Goal: Task Accomplishment & Management: Complete application form

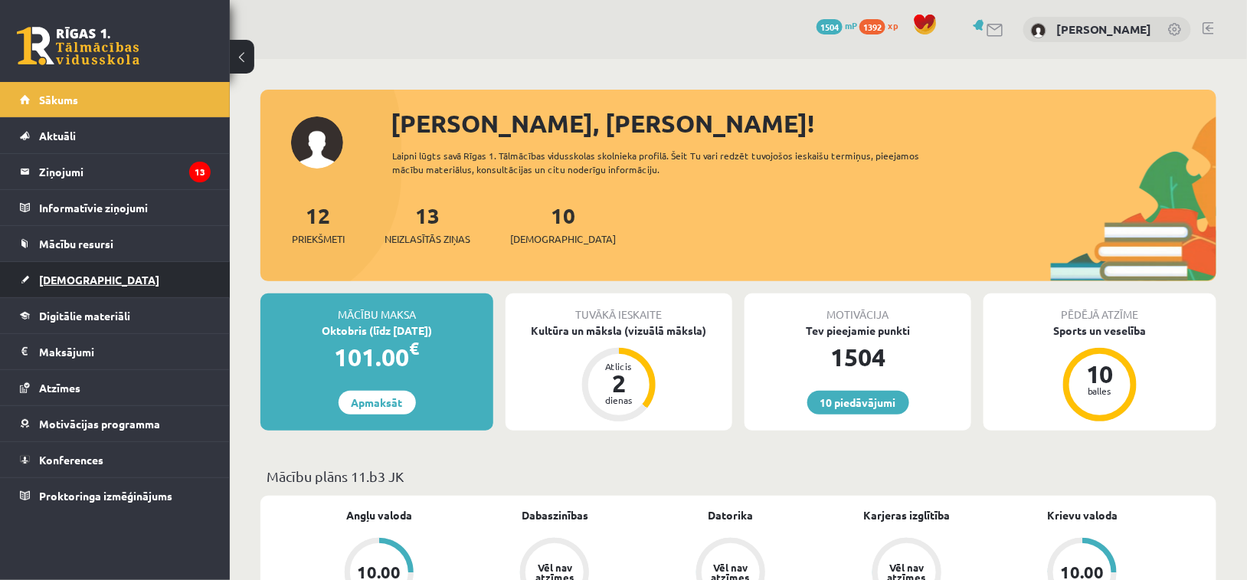
click at [104, 282] on link "[DEMOGRAPHIC_DATA]" at bounding box center [115, 279] width 191 height 35
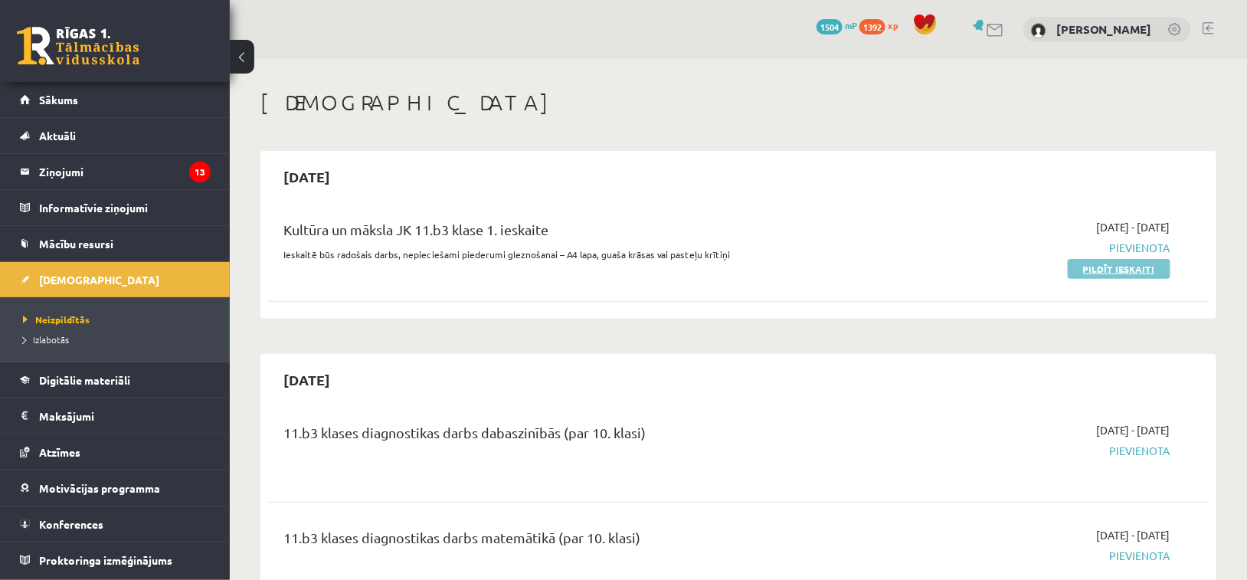
click at [1086, 270] on link "Pildīt ieskaiti" at bounding box center [1119, 269] width 103 height 20
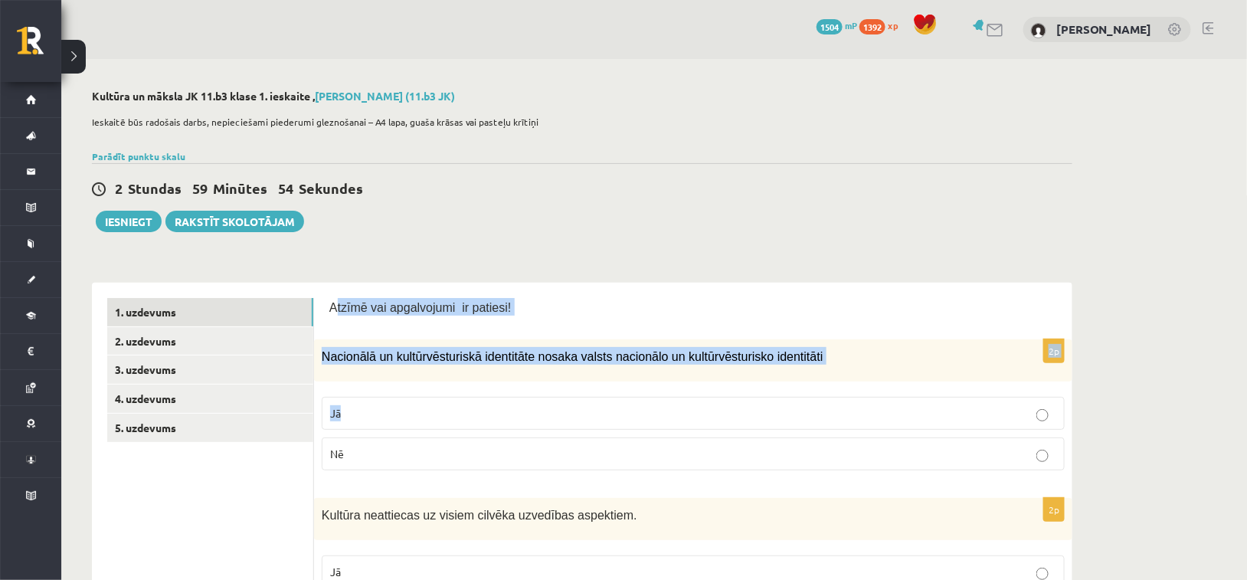
drag, startPoint x: 338, startPoint y: 303, endPoint x: 647, endPoint y: 390, distance: 321.5
click at [414, 303] on span "Atzīmē vai apgalvojumi ir patiesi!" at bounding box center [420, 307] width 182 height 13
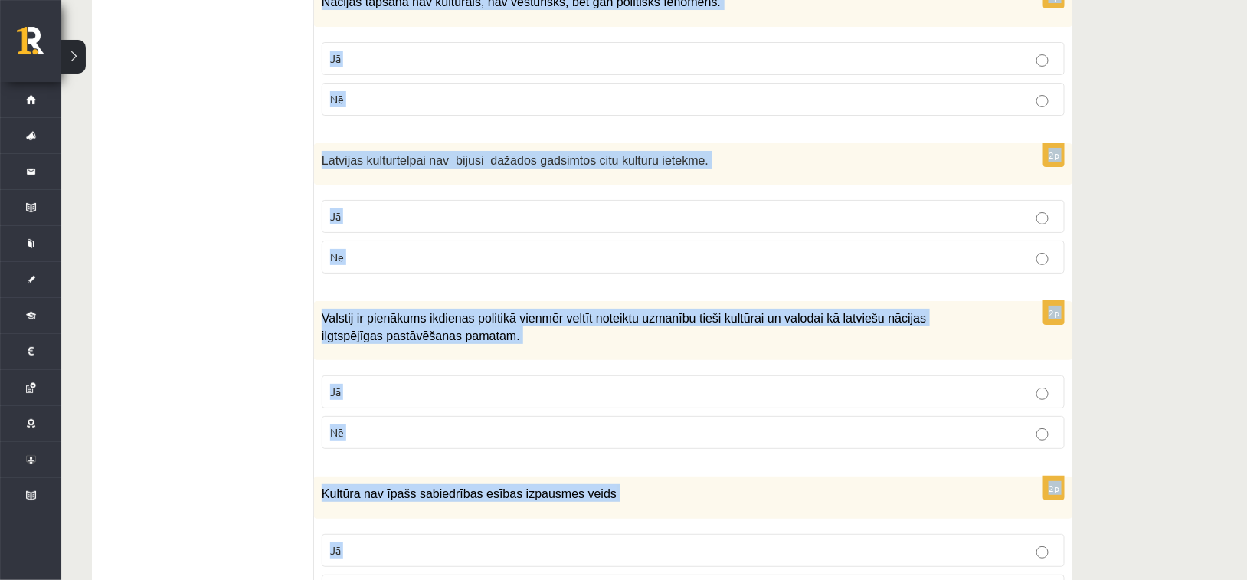
scroll to position [2175, 0]
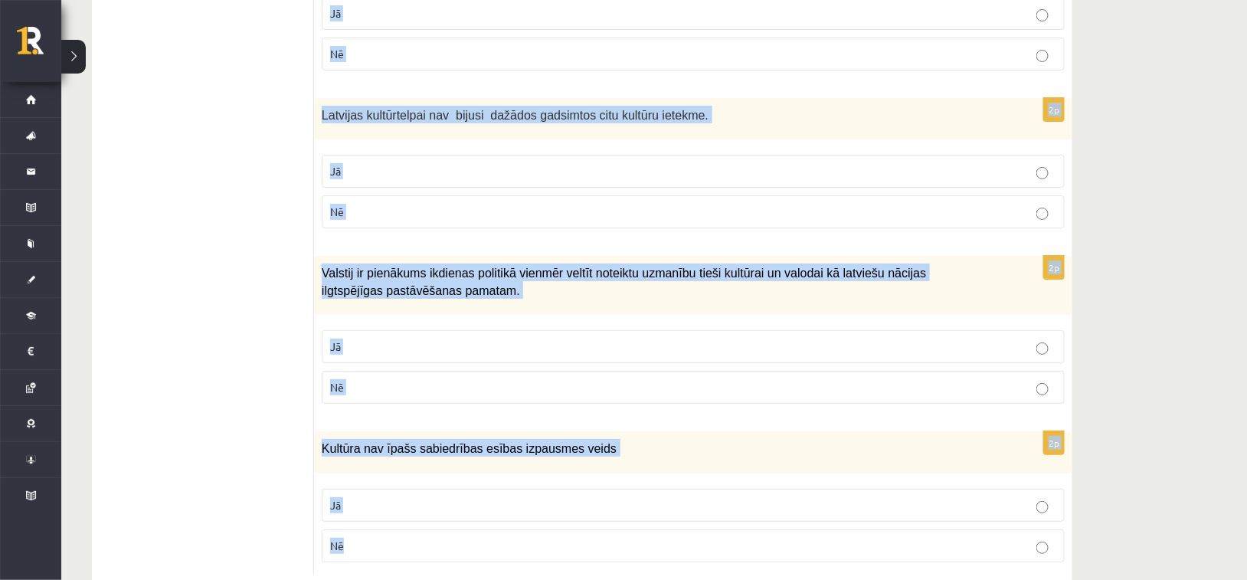
drag, startPoint x: 331, startPoint y: 304, endPoint x: 337, endPoint y: 505, distance: 200.8
copy form "Atzīmē vai apgalvojumi ir patiesi! 2p Nacionālā un kultūrvēsturiskā identitāte …"
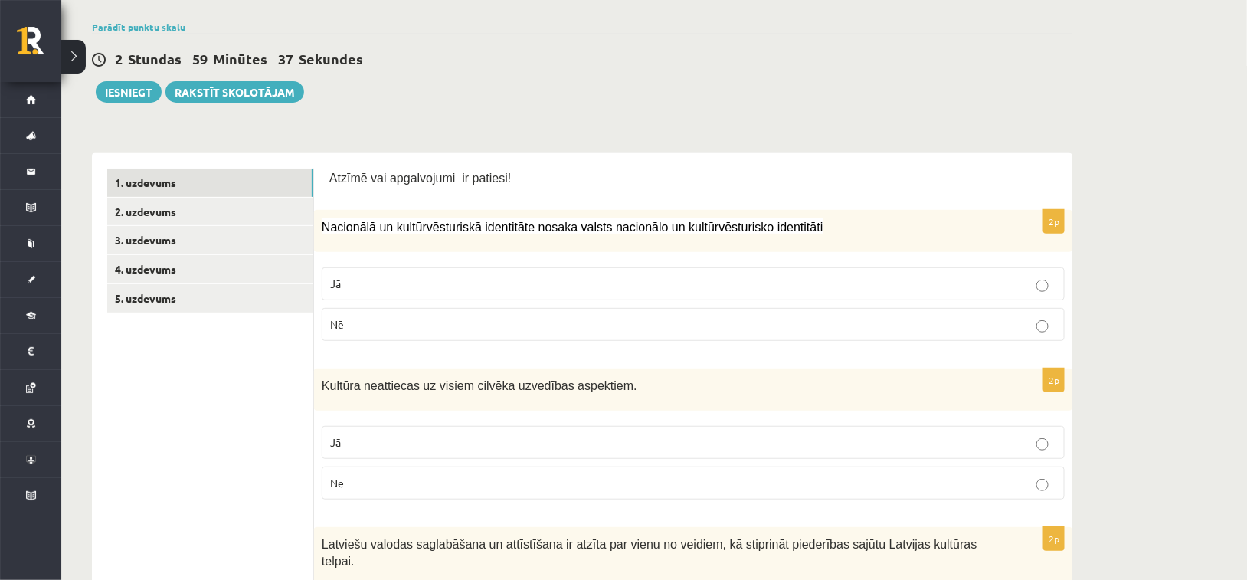
scroll to position [230, 0]
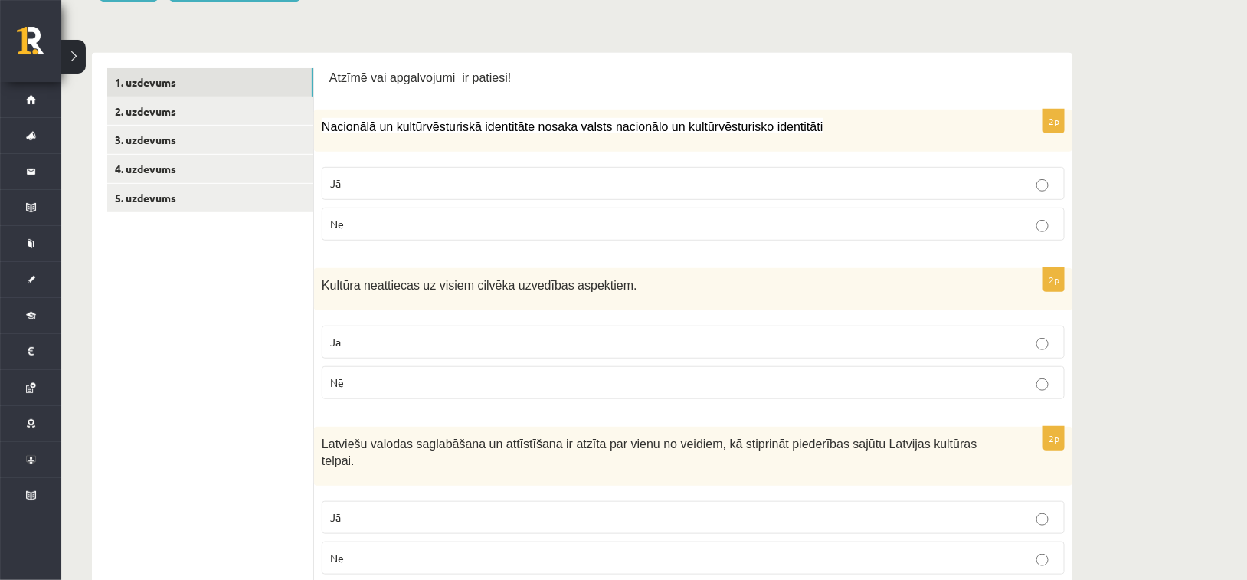
click at [387, 178] on p "Jā" at bounding box center [693, 183] width 726 height 16
click at [404, 381] on p "Nē" at bounding box center [693, 383] width 726 height 16
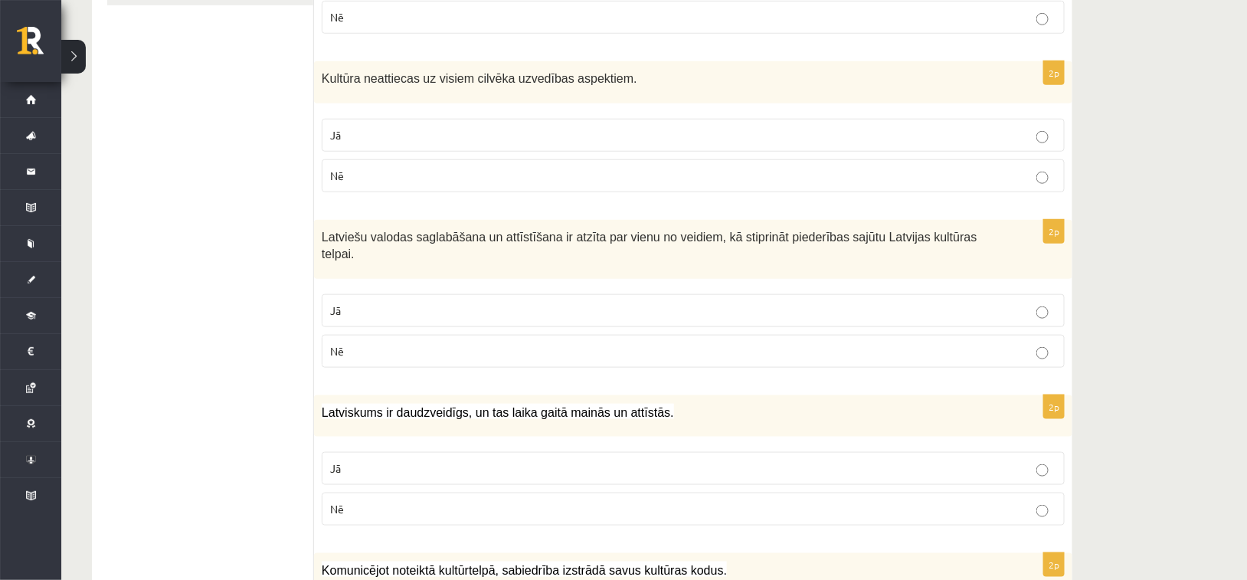
scroll to position [460, 0]
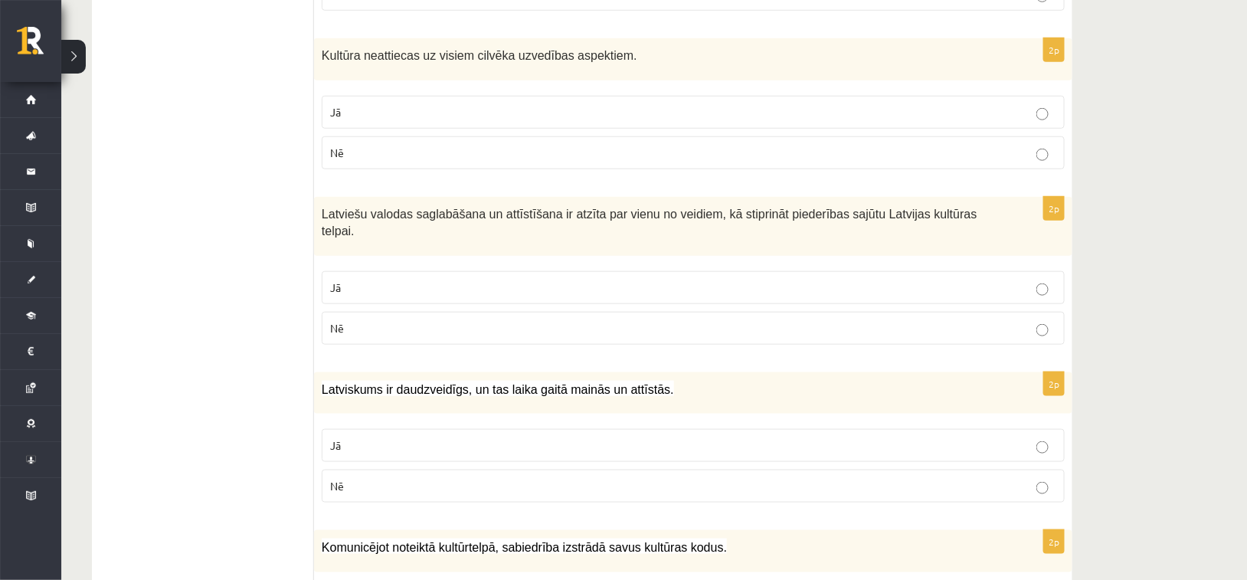
click at [402, 280] on p "Jā" at bounding box center [693, 288] width 726 height 16
click at [383, 437] on p "Jā" at bounding box center [693, 445] width 726 height 16
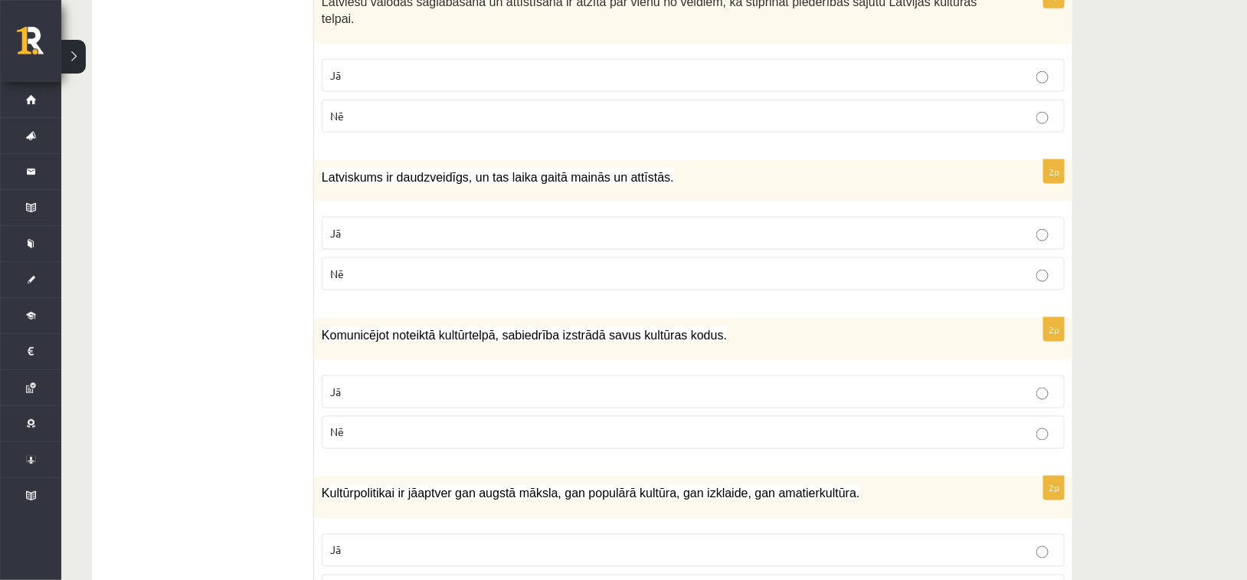
scroll to position [689, 0]
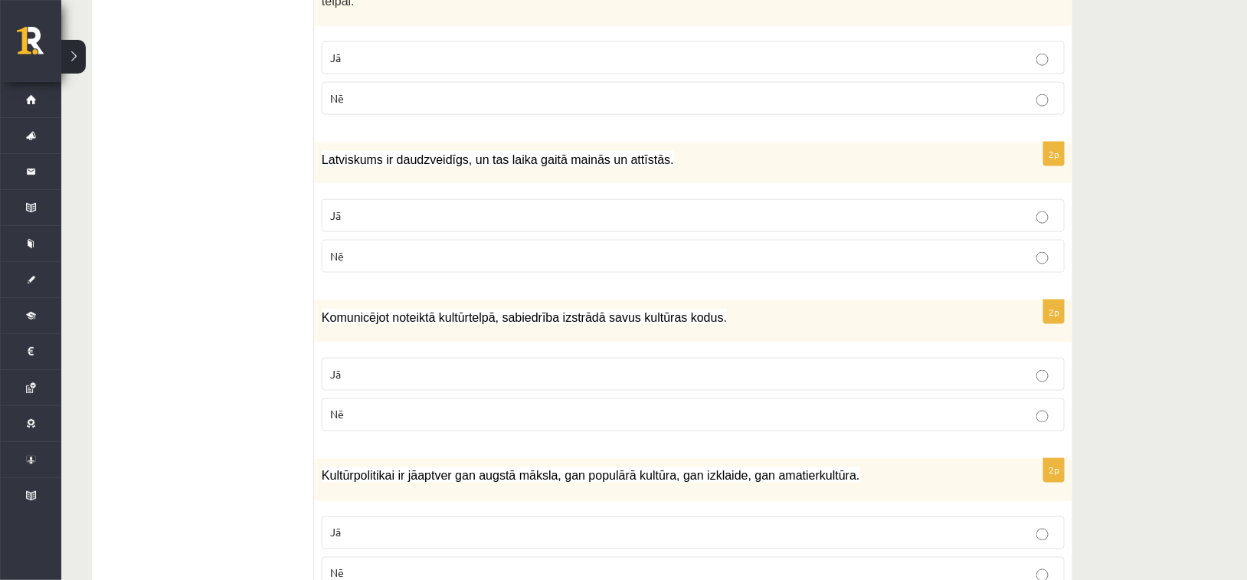
click at [395, 366] on p "Jā" at bounding box center [693, 374] width 726 height 16
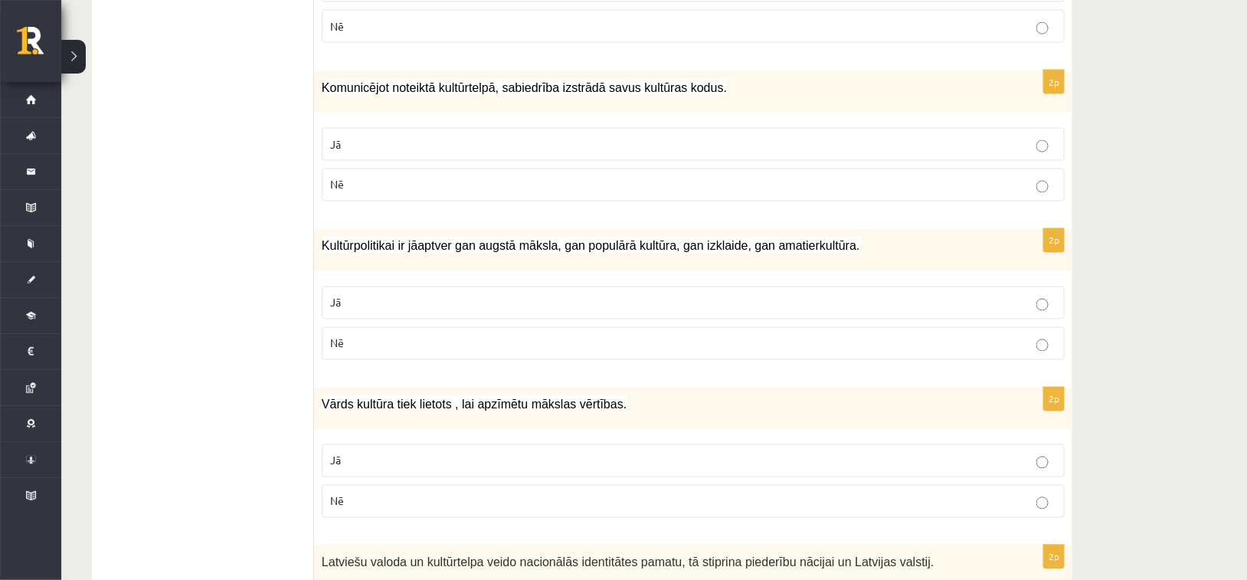
click at [377, 295] on p "Jā" at bounding box center [693, 303] width 726 height 16
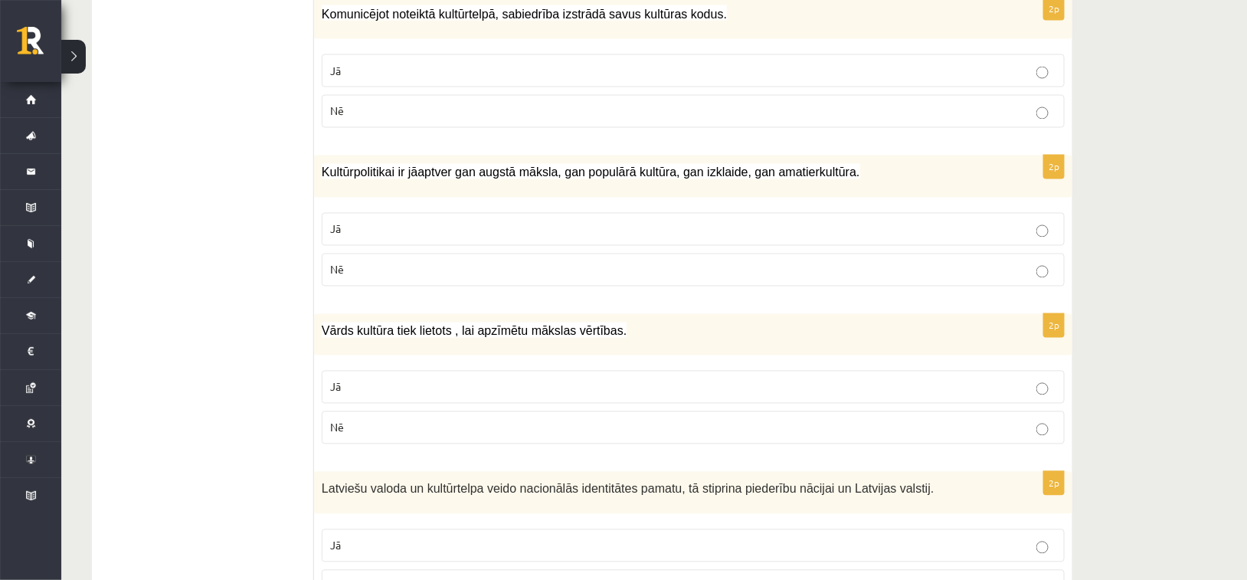
scroll to position [996, 0]
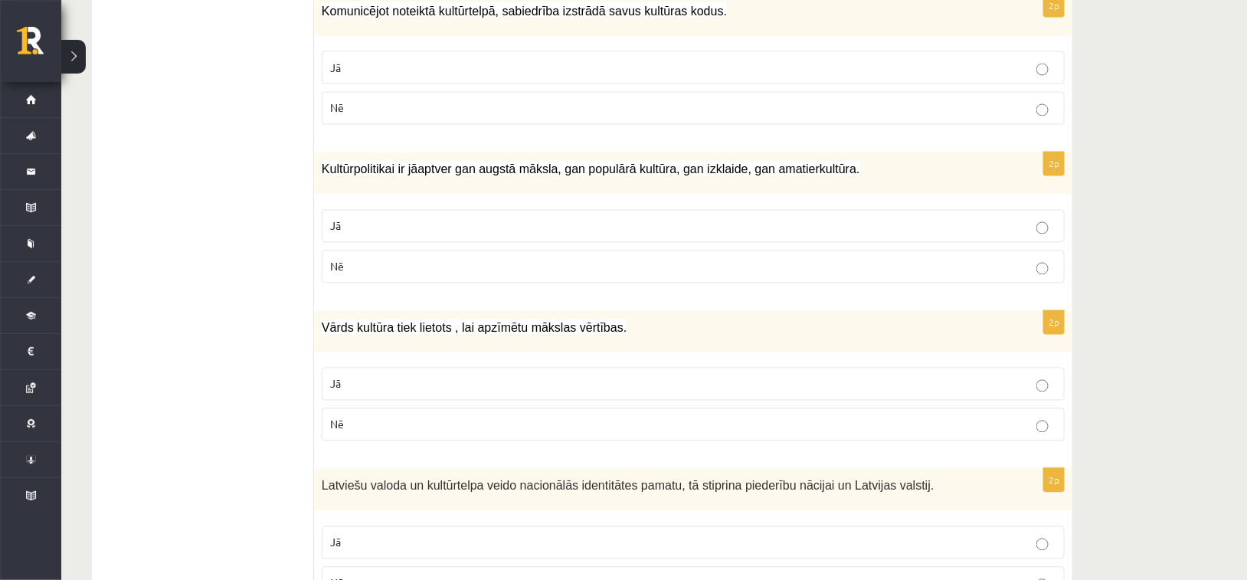
click at [377, 376] on p "Jā" at bounding box center [693, 384] width 726 height 16
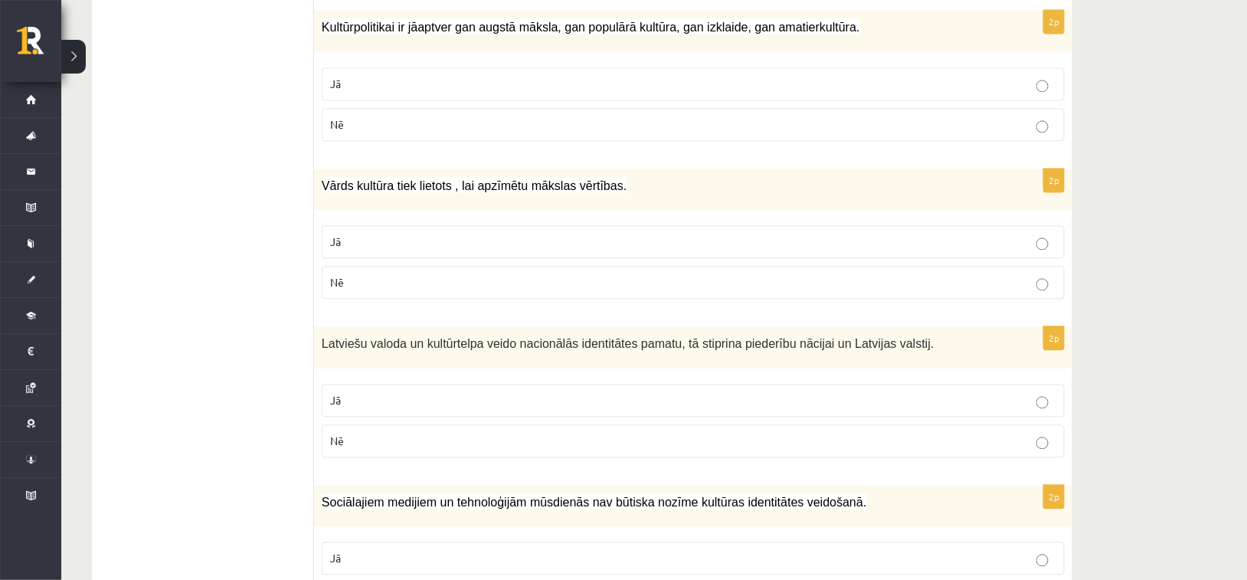
scroll to position [1149, 0]
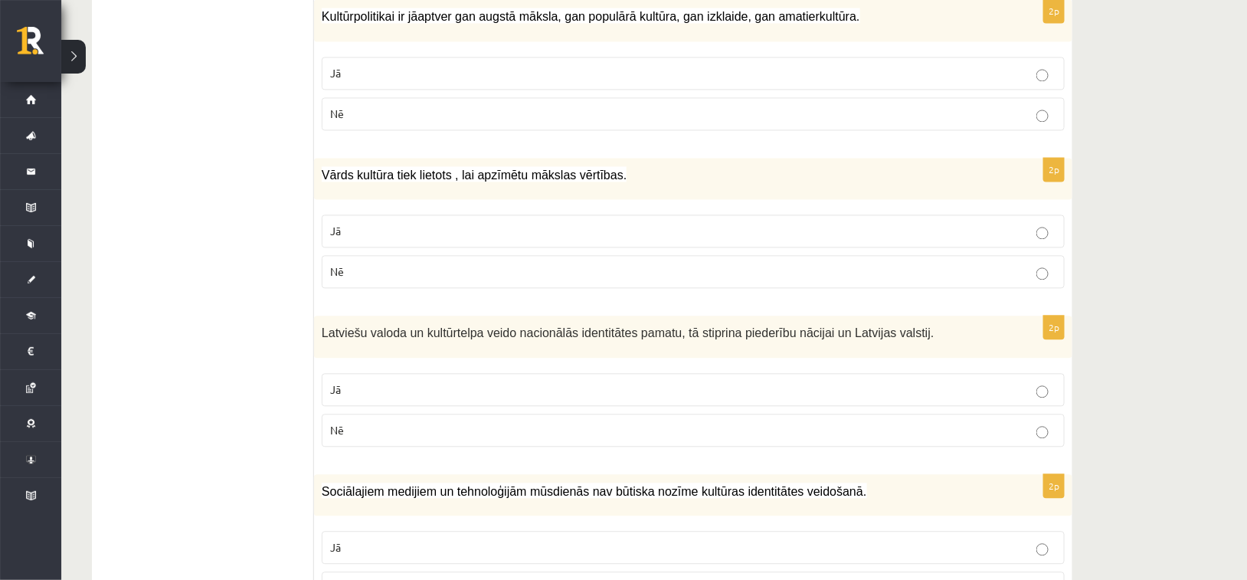
click at [387, 381] on p "Jā" at bounding box center [693, 389] width 726 height 16
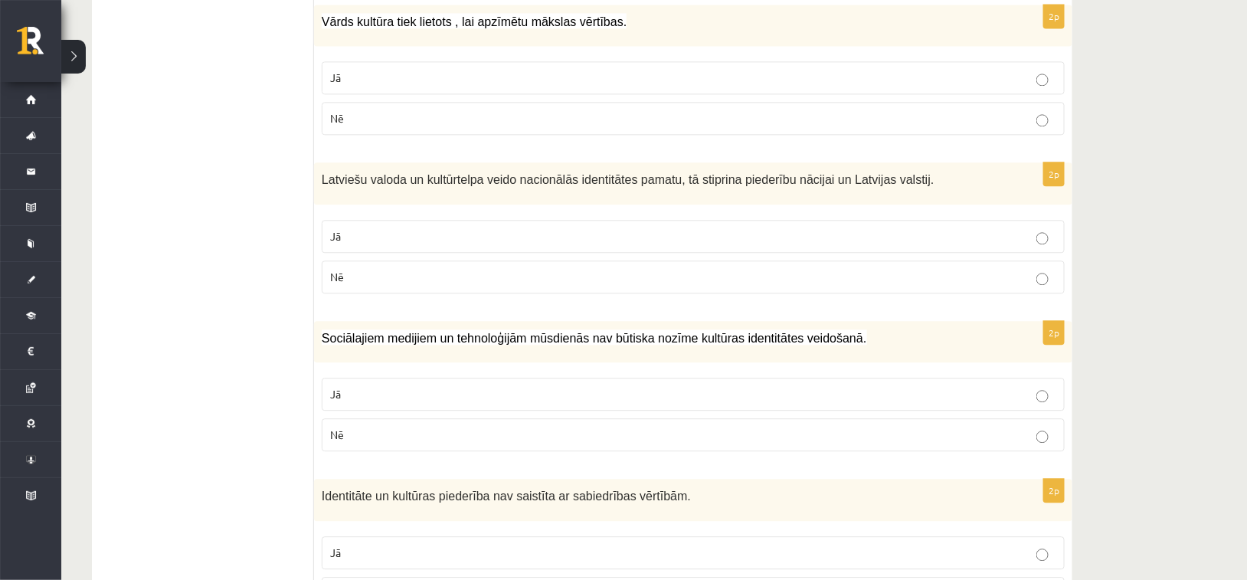
click at [363, 427] on p "Nē" at bounding box center [693, 435] width 726 height 16
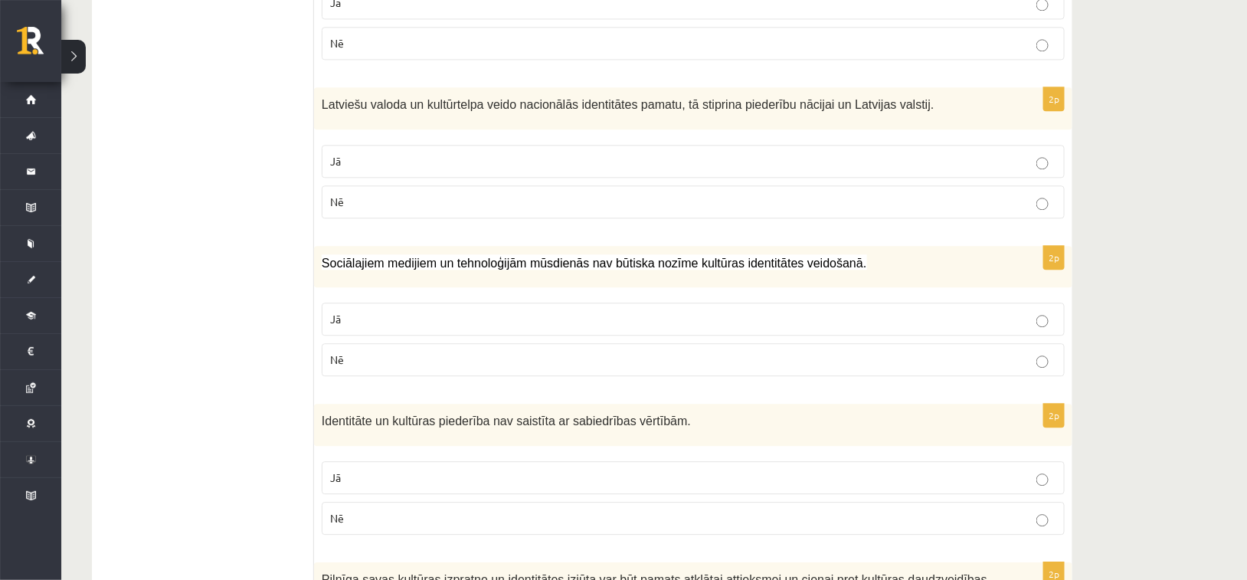
scroll to position [1379, 0]
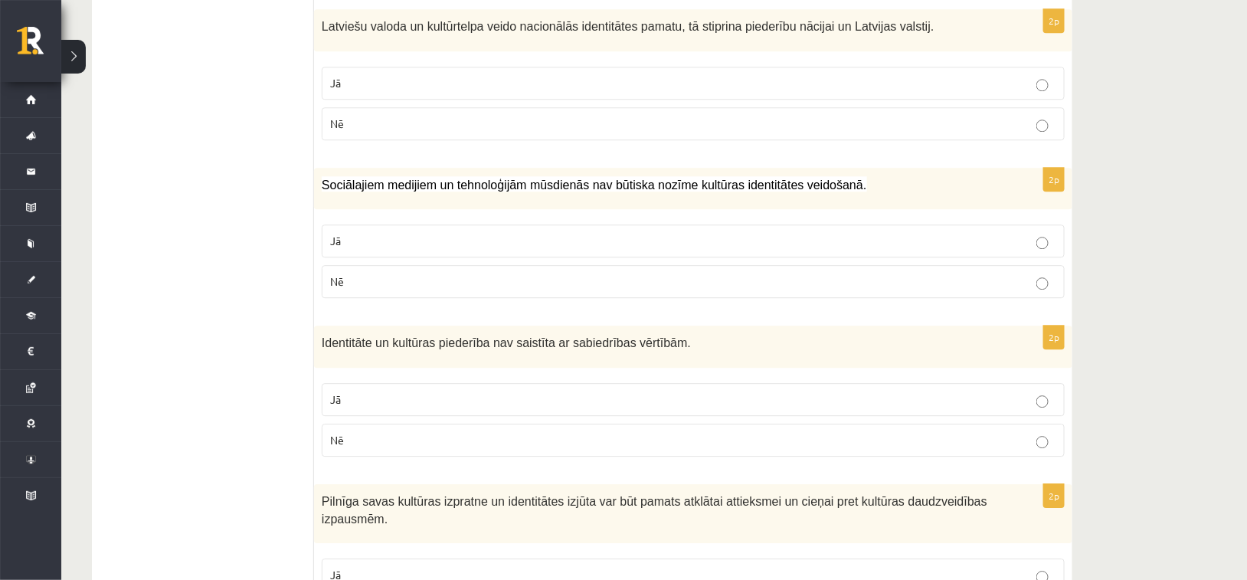
click at [368, 432] on p "Nē" at bounding box center [693, 440] width 726 height 16
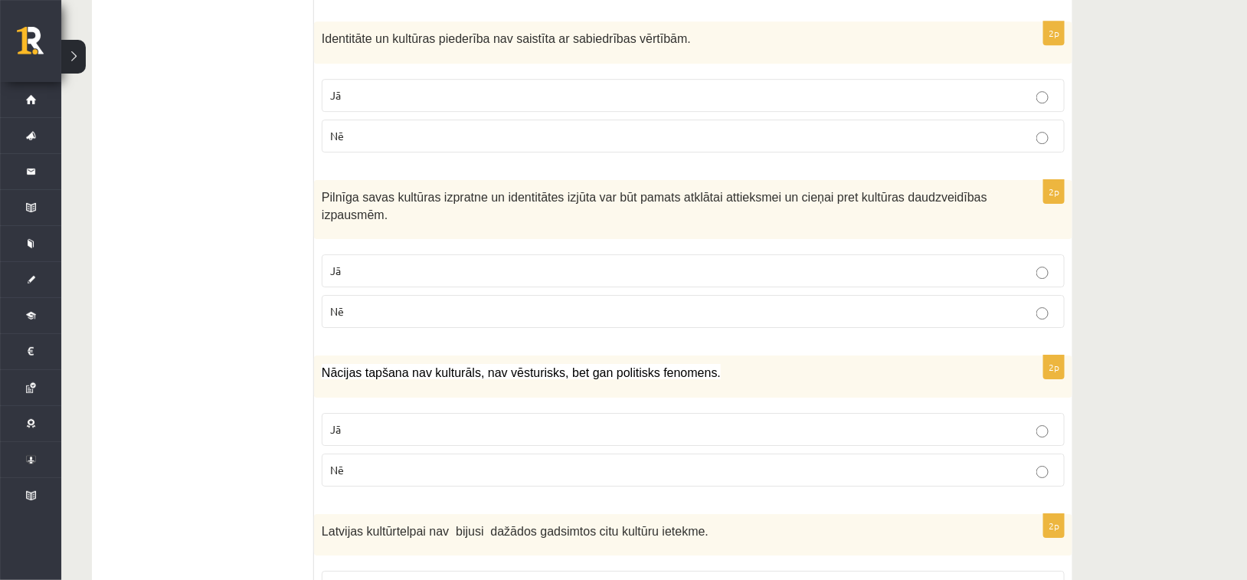
scroll to position [1762, 0]
click at [437, 252] on label "Jā" at bounding box center [693, 268] width 743 height 33
click at [414, 460] on p "Nē" at bounding box center [693, 468] width 726 height 16
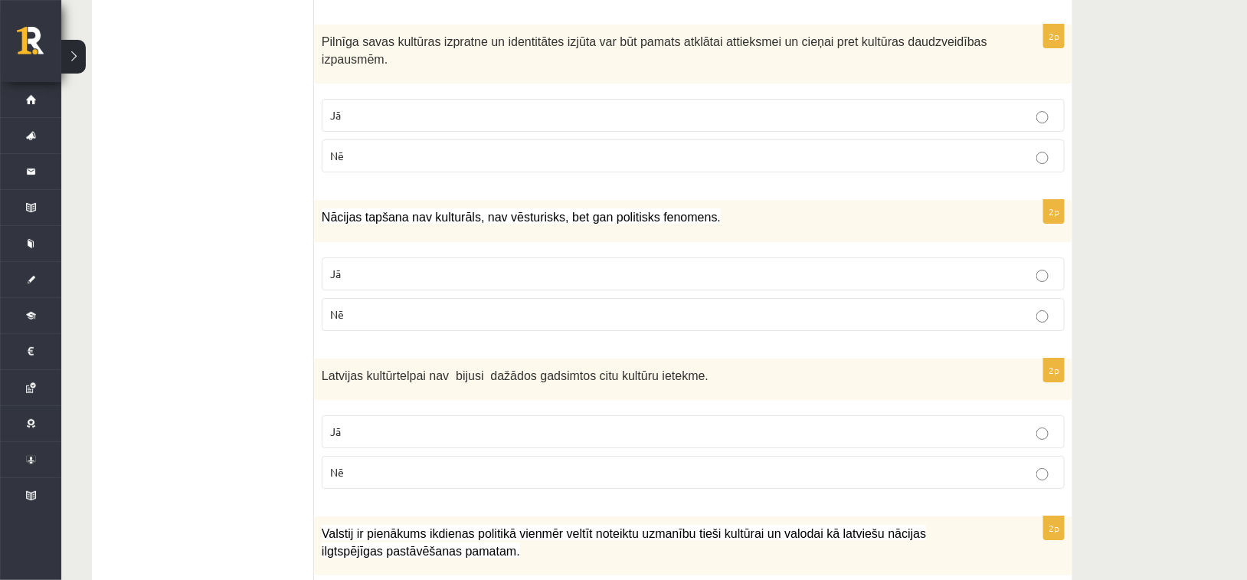
click at [415, 456] on label "Nē" at bounding box center [693, 472] width 743 height 33
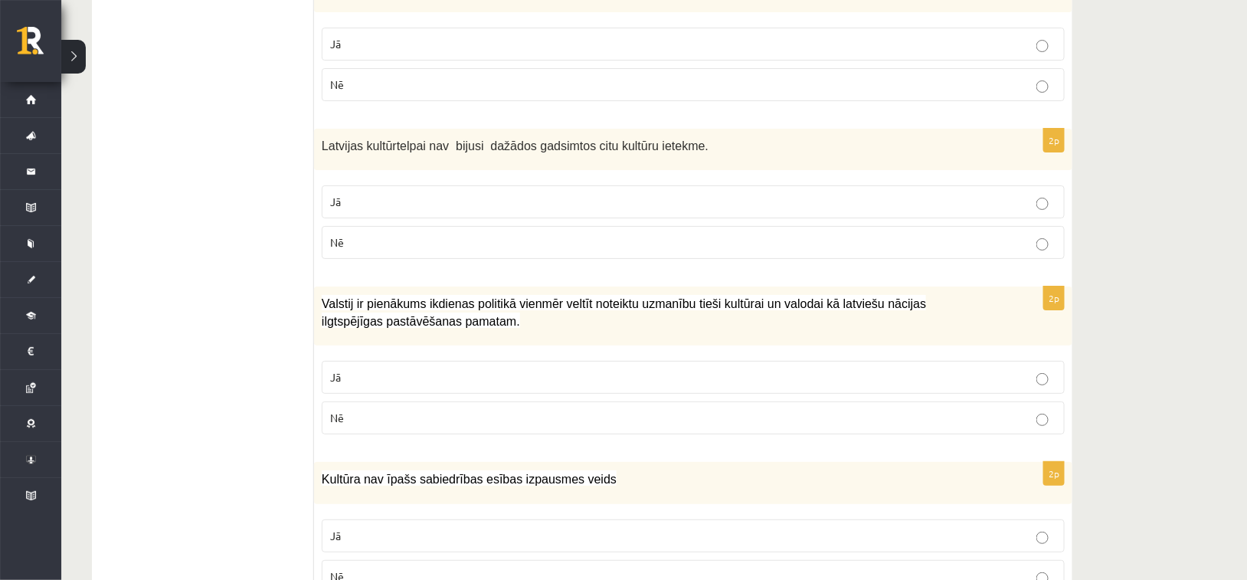
click at [391, 361] on label "Jā" at bounding box center [693, 377] width 743 height 33
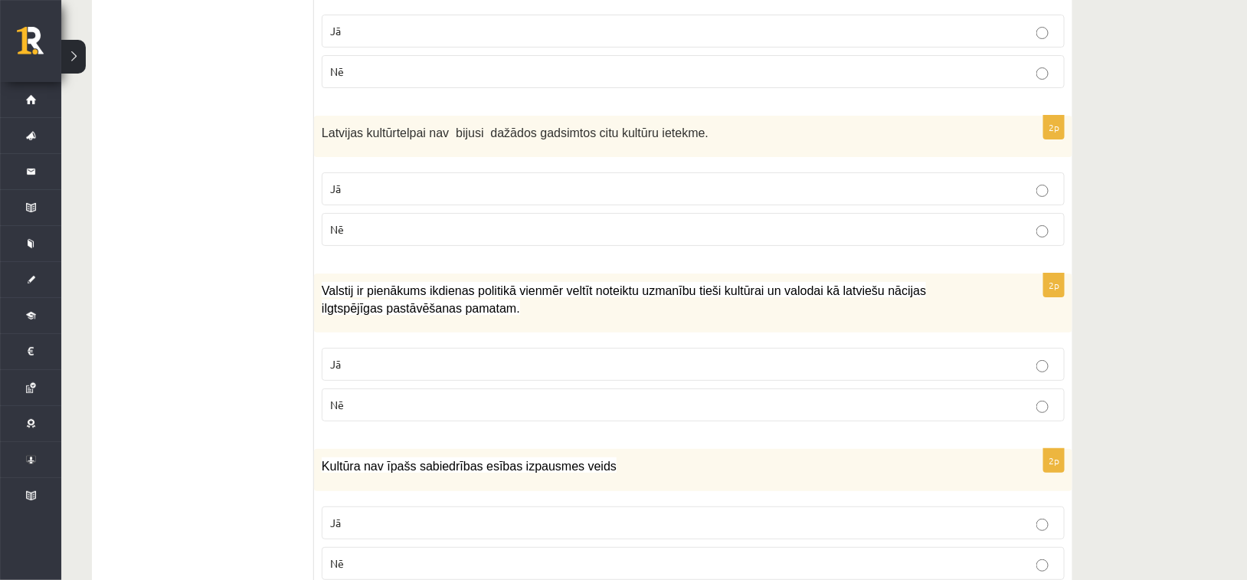
scroll to position [2175, 0]
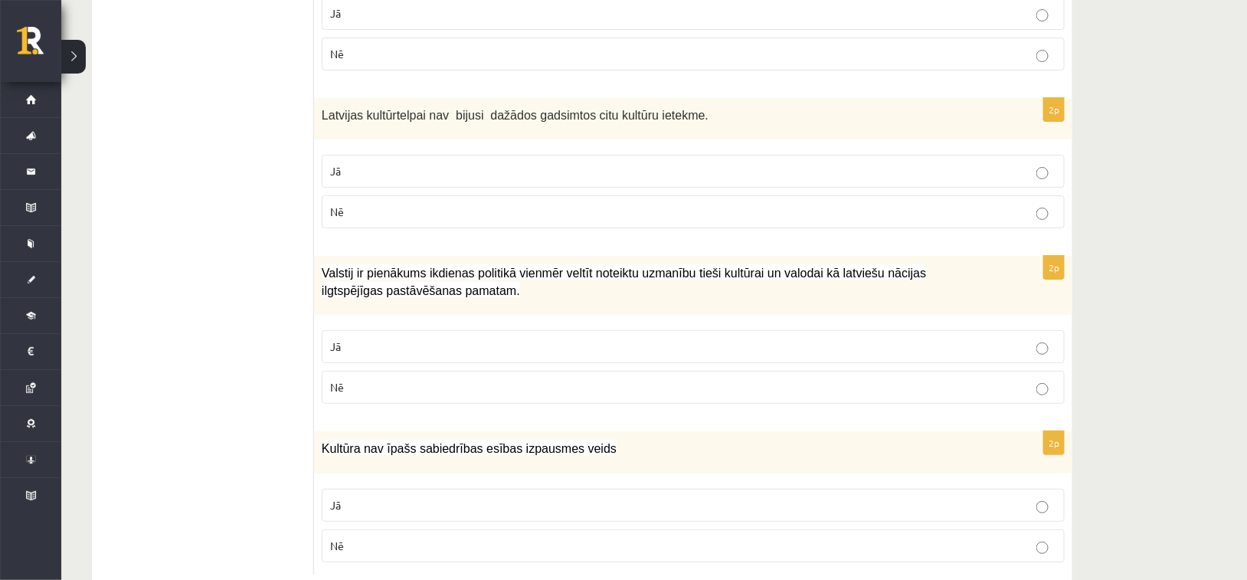
click at [394, 538] on p "Nē" at bounding box center [693, 546] width 726 height 16
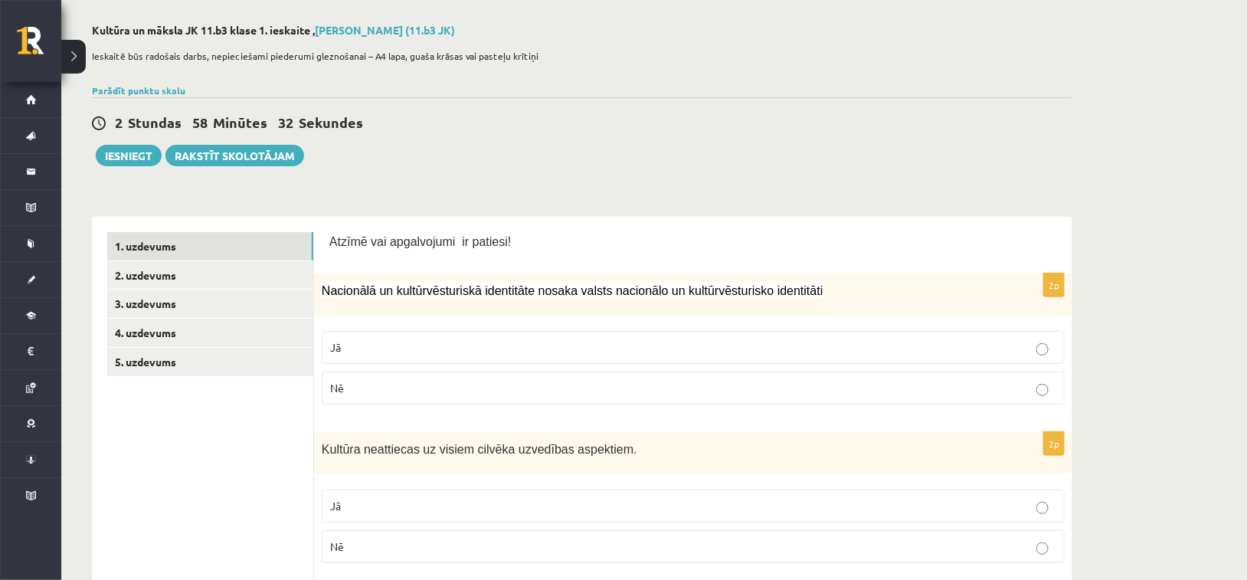
scroll to position [0, 0]
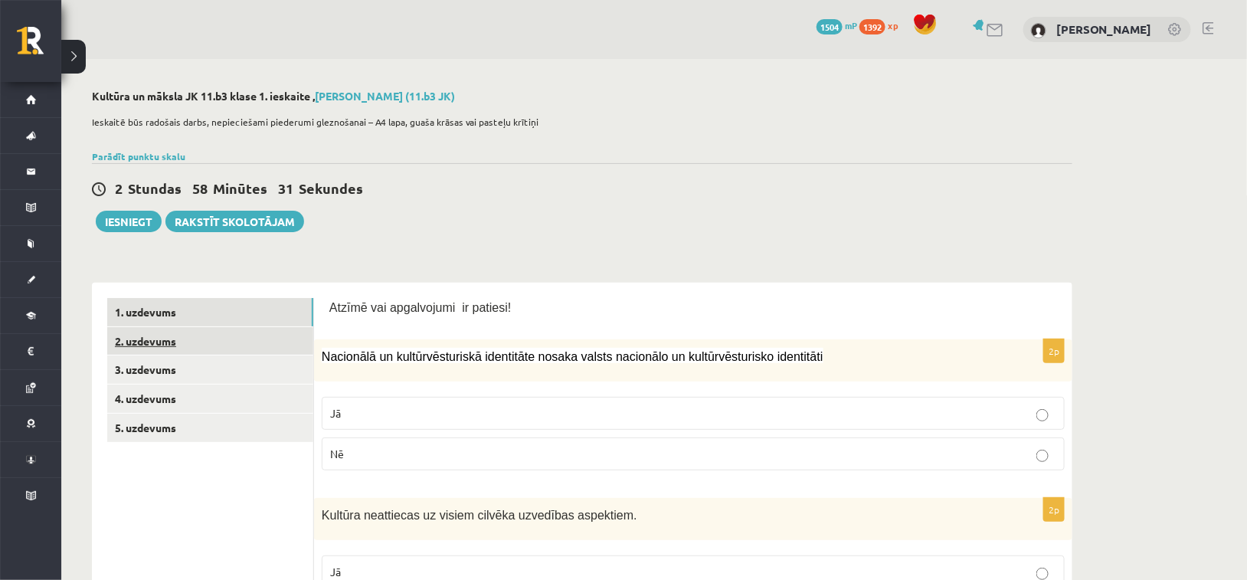
click at [138, 337] on link "2. uzdevums" at bounding box center [210, 341] width 206 height 28
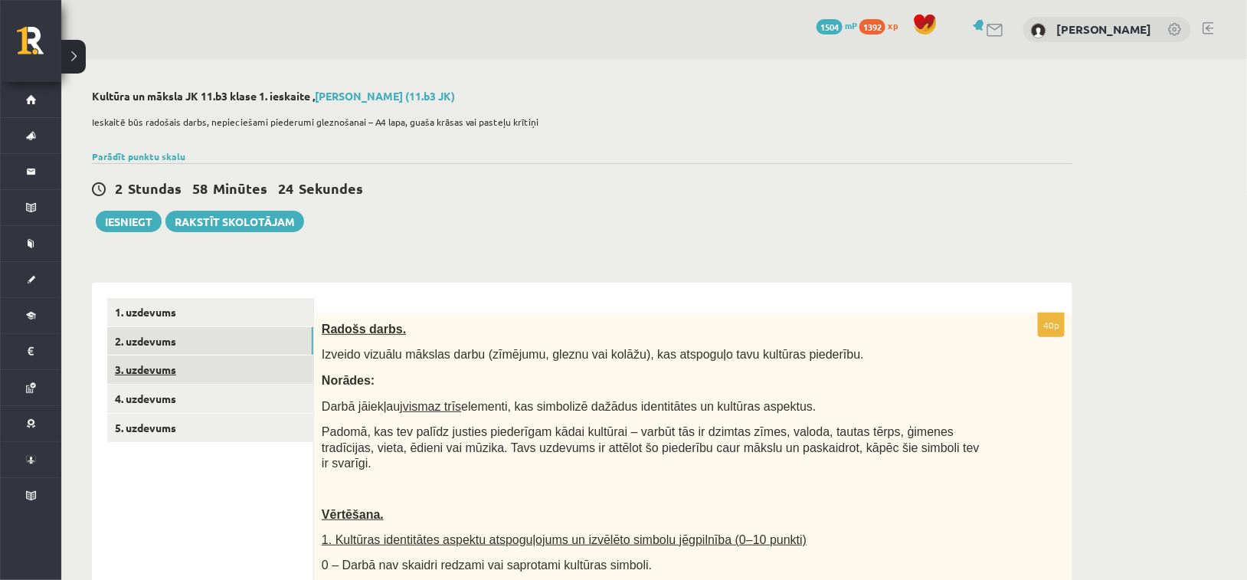
click at [135, 373] on link "3. uzdevums" at bounding box center [210, 369] width 206 height 28
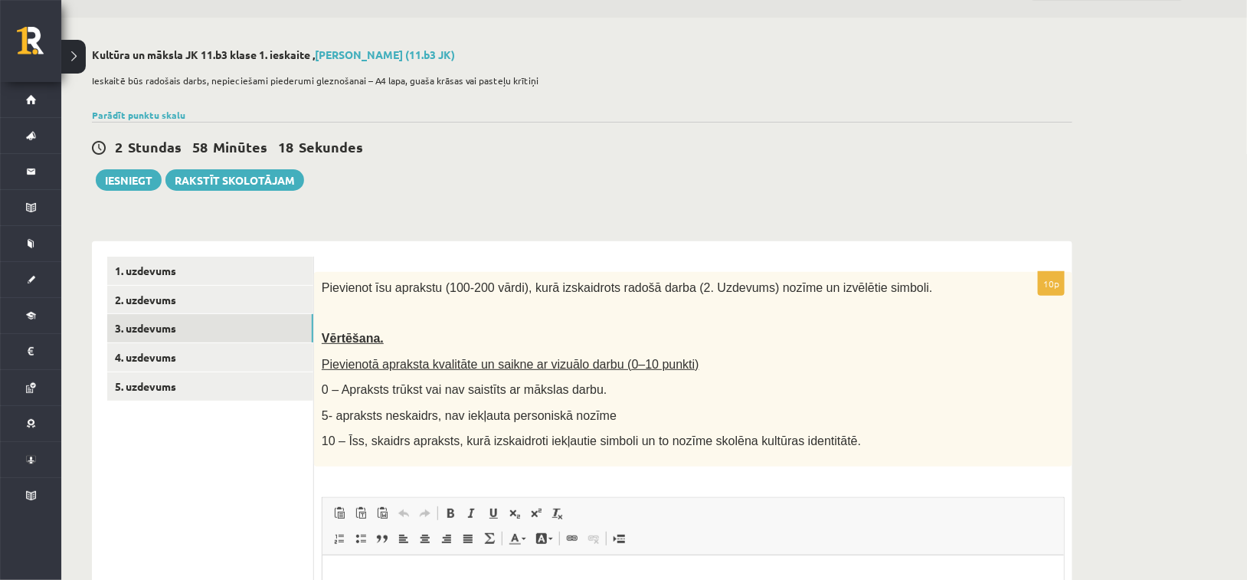
scroll to position [153, 0]
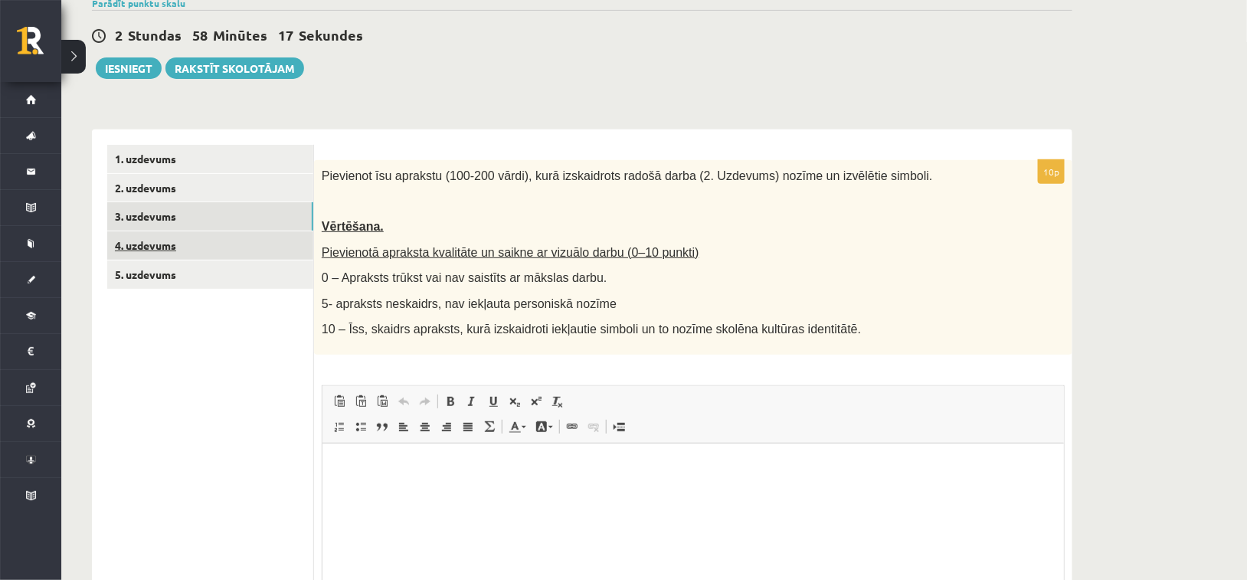
click at [199, 237] on link "4. uzdevums" at bounding box center [210, 245] width 206 height 28
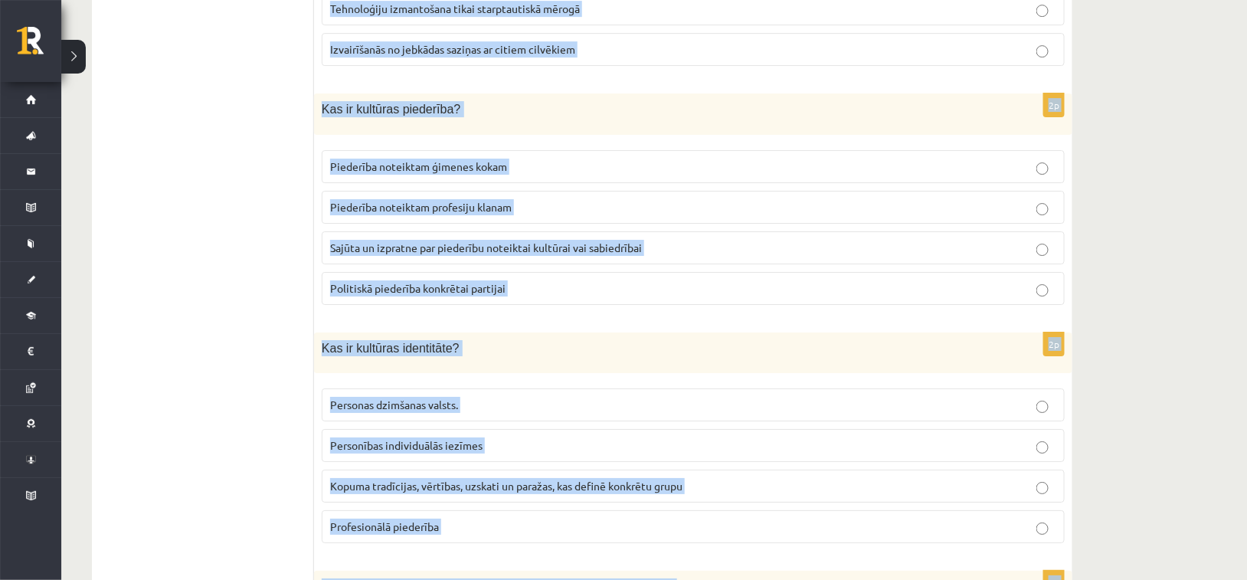
scroll to position [2125, 0]
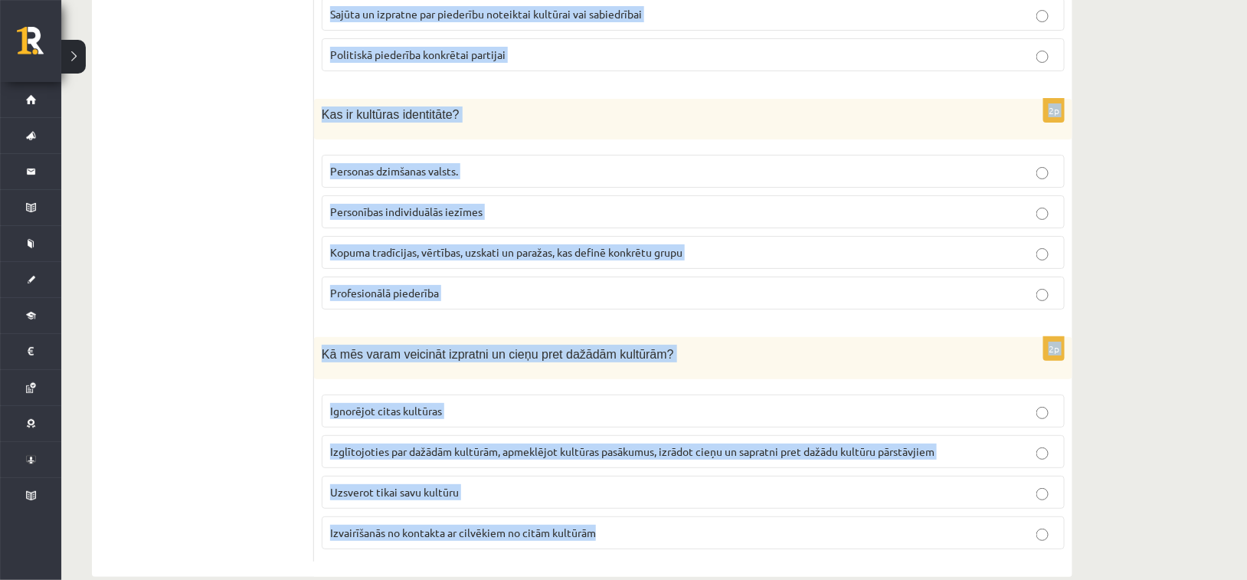
drag, startPoint x: 322, startPoint y: 173, endPoint x: 564, endPoint y: 485, distance: 394.2
copy form "Kādas ir galvenās sastāvdaļas, kas veido cilvēka kultūras identitāti? Sociālais…"
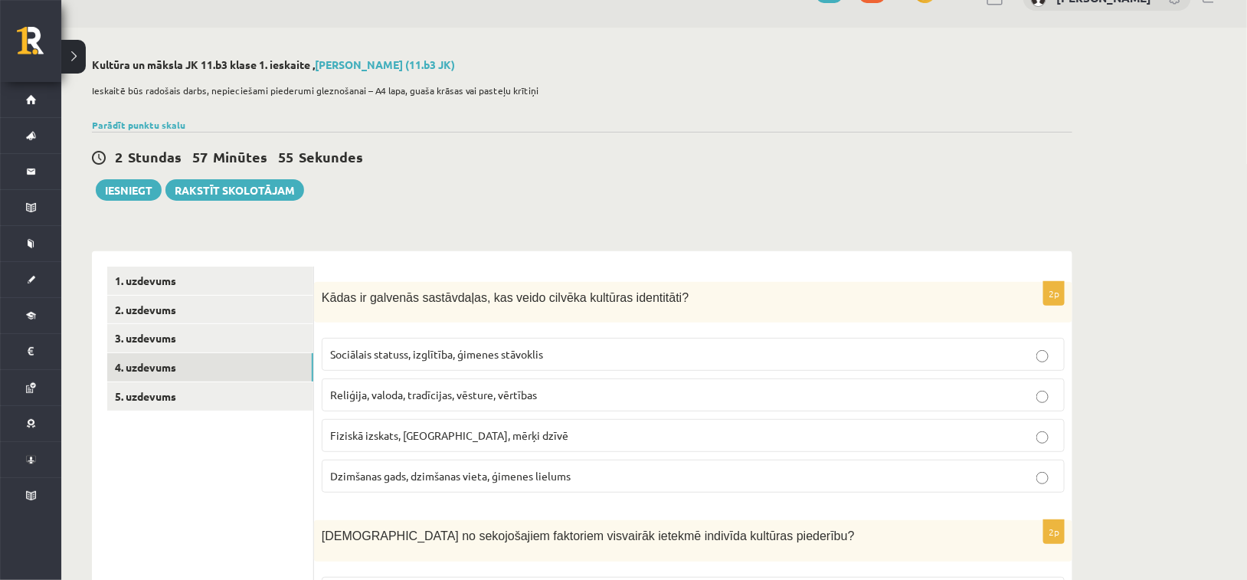
scroll to position [77, 0]
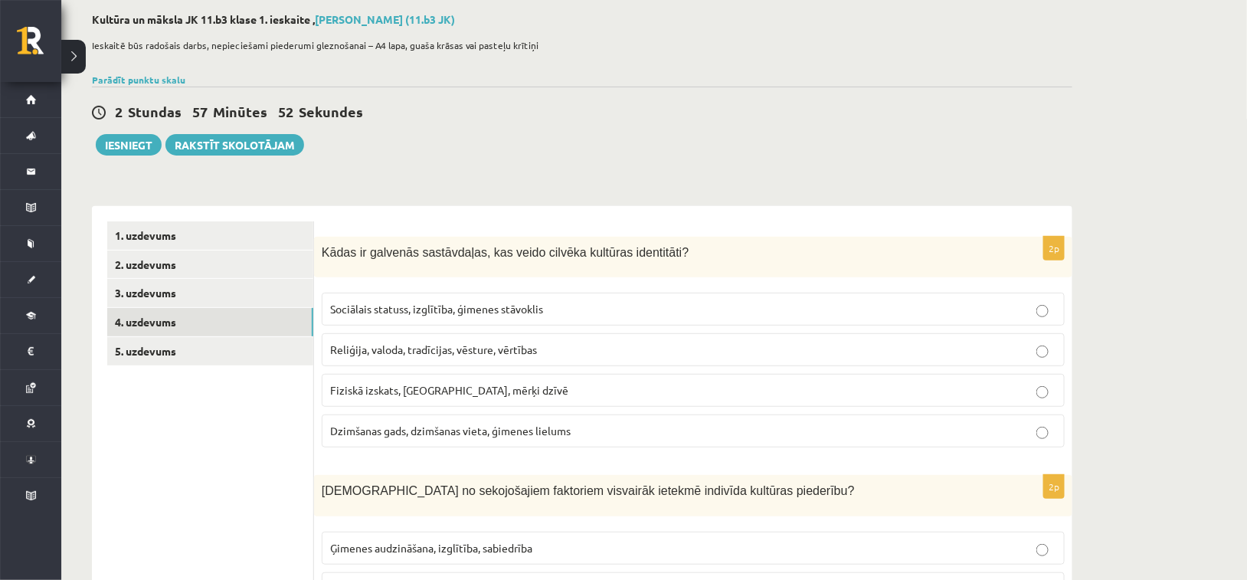
click at [398, 342] on span "Reliģija, valoda, tradīcijas, vēsture, vērtības" at bounding box center [433, 349] width 207 height 14
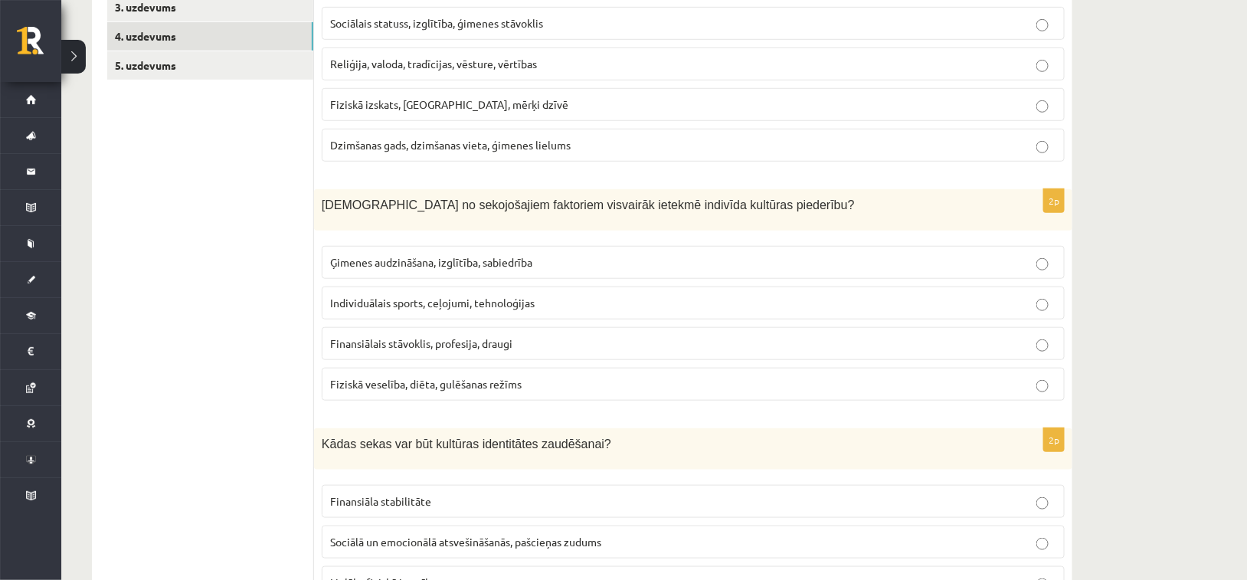
scroll to position [383, 0]
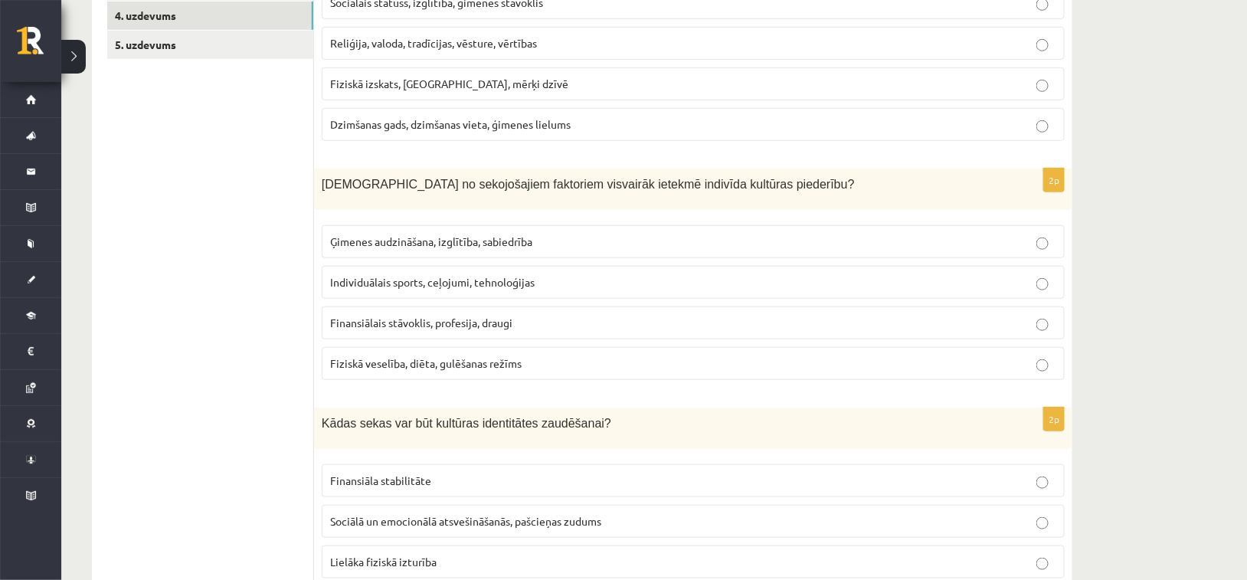
click at [369, 242] on span "Ģimenes audzināšana, izglītība, sabiedrība" at bounding box center [431, 241] width 202 height 14
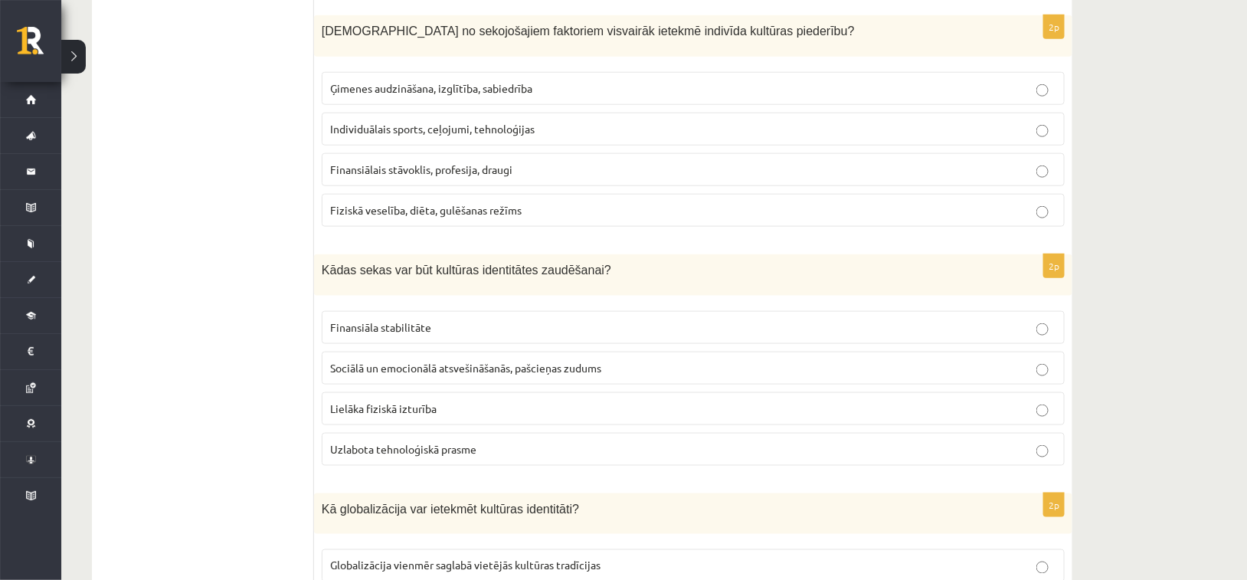
scroll to position [689, 0]
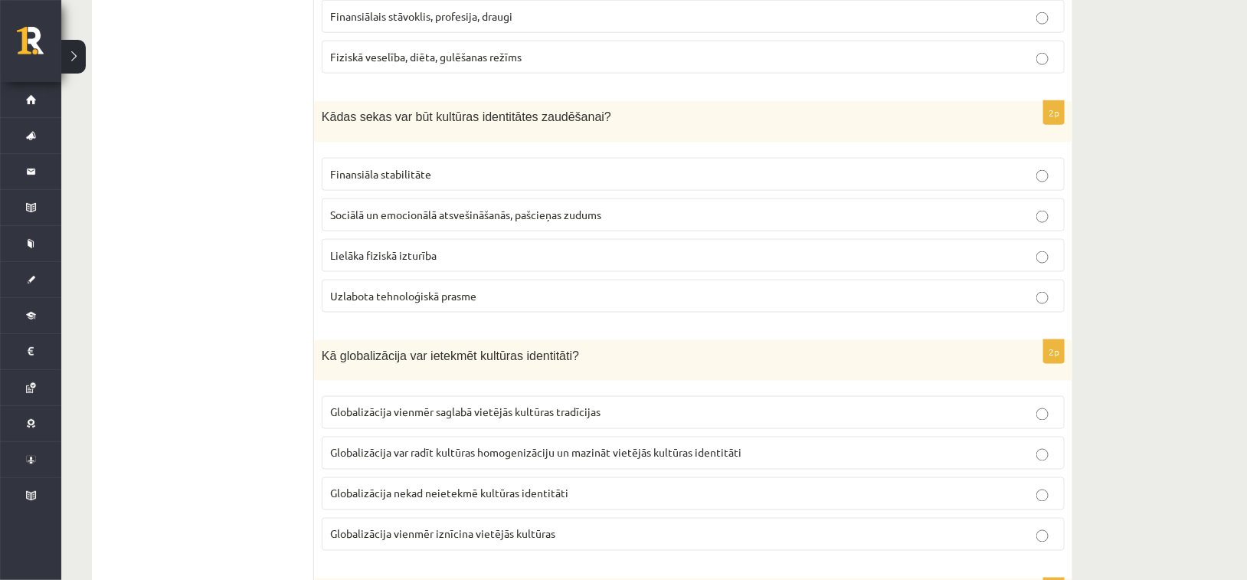
click at [403, 208] on span "Sociālā un emocionālā atsvešināšanās, pašcieņas zudums" at bounding box center [465, 215] width 271 height 14
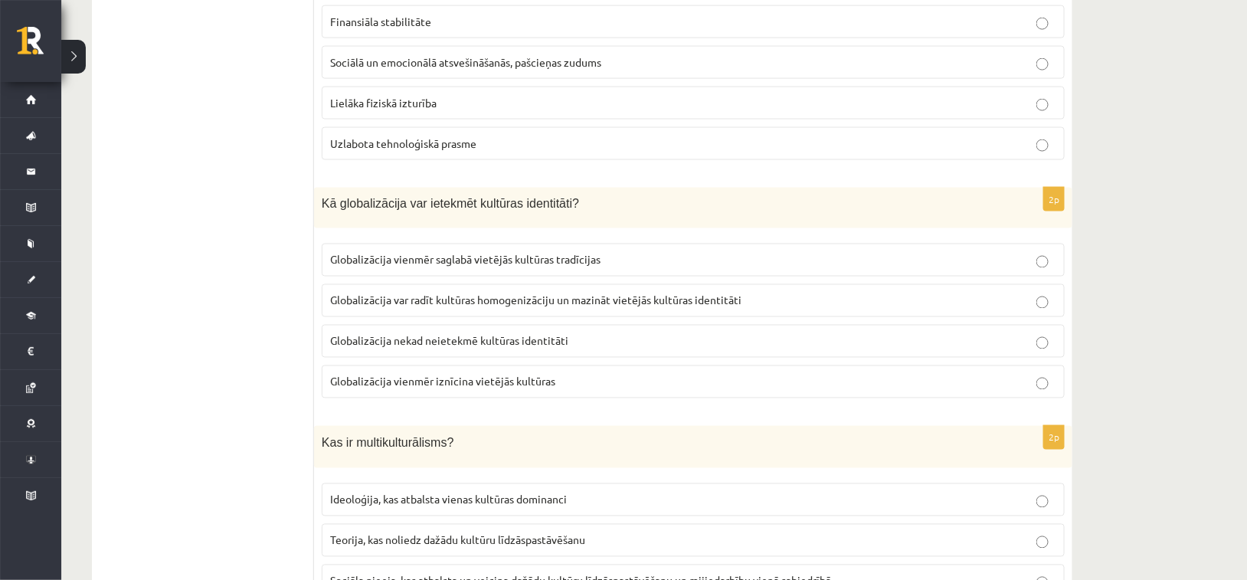
scroll to position [843, 0]
click at [438, 293] on span "Globalizācija var radīt kultūras homogenizāciju un mazināt vietējās kultūras id…" at bounding box center [535, 300] width 411 height 14
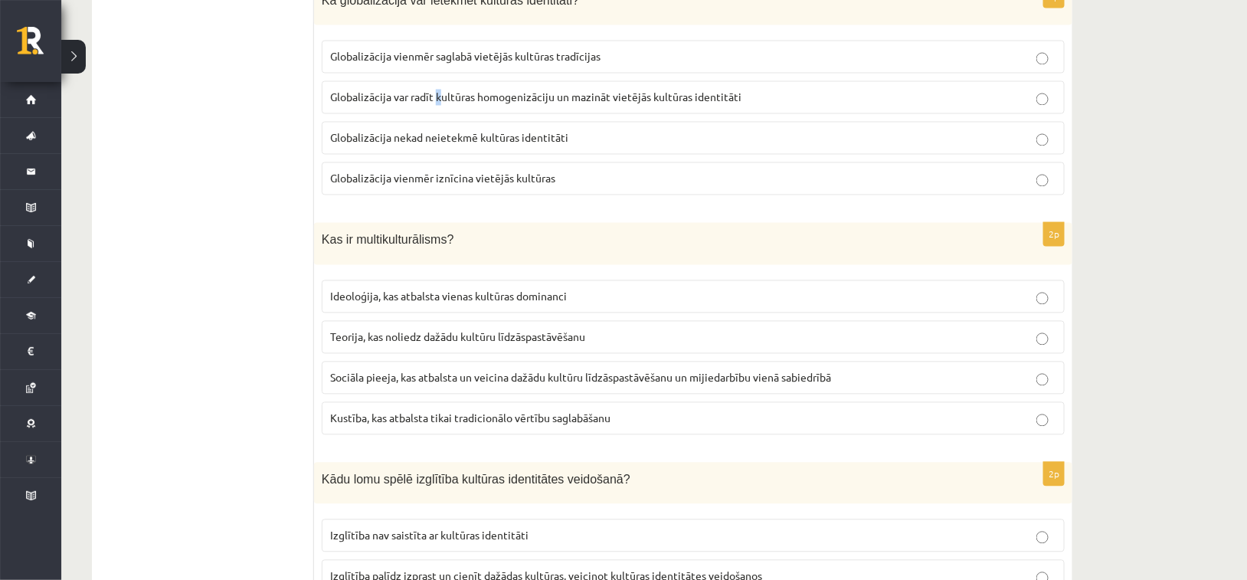
scroll to position [1072, 0]
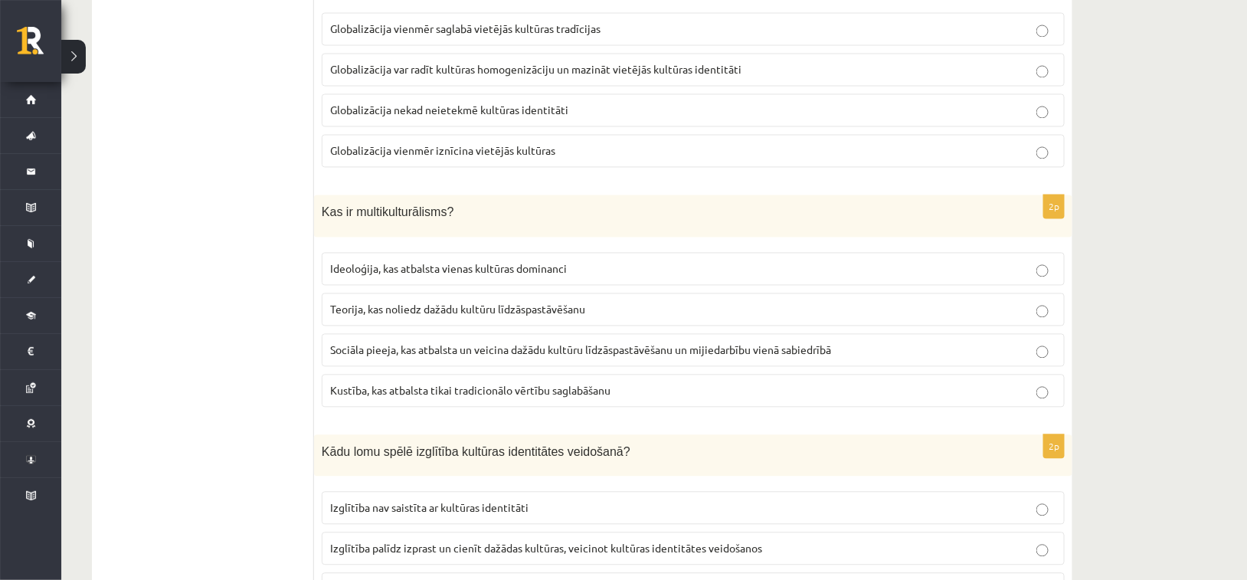
click at [688, 63] on span "Globalizācija var radīt kultūras homogenizāciju un mazināt vietējās kultūras id…" at bounding box center [535, 70] width 411 height 14
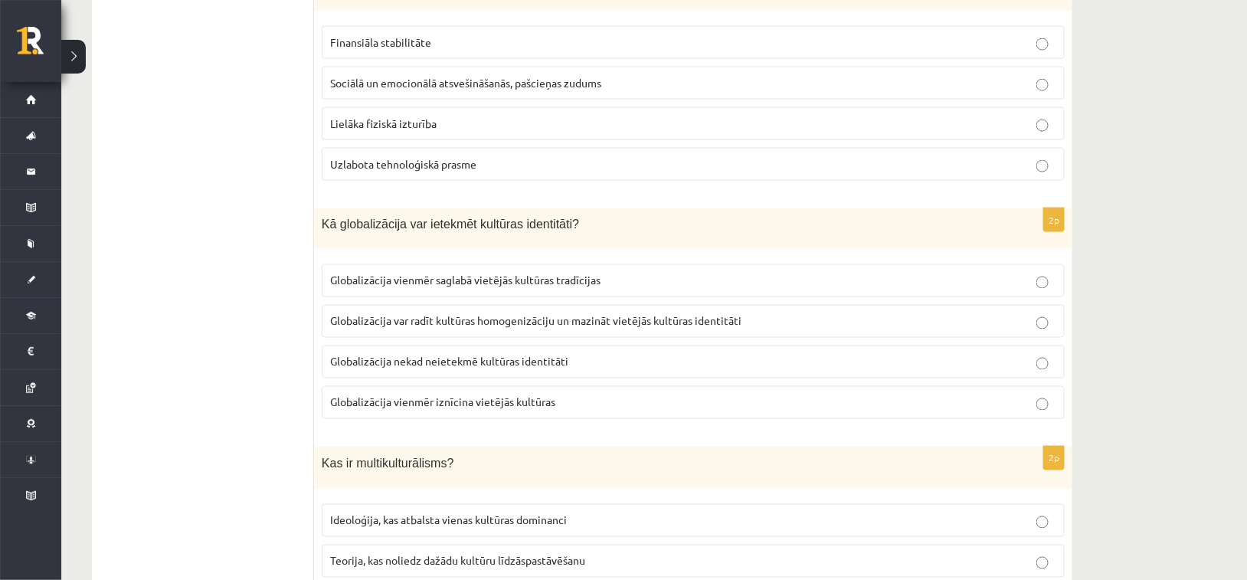
scroll to position [766, 0]
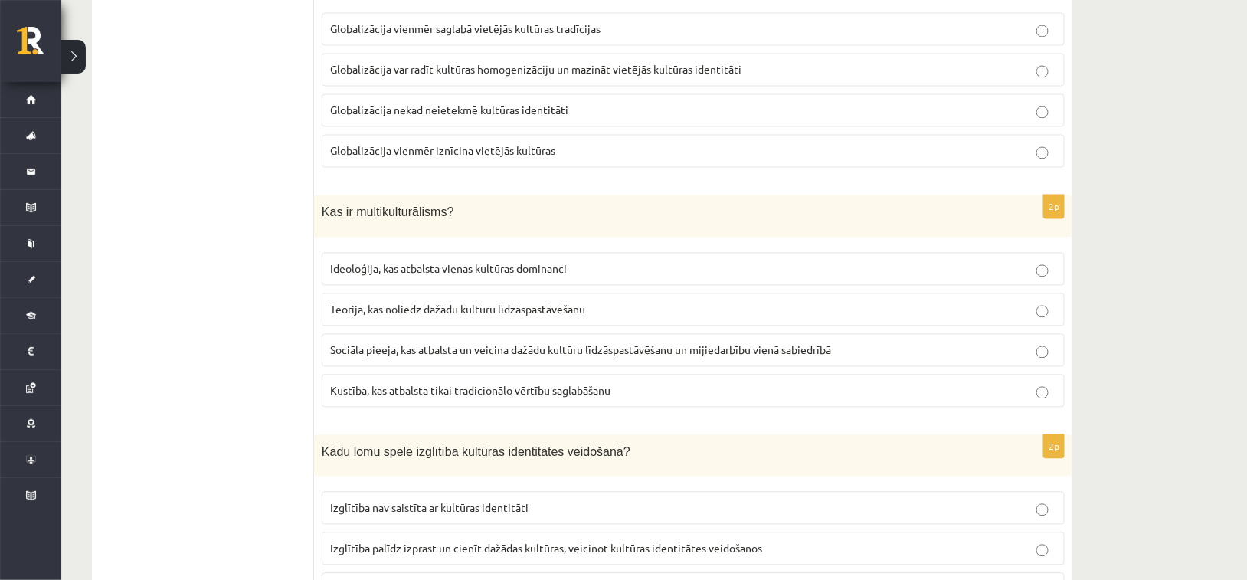
click at [481, 334] on label "Sociāla pieeja, kas atbalsta un veicina dažādu kultūru līdzāspastāvēšanu un mij…" at bounding box center [693, 350] width 743 height 33
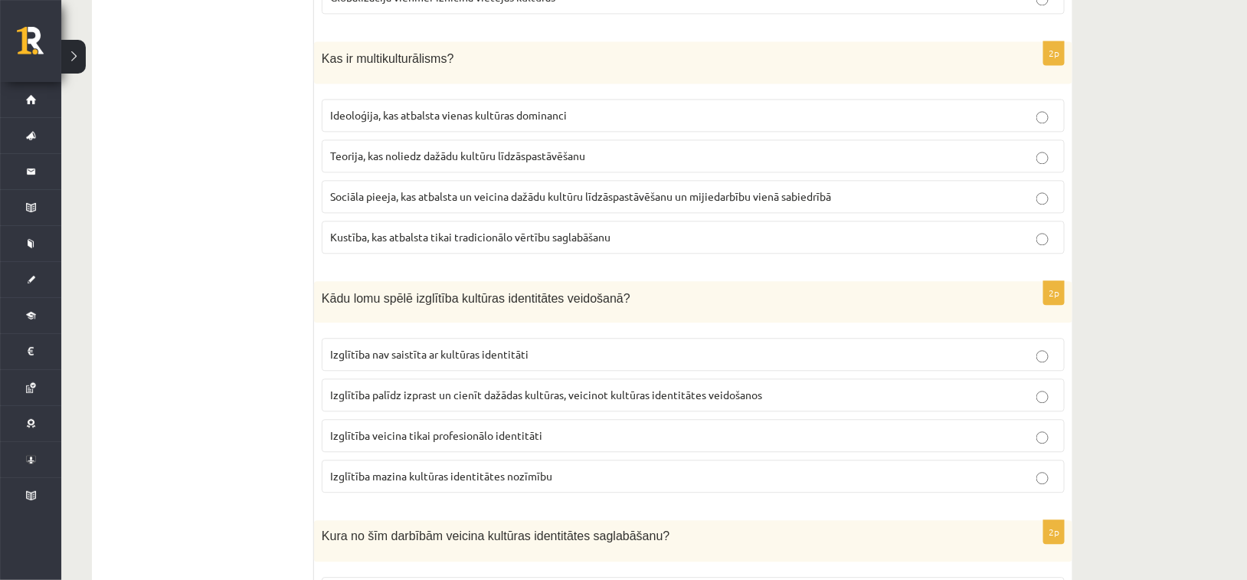
scroll to position [1225, 0]
click at [448, 388] on span "Izglītība palīdz izprast un cienīt dažādas kultūras, veicinot kultūras identitā…" at bounding box center [546, 395] width 432 height 14
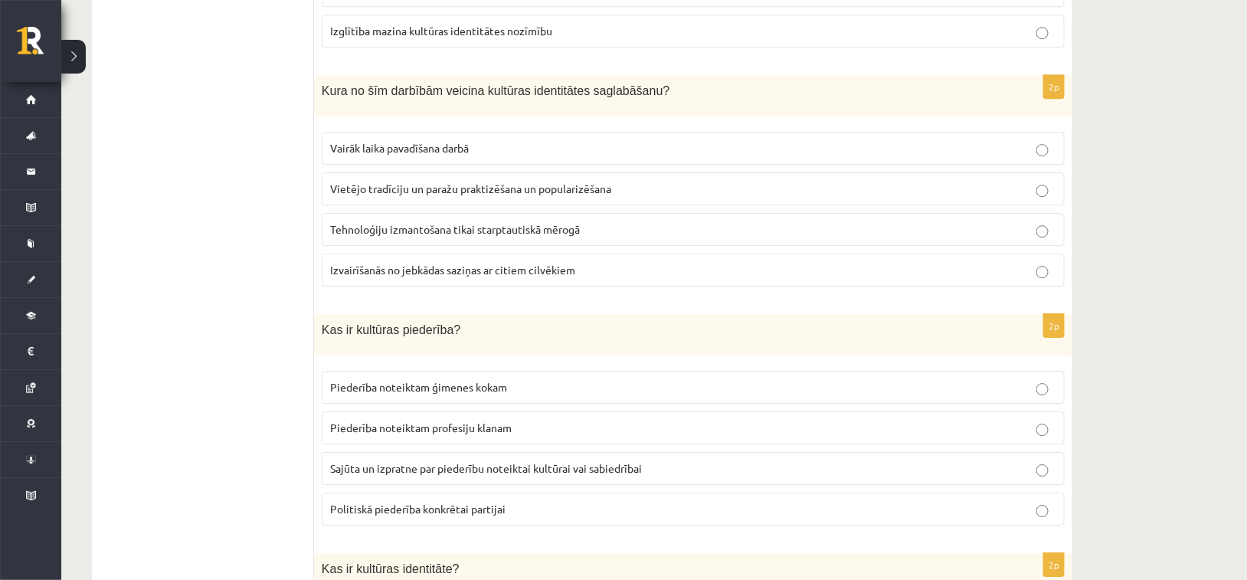
scroll to position [1685, 0]
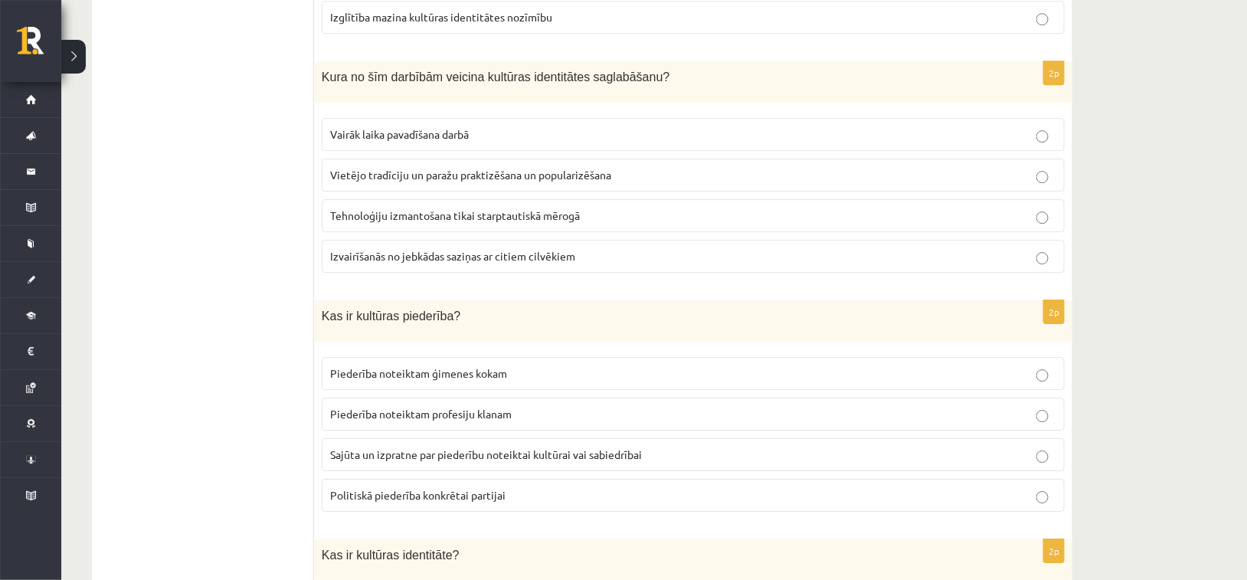
click at [464, 168] on span "Vietējo tradīciju un paražu praktizēšana un popularizēšana" at bounding box center [470, 175] width 281 height 14
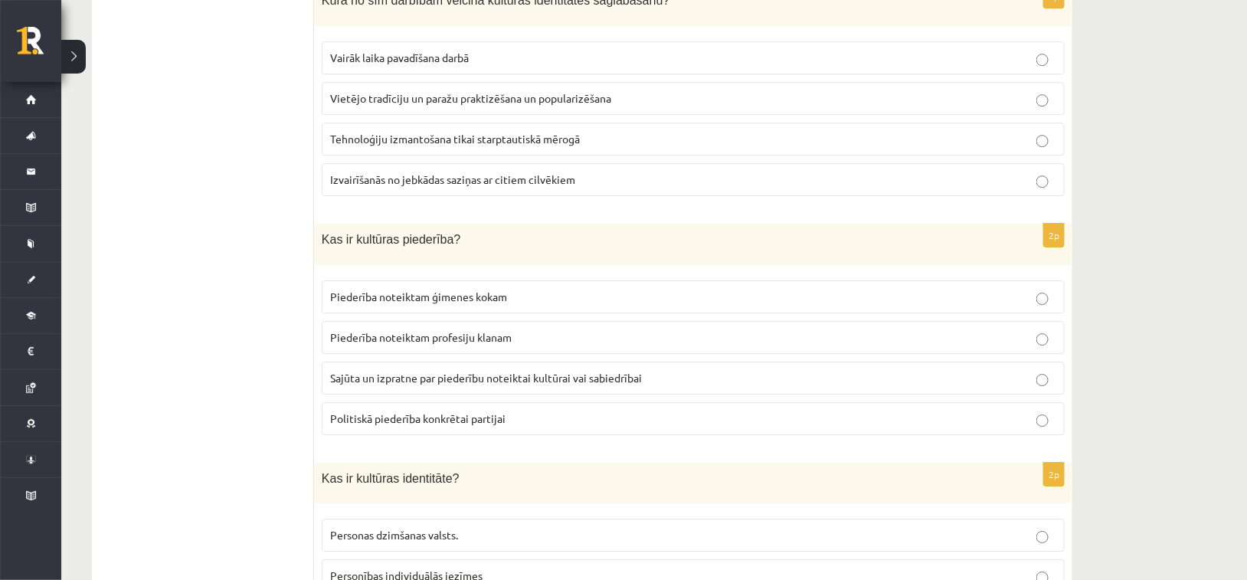
click at [440, 371] on span "Sajūta un izpratne par piederību noteiktai kultūrai vai sabiedrībai" at bounding box center [486, 378] width 312 height 14
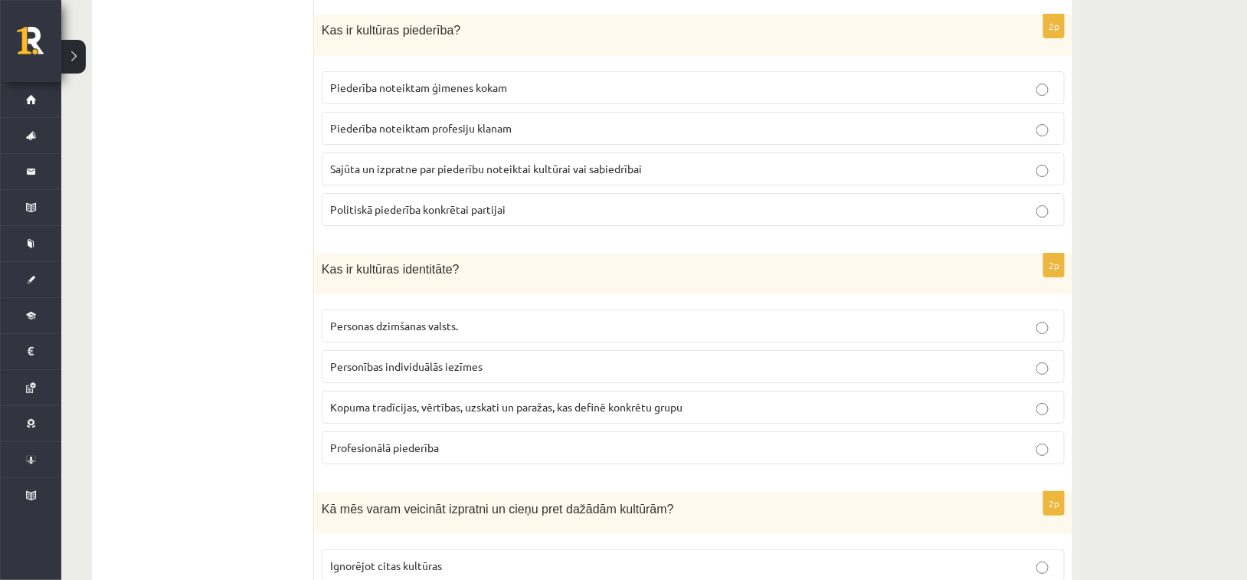
scroll to position [1991, 0]
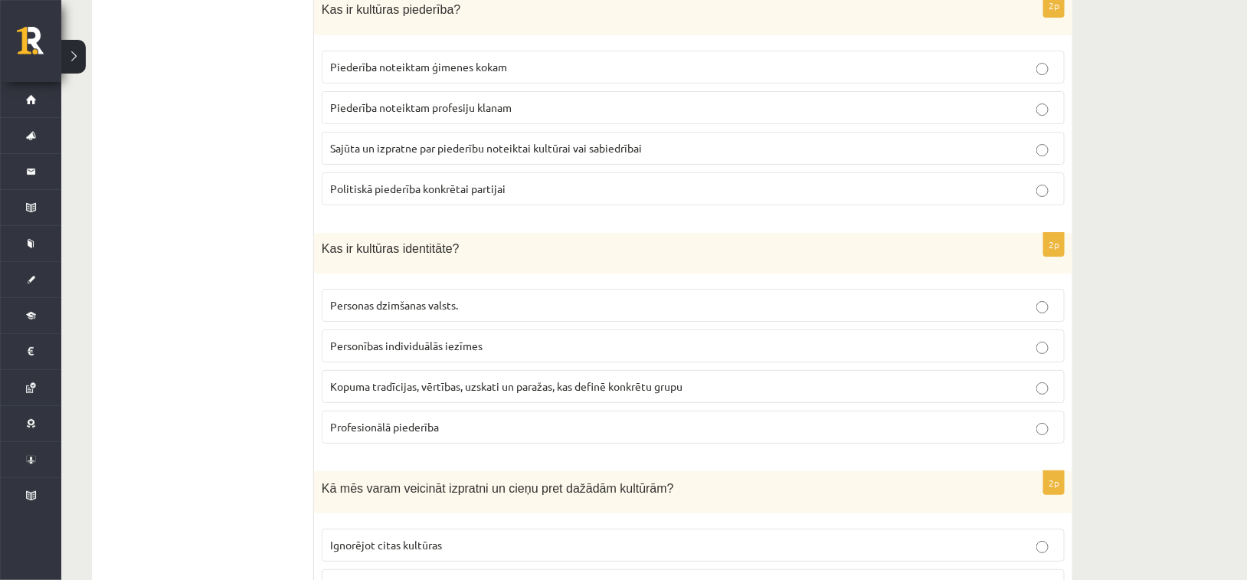
click at [405, 379] on span "Kopuma tradīcijas, vērtības, uzskati un paražas, kas definē konkrētu grupu" at bounding box center [506, 386] width 352 height 14
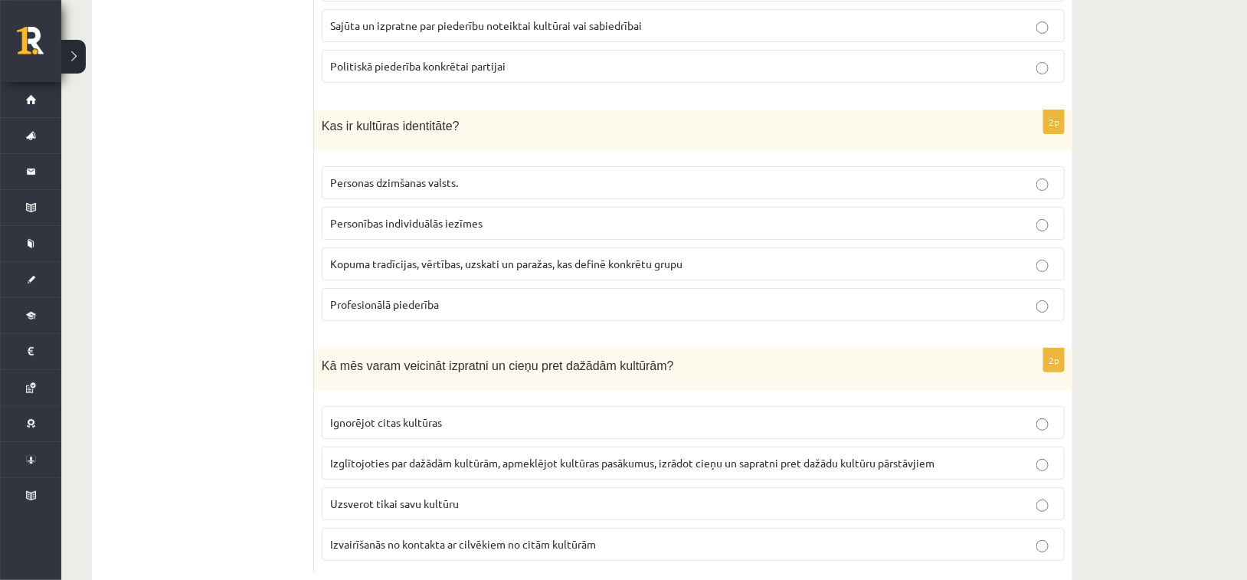
scroll to position [2125, 0]
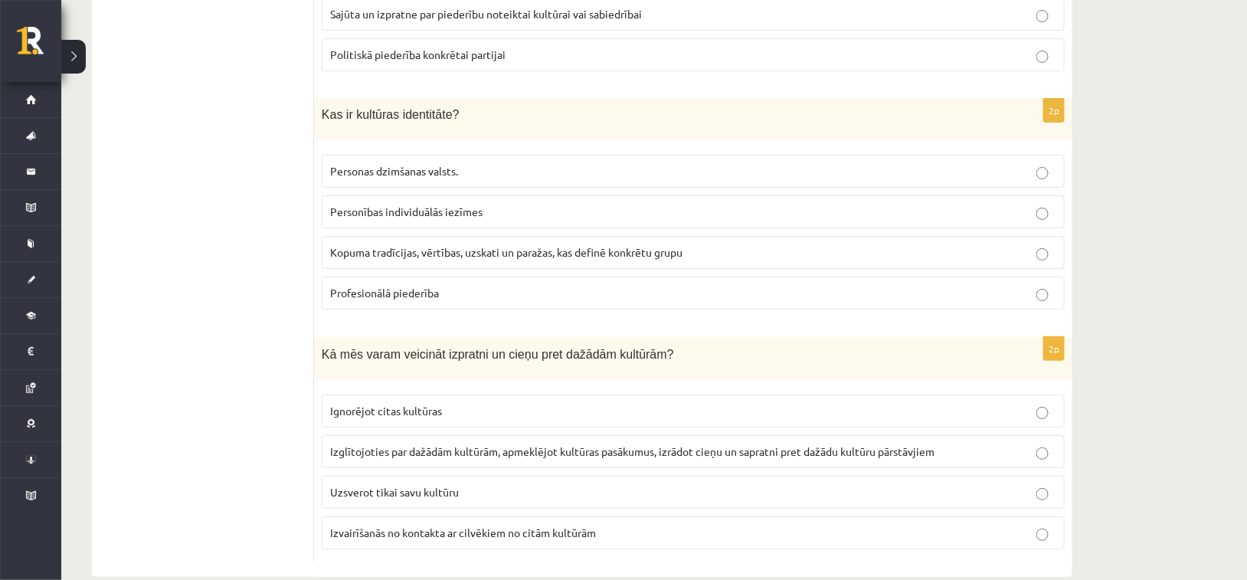
click at [403, 443] on p "Izglītojoties par dažādām kultūrām, apmeklējot kultūras pasākumus, izrādot cieņ…" at bounding box center [693, 451] width 726 height 16
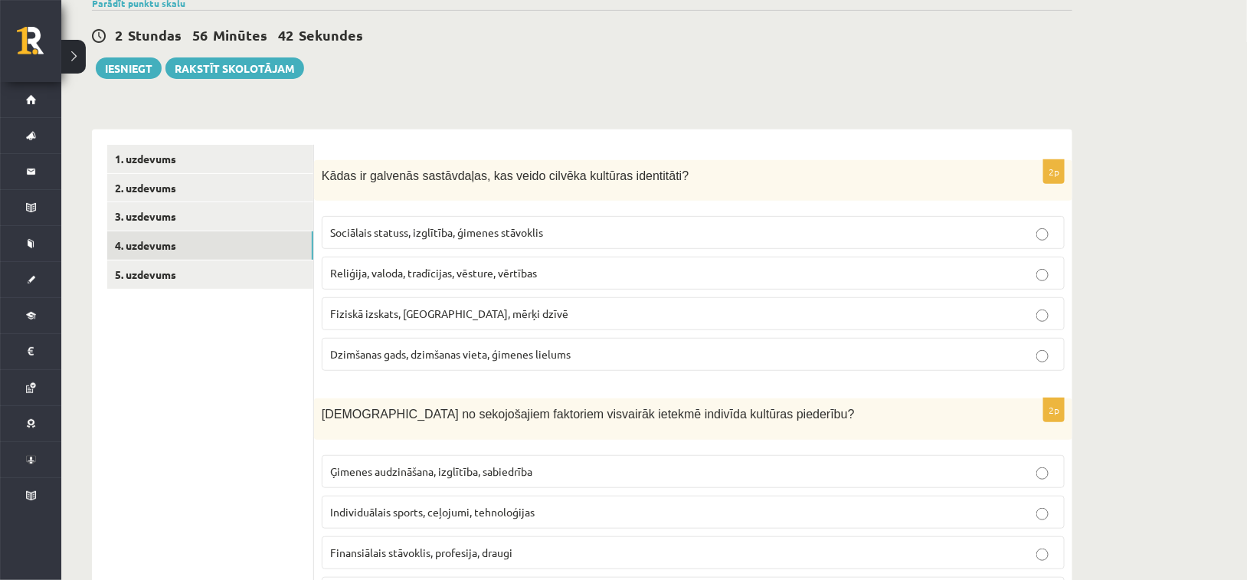
scroll to position [0, 0]
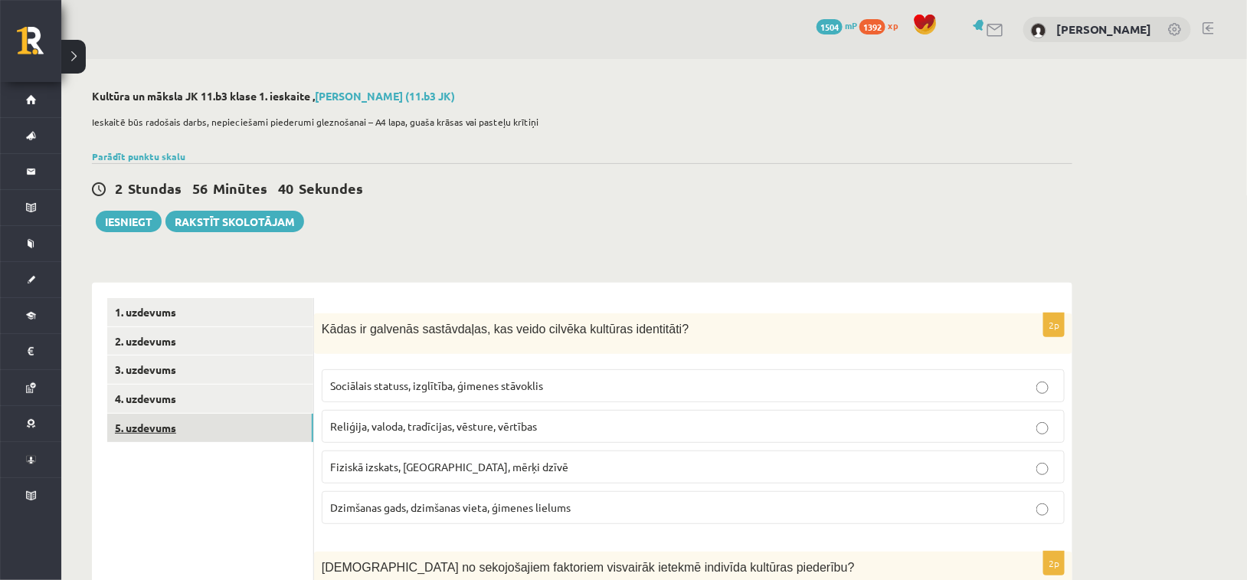
click at [142, 426] on link "5. uzdevums" at bounding box center [210, 428] width 206 height 28
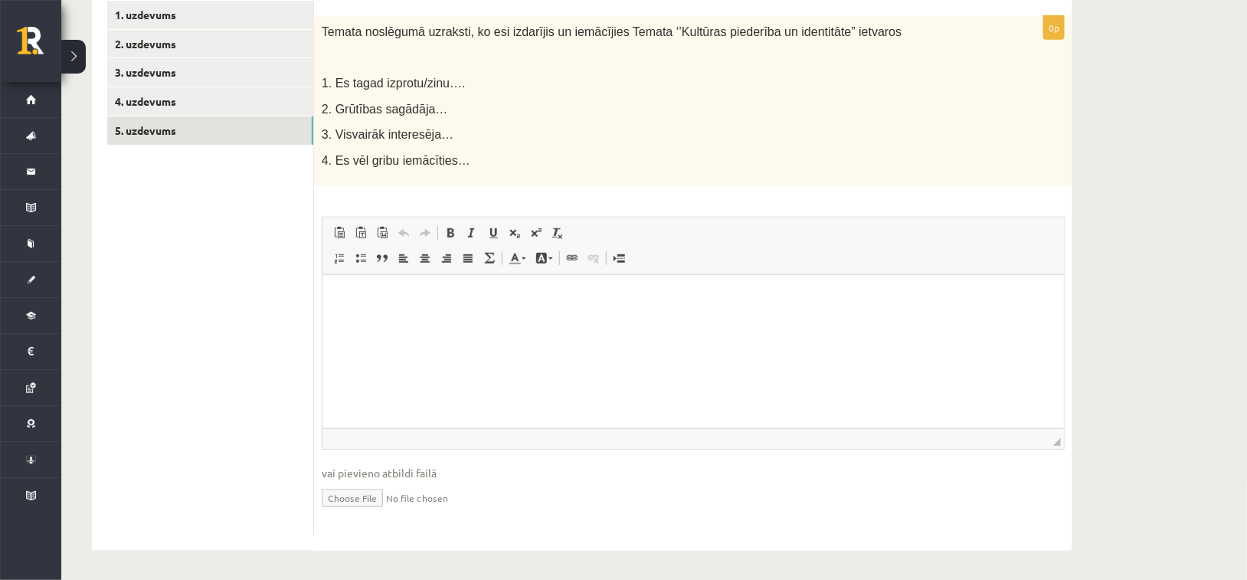
scroll to position [67, 0]
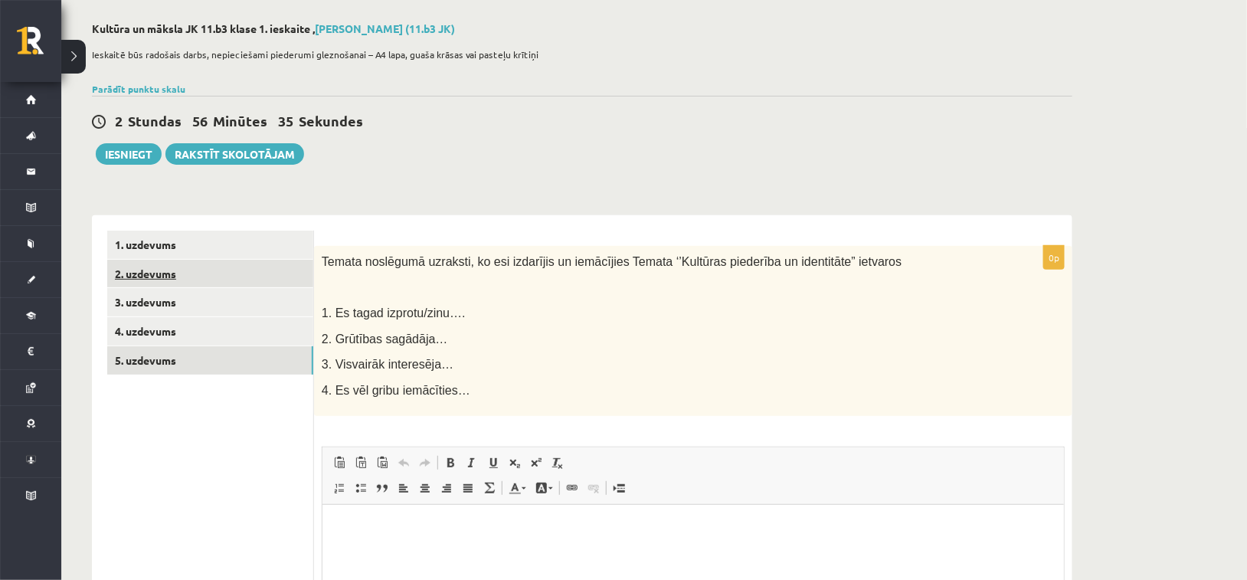
click at [146, 277] on link "2. uzdevums" at bounding box center [210, 274] width 206 height 28
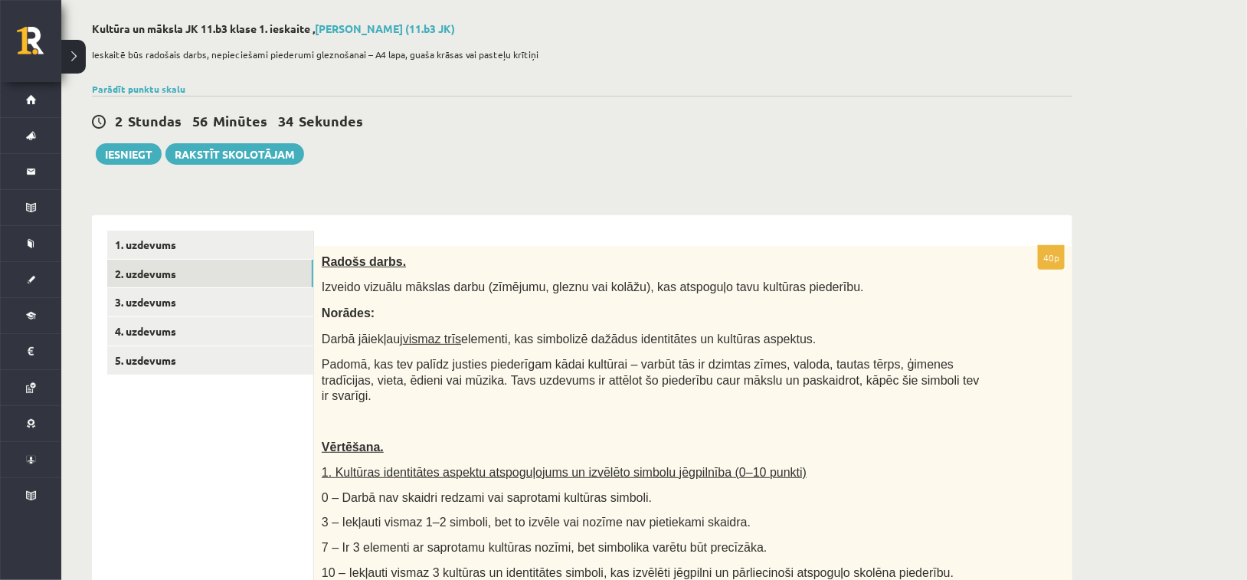
scroll to position [0, 0]
click at [208, 279] on link "2. uzdevums" at bounding box center [210, 274] width 206 height 28
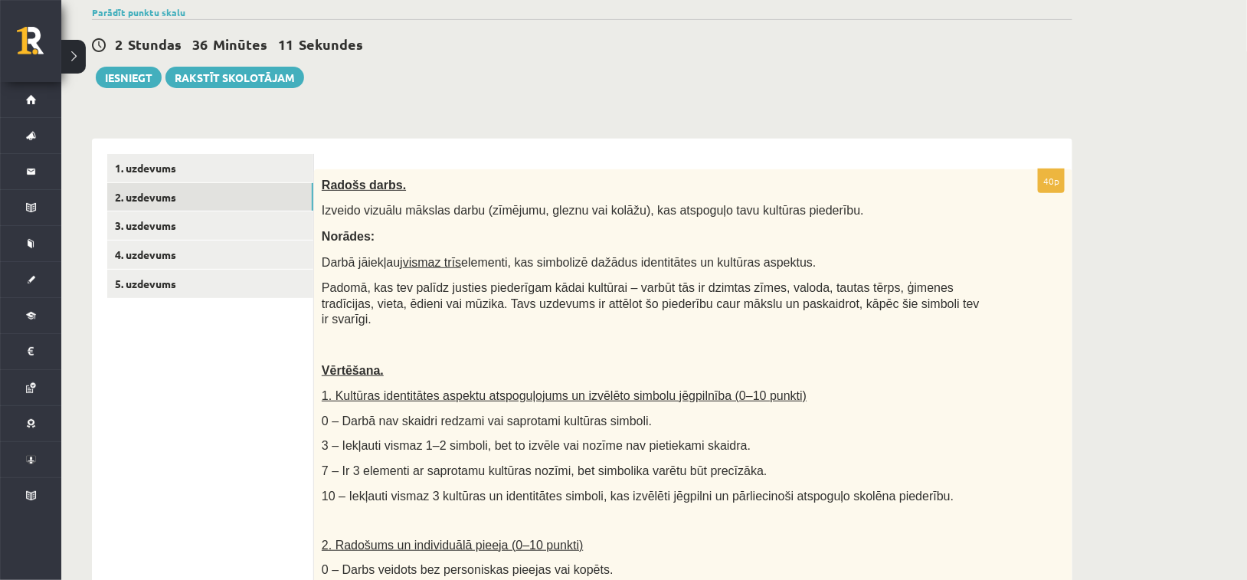
drag, startPoint x: 528, startPoint y: 254, endPoint x: 810, endPoint y: 250, distance: 281.9
click at [810, 250] on div "Radošs darbs. Izveido vizuālu mākslas darbu (zīmējumu, gleznu vai kolāžu), kas …" at bounding box center [693, 531] width 758 height 724
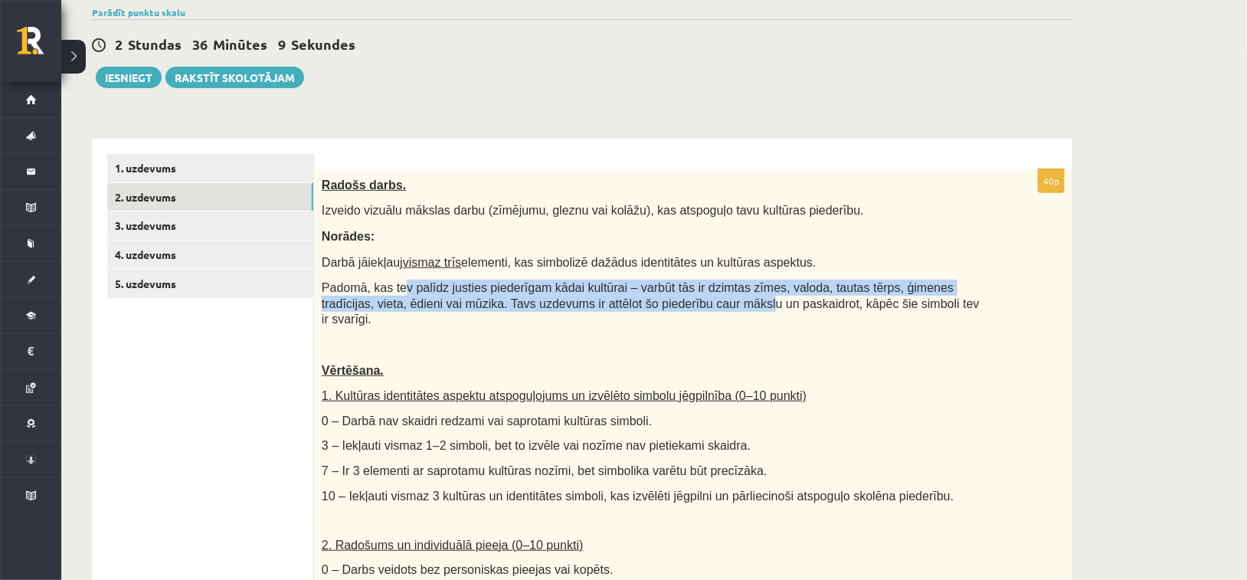
drag, startPoint x: 395, startPoint y: 282, endPoint x: 653, endPoint y: 305, distance: 258.4
click at [653, 305] on span "Padomā, kas tev palīdz justies piederīgam kādai kultūrai – varbūt tās ir dzimta…" at bounding box center [651, 303] width 658 height 44
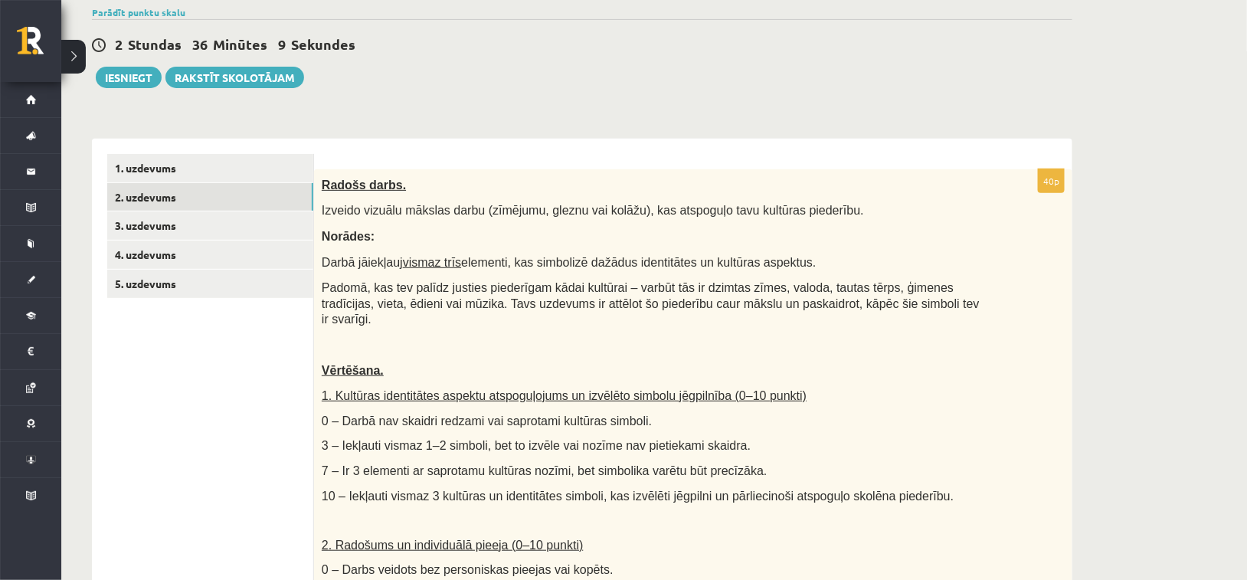
click at [715, 310] on div "Radošs darbs. Izveido vizuālu mākslas darbu (zīmējumu, gleznu vai kolāžu), kas …" at bounding box center [693, 531] width 758 height 724
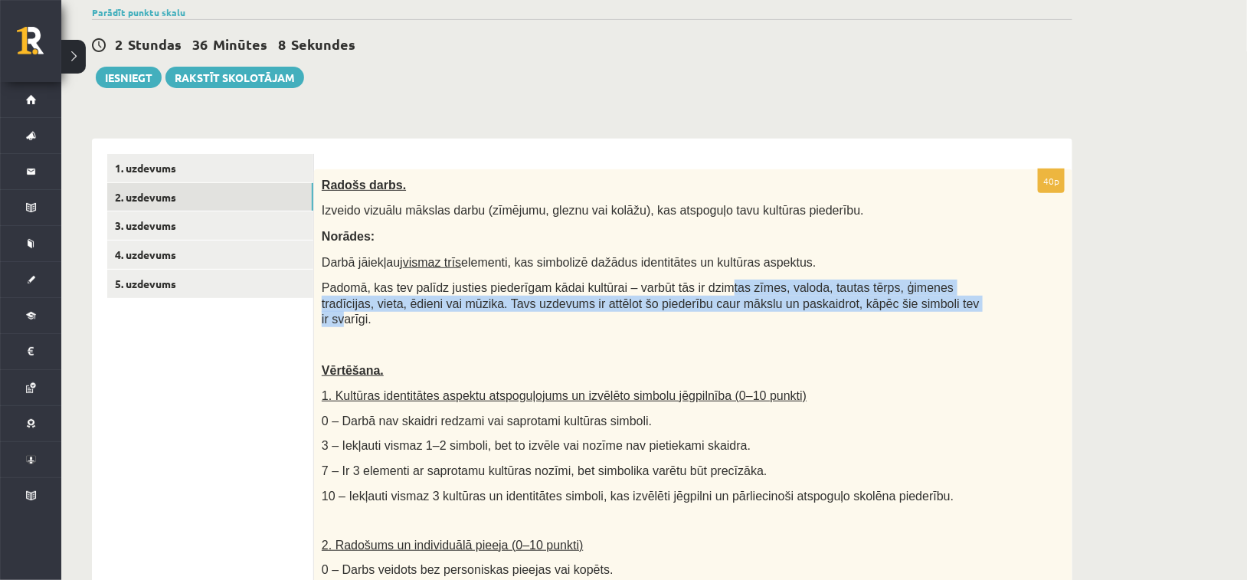
drag, startPoint x: 781, startPoint y: 286, endPoint x: 871, endPoint y: 309, distance: 92.3
click at [862, 303] on span "Padomā, kas tev palīdz justies piederīgam kādai kultūrai – varbūt tās ir dzimta…" at bounding box center [651, 303] width 658 height 44
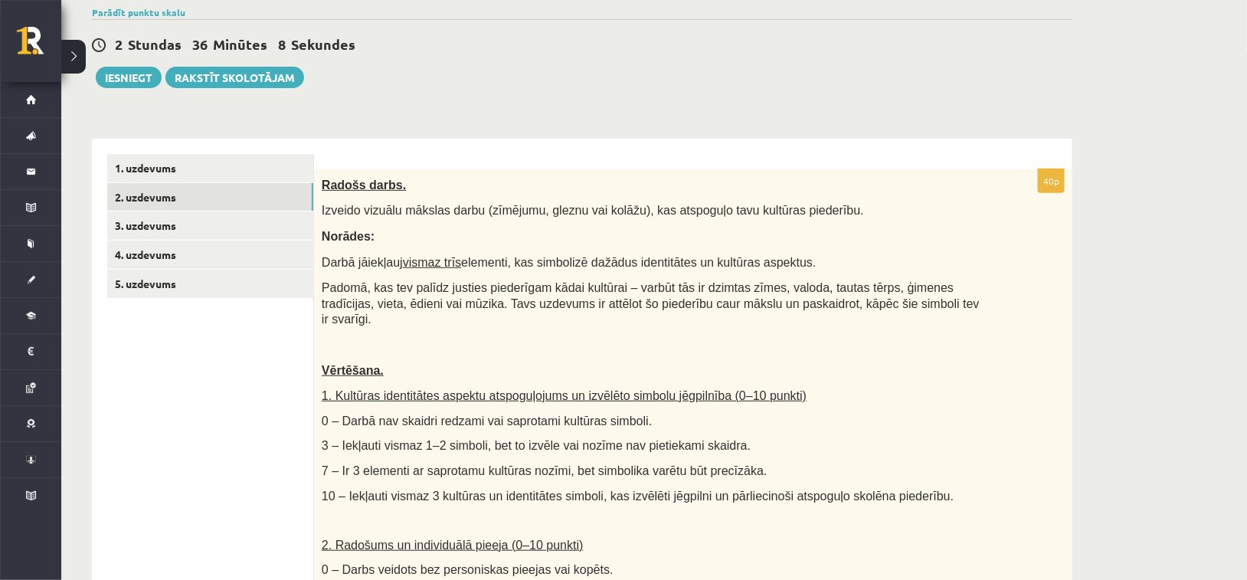
click at [880, 312] on div "Radošs darbs. Izveido vizuālu mākslas darbu (zīmējumu, gleznu vai kolāžu), kas …" at bounding box center [693, 531] width 758 height 724
drag, startPoint x: 879, startPoint y: 288, endPoint x: 936, endPoint y: 297, distance: 57.4
click at [924, 292] on span "Padomā, kas tev palīdz justies piederīgam kādai kultūrai – varbūt tās ir dzimta…" at bounding box center [651, 303] width 658 height 44
click at [944, 304] on p "Padomā, kas tev palīdz justies piederīgam kādai kultūrai – varbūt tās ir dzimta…" at bounding box center [655, 303] width 666 height 47
drag, startPoint x: 920, startPoint y: 283, endPoint x: 964, endPoint y: 293, distance: 44.8
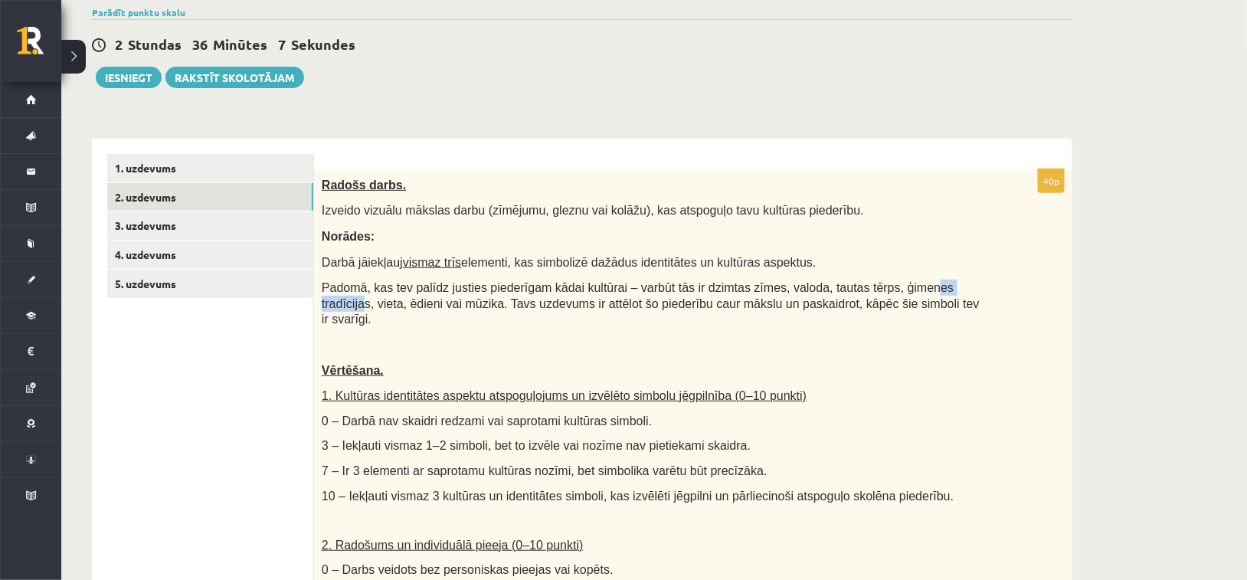
click at [937, 285] on span "Padomā, kas tev palīdz justies piederīgam kādai kultūrai – varbūt tās ir dzimta…" at bounding box center [651, 303] width 658 height 44
click at [964, 295] on p "Padomā, kas tev palīdz justies piederīgam kādai kultūrai – varbūt tās ir dzimta…" at bounding box center [655, 303] width 666 height 47
click at [441, 288] on span "Padomā, kas tev palīdz justies piederīgam kādai kultūrai – varbūt tās ir dzimta…" at bounding box center [651, 303] width 658 height 44
click at [431, 303] on span "Padomā, kas tev palīdz justies piederīgam kādai kultūrai – varbūt tās ir dzimta…" at bounding box center [651, 303] width 658 height 44
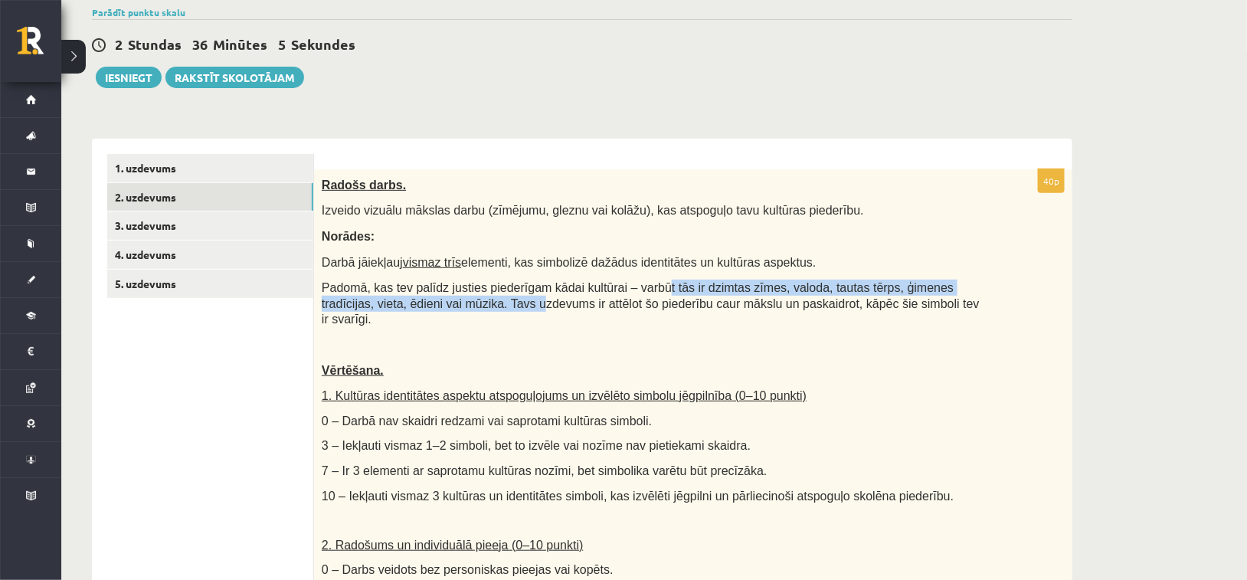
drag, startPoint x: 528, startPoint y: 296, endPoint x: 635, endPoint y: 290, distance: 107.4
click at [635, 290] on span "Padomā, kas tev palīdz justies piederīgam kādai kultūrai – varbūt tās ir dzimta…" at bounding box center [651, 303] width 658 height 44
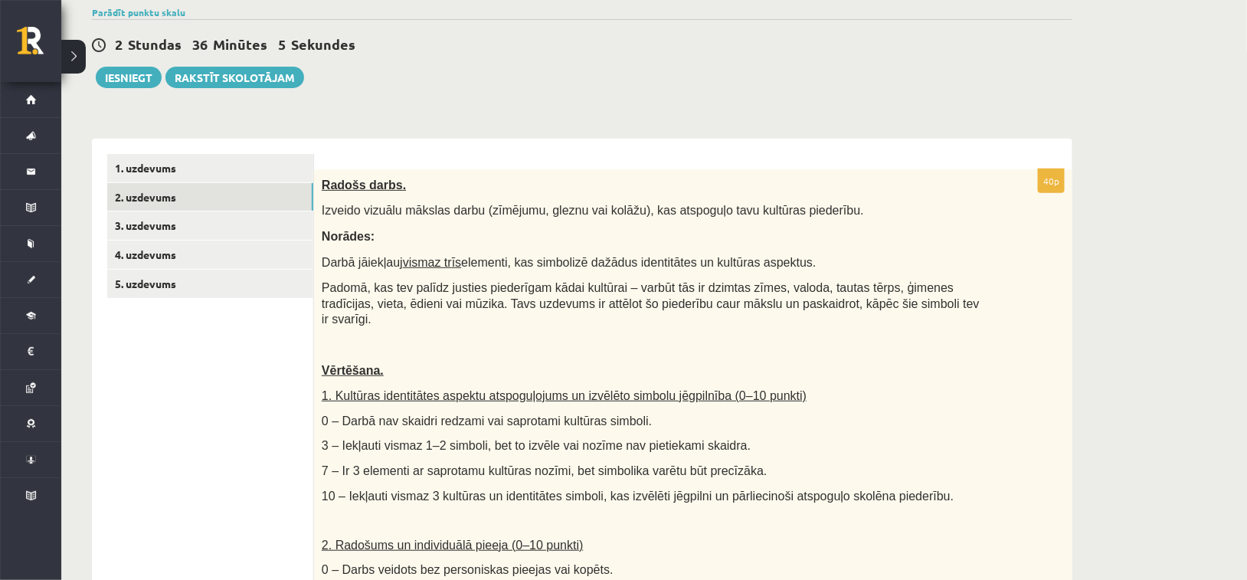
click at [661, 313] on div "Radošs darbs. Izveido vizuālu mākslas darbu (zīmējumu, gleznu vai kolāžu), kas …" at bounding box center [693, 531] width 758 height 724
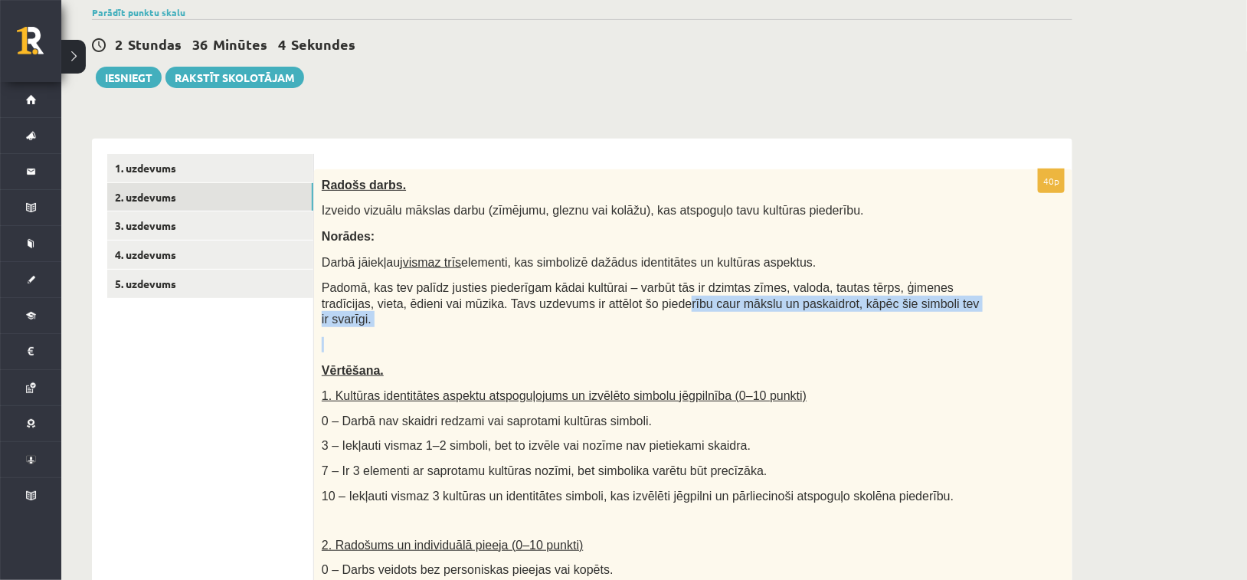
drag, startPoint x: 699, startPoint y: 299, endPoint x: 926, endPoint y: 310, distance: 227.0
click at [926, 310] on div "Radošs darbs. Izveido vizuālu mākslas darbu (zīmējumu, gleznu vai kolāžu), kas …" at bounding box center [693, 531] width 758 height 724
click at [921, 317] on div "Radošs darbs. Izveido vizuālu mākslas darbu (zīmējumu, gleznu vai kolāžu), kas …" at bounding box center [693, 531] width 758 height 724
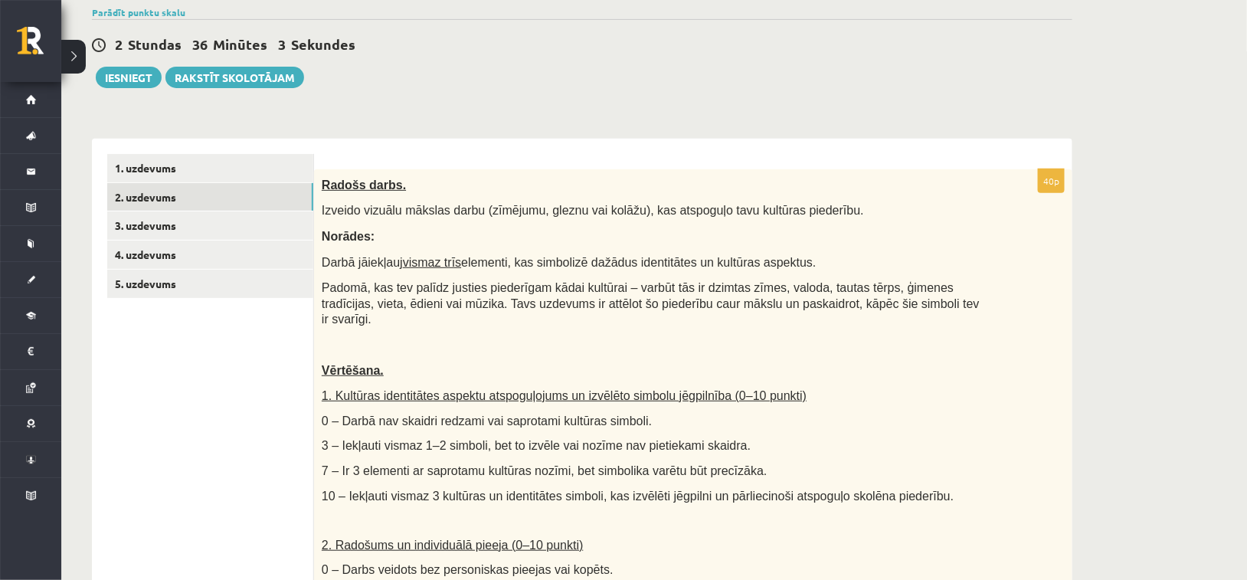
drag, startPoint x: 764, startPoint y: 312, endPoint x: 908, endPoint y: 312, distance: 143.2
click at [908, 312] on div "Radošs darbs. Izveido vizuālu mākslas darbu (zīmējumu, gleznu vai kolāžu), kas …" at bounding box center [693, 531] width 758 height 724
click at [908, 315] on div "Radošs darbs. Izveido vizuālu mākslas darbu (zīmējumu, gleznu vai kolāžu), kas …" at bounding box center [693, 531] width 758 height 724
drag, startPoint x: 888, startPoint y: 298, endPoint x: 700, endPoint y: 309, distance: 188.7
click at [700, 309] on p "Padomā, kas tev palīdz justies piederīgam kādai kultūrai – varbūt tās ir dzimta…" at bounding box center [655, 303] width 666 height 47
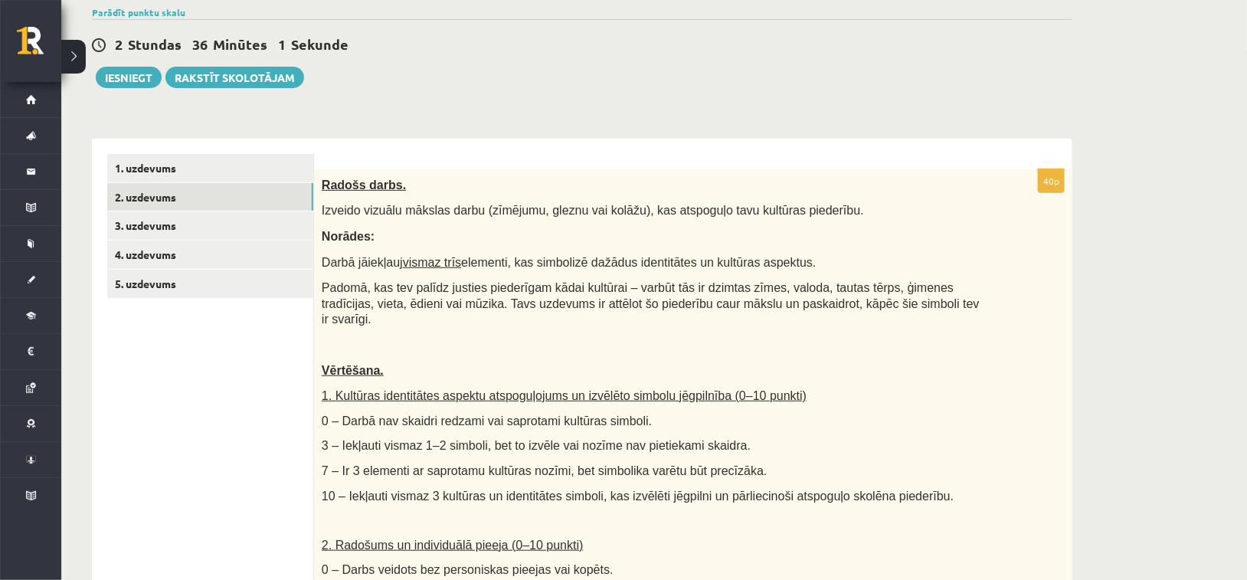
click at [746, 337] on p at bounding box center [655, 344] width 666 height 15
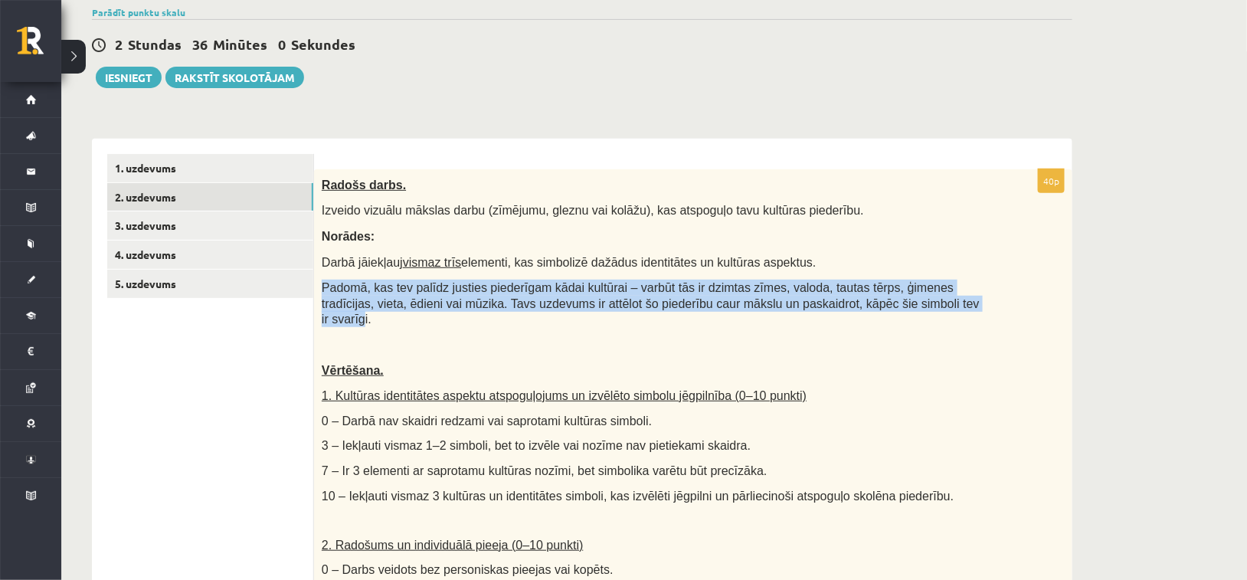
drag, startPoint x: 712, startPoint y: 300, endPoint x: 322, endPoint y: 275, distance: 389.9
click at [322, 276] on div "Radošs darbs. Izveido vizuālu mākslas darbu (zīmējumu, gleznu vai kolāžu), kas …" at bounding box center [693, 531] width 758 height 724
click at [440, 283] on span "Padomā, kas tev palīdz justies piederīgam kādai kultūrai – varbūt tās ir dzimta…" at bounding box center [651, 303] width 658 height 44
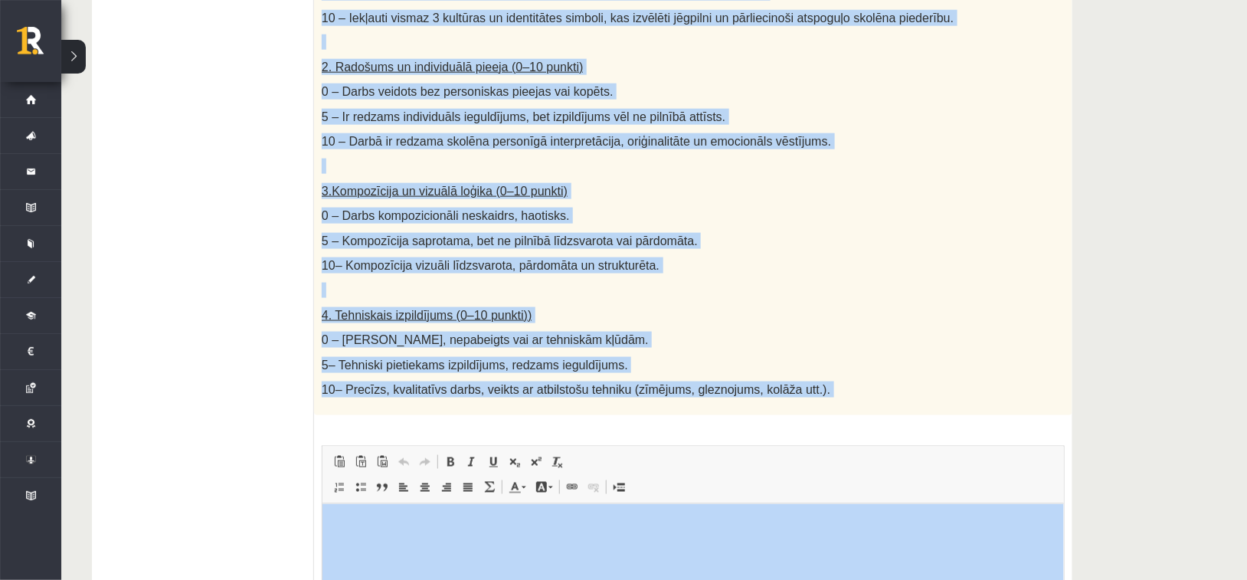
scroll to position [834, 0]
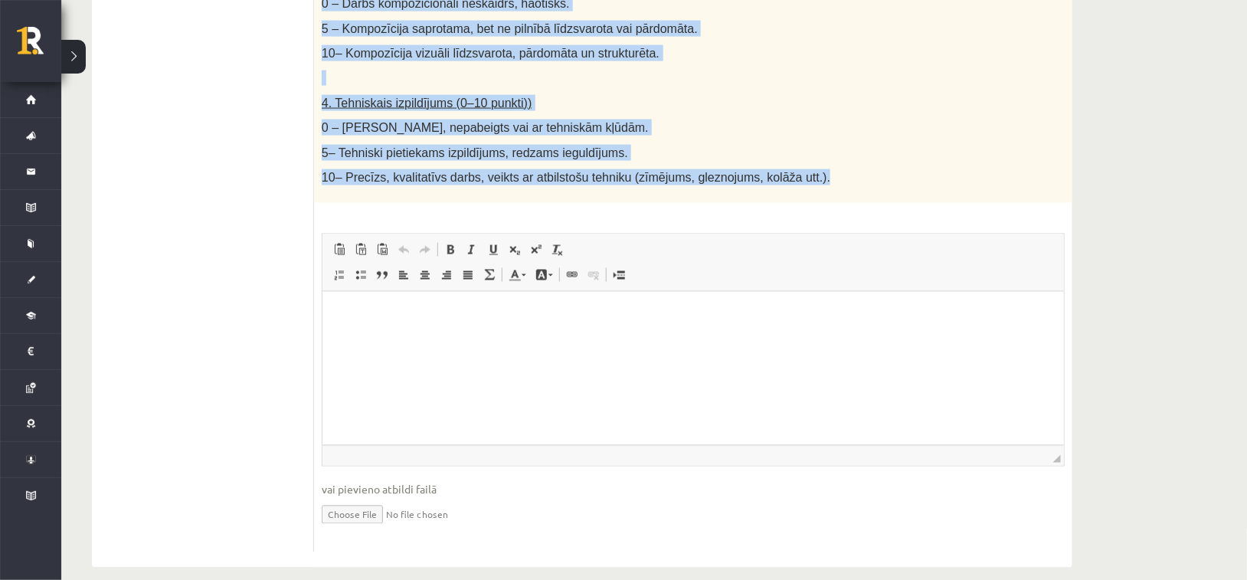
drag, startPoint x: 322, startPoint y: 258, endPoint x: 764, endPoint y: 165, distance: 451.7
copy div "Radošs darbs. Izveido vizuālu mākslas darbu (zīmējumu, gleznu vai kolāžu), kas …"
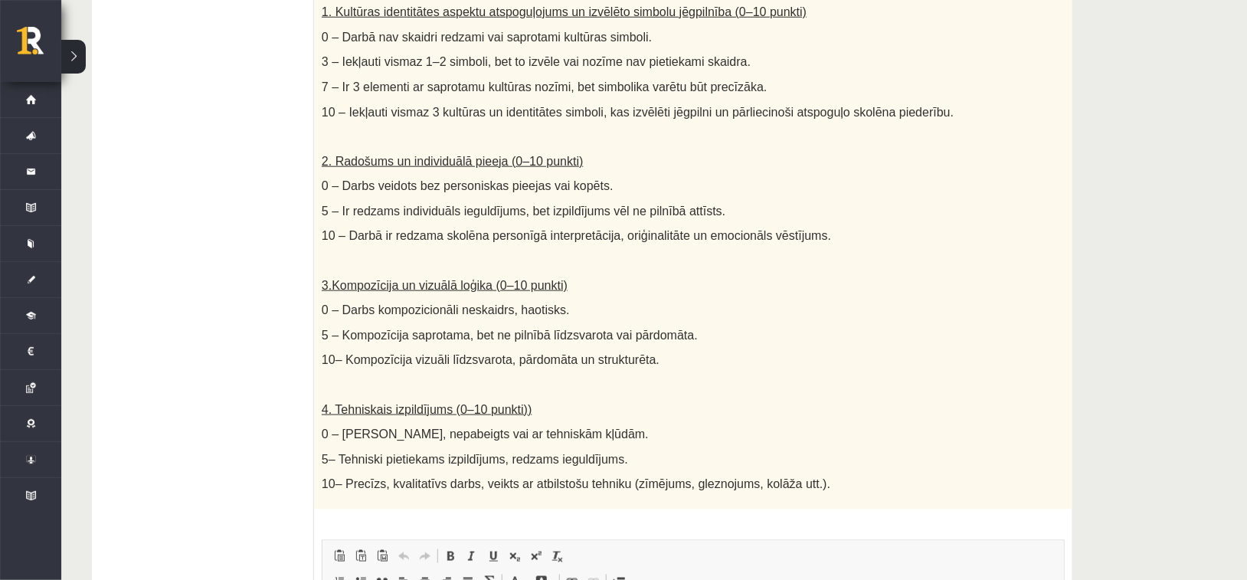
drag, startPoint x: 111, startPoint y: 292, endPoint x: 545, endPoint y: 377, distance: 441.8
click at [111, 292] on ul "1. uzdevums 2. uzdevums 3. uzdevums 4. uzdevums 5. uzdevums" at bounding box center [210, 314] width 207 height 1088
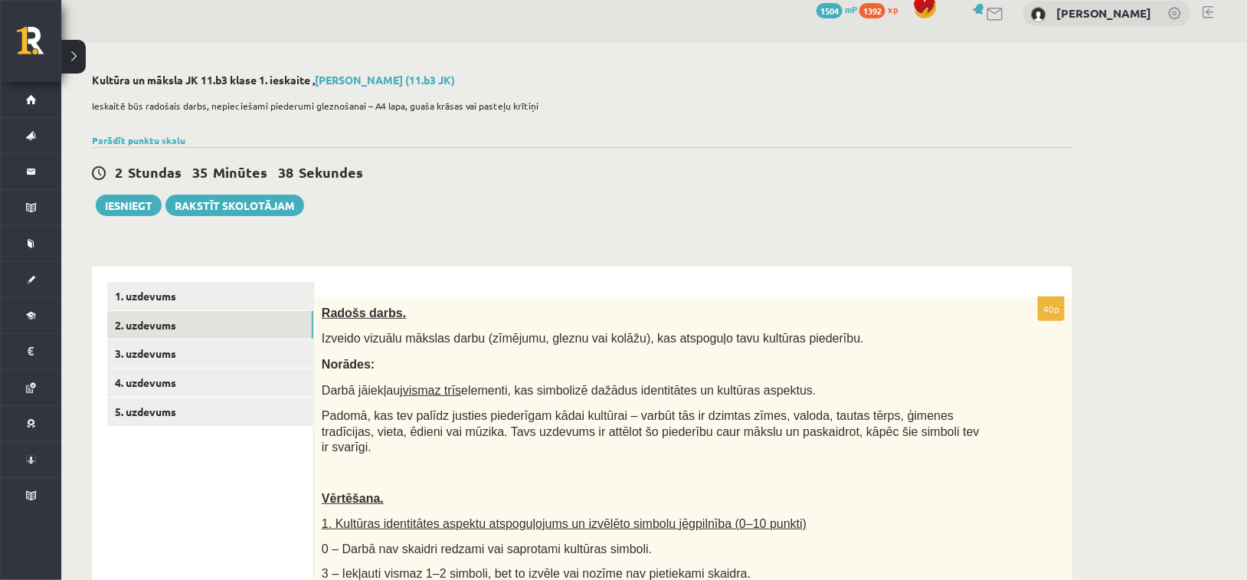
scroll to position [0, 0]
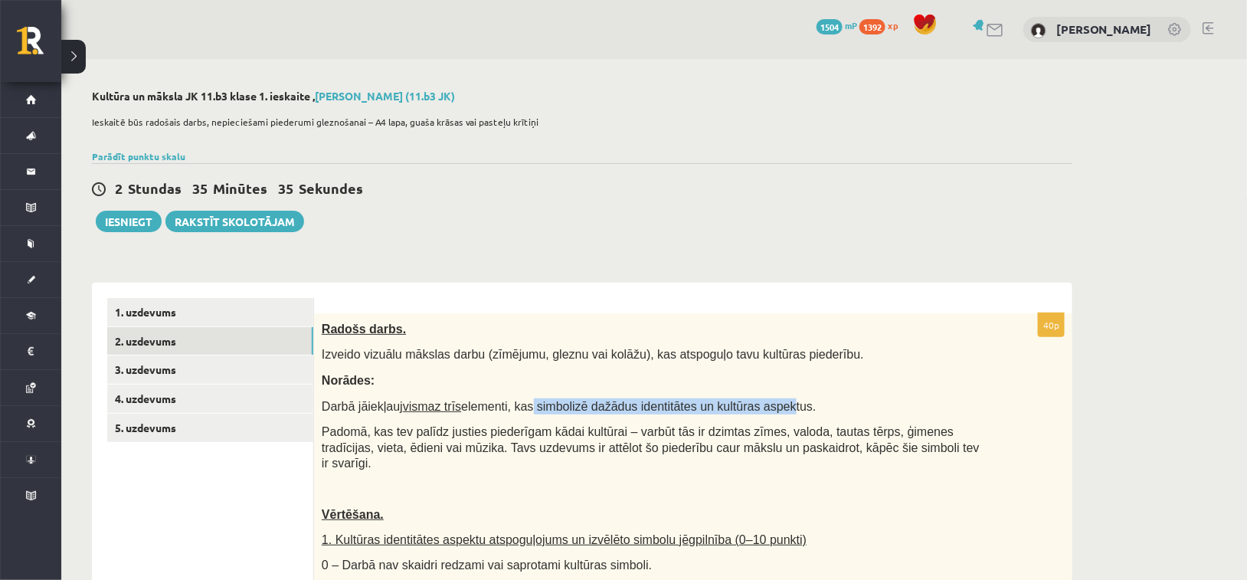
drag, startPoint x: 527, startPoint y: 404, endPoint x: 803, endPoint y: 392, distance: 276.8
drag, startPoint x: 783, startPoint y: 401, endPoint x: 803, endPoint y: 404, distance: 20.0
click at [803, 404] on p "Darbā jāiekļauj vismaz trīs elementi, kas simbolizē dažādus identitātes un kult…" at bounding box center [655, 406] width 666 height 16
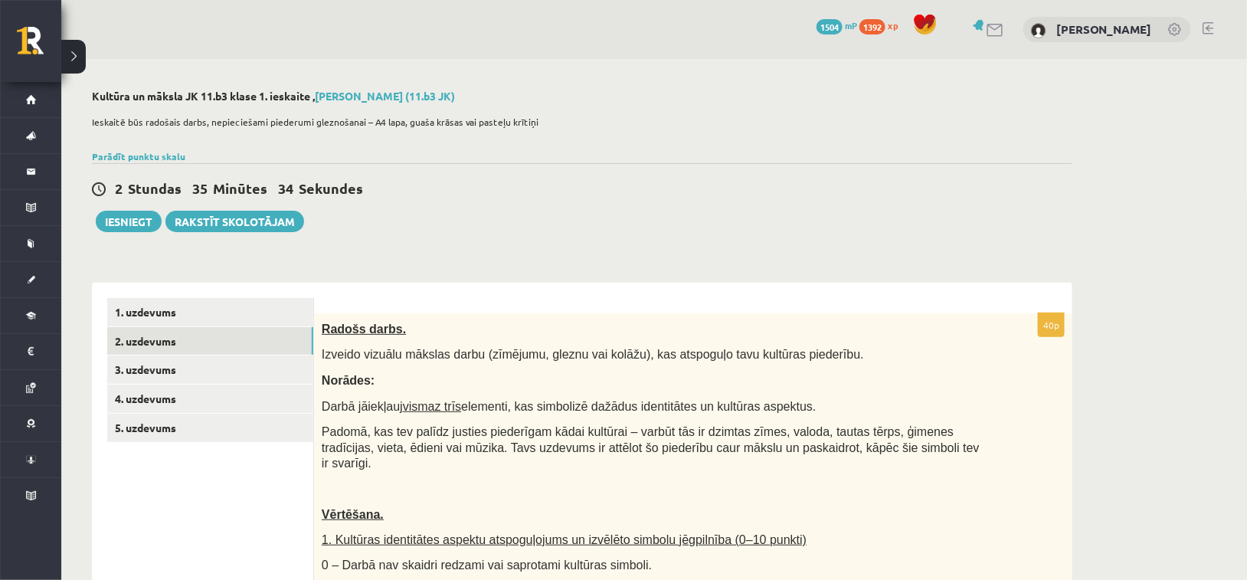
click at [830, 409] on p "Darbā jāiekļauj vismaz trīs elementi, kas simbolizē dažādus identitātes un kult…" at bounding box center [655, 406] width 666 height 16
drag, startPoint x: 760, startPoint y: 414, endPoint x: 863, endPoint y: 432, distance: 104.9
click at [673, 434] on span "Padomā, kas tev palīdz justies piederīgam kādai kultūrai – varbūt tās ir dzimta…" at bounding box center [651, 447] width 658 height 44
drag, startPoint x: 515, startPoint y: 434, endPoint x: 558, endPoint y: 440, distance: 43.3
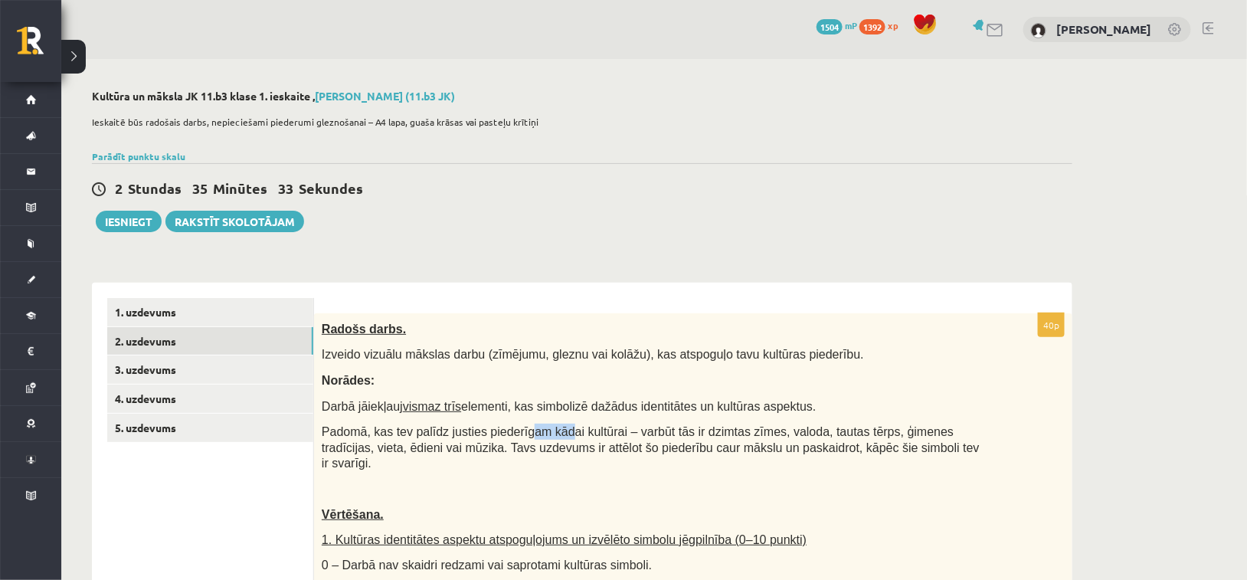
click at [550, 438] on span "Padomā, kas tev palīdz justies piederīgam kādai kultūrai – varbūt tās ir dzimta…" at bounding box center [651, 447] width 658 height 44
click at [707, 481] on p at bounding box center [655, 488] width 666 height 15
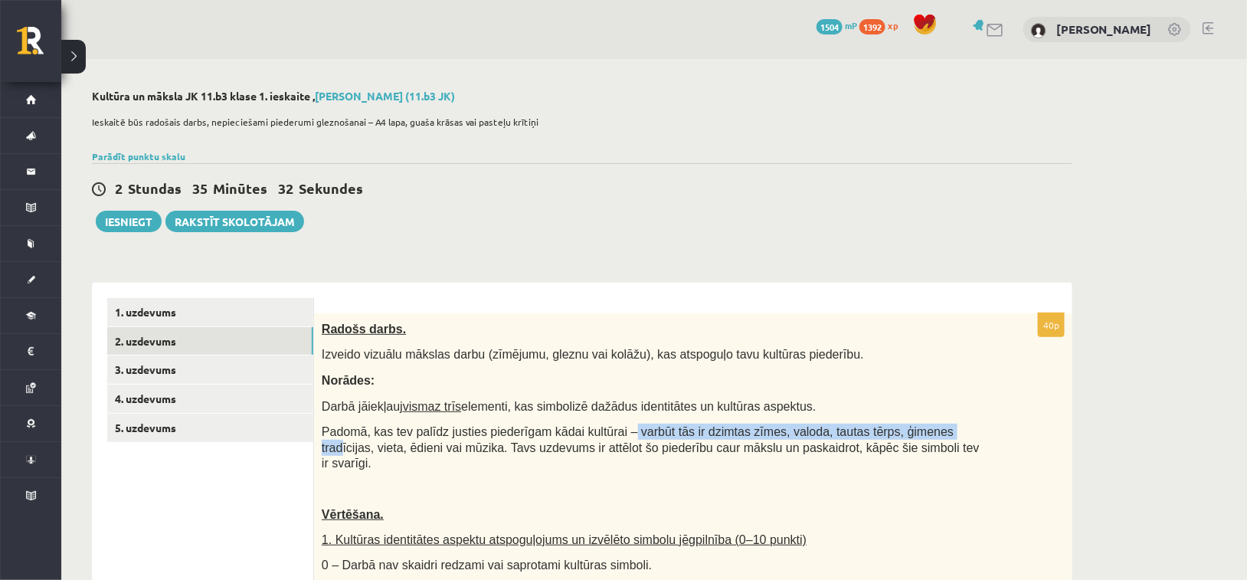
drag, startPoint x: 617, startPoint y: 425, endPoint x: 914, endPoint y: 430, distance: 296.5
click at [914, 427] on span "Padomā, kas tev palīdz justies piederīgam kādai kultūrai – varbūt tās ir dzimta…" at bounding box center [651, 447] width 658 height 44
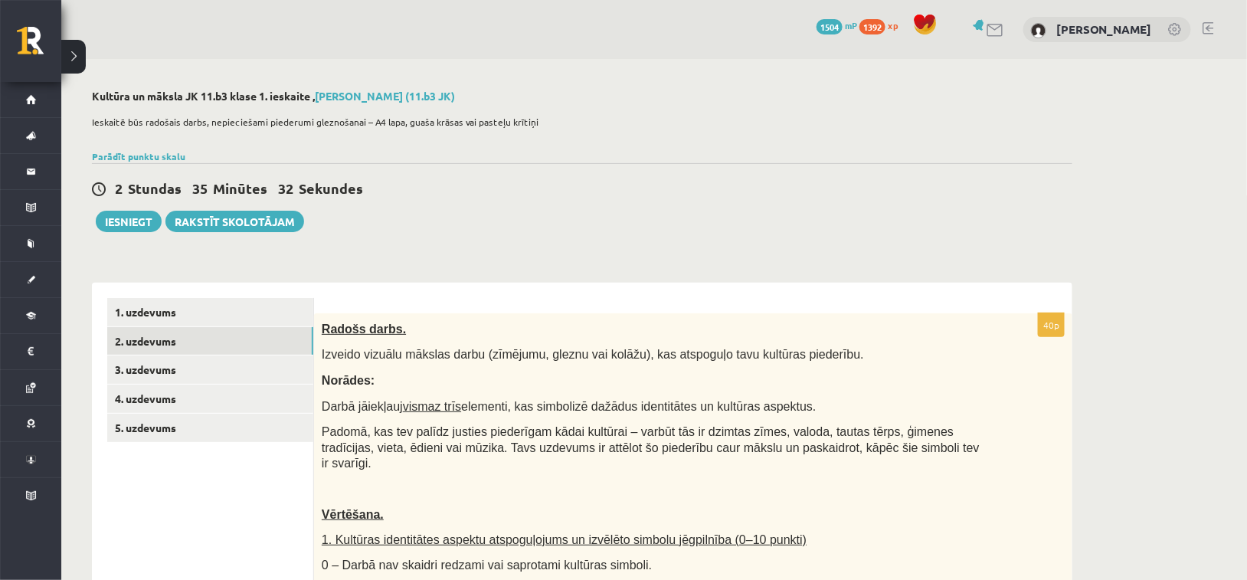
drag, startPoint x: 917, startPoint y: 463, endPoint x: 875, endPoint y: 453, distance: 42.5
drag, startPoint x: 878, startPoint y: 420, endPoint x: 1000, endPoint y: 423, distance: 122.6
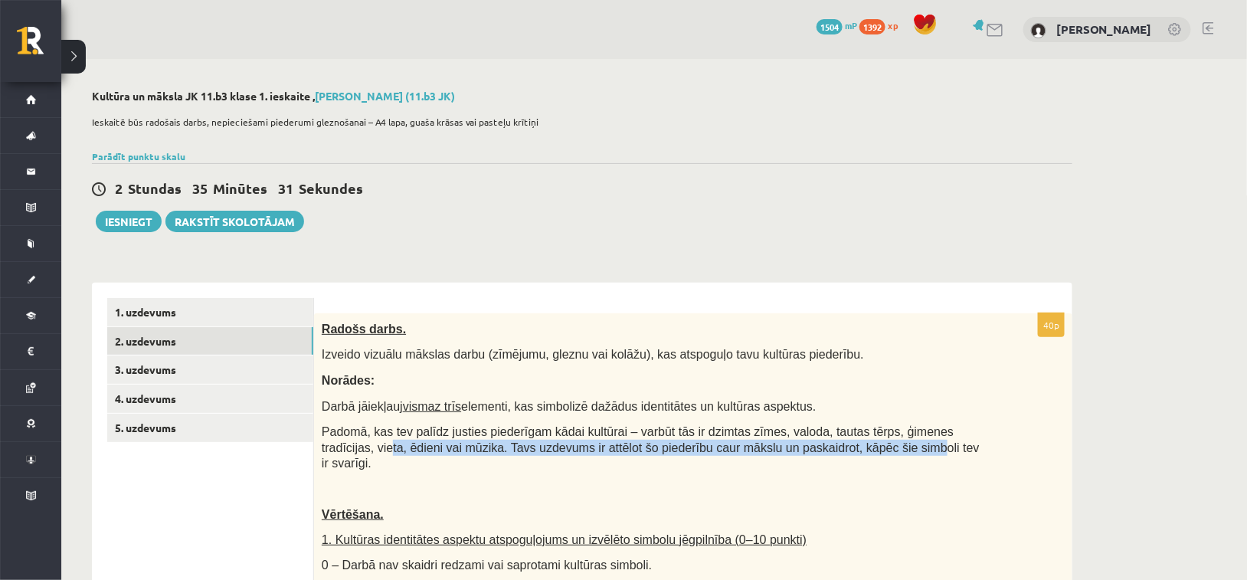
drag, startPoint x: 820, startPoint y: 436, endPoint x: 983, endPoint y: 426, distance: 164.2
click at [981, 425] on p "Padomā, kas tev palīdz justies piederīgam kādai kultūrai – varbūt tās ir dzimta…" at bounding box center [655, 447] width 666 height 47
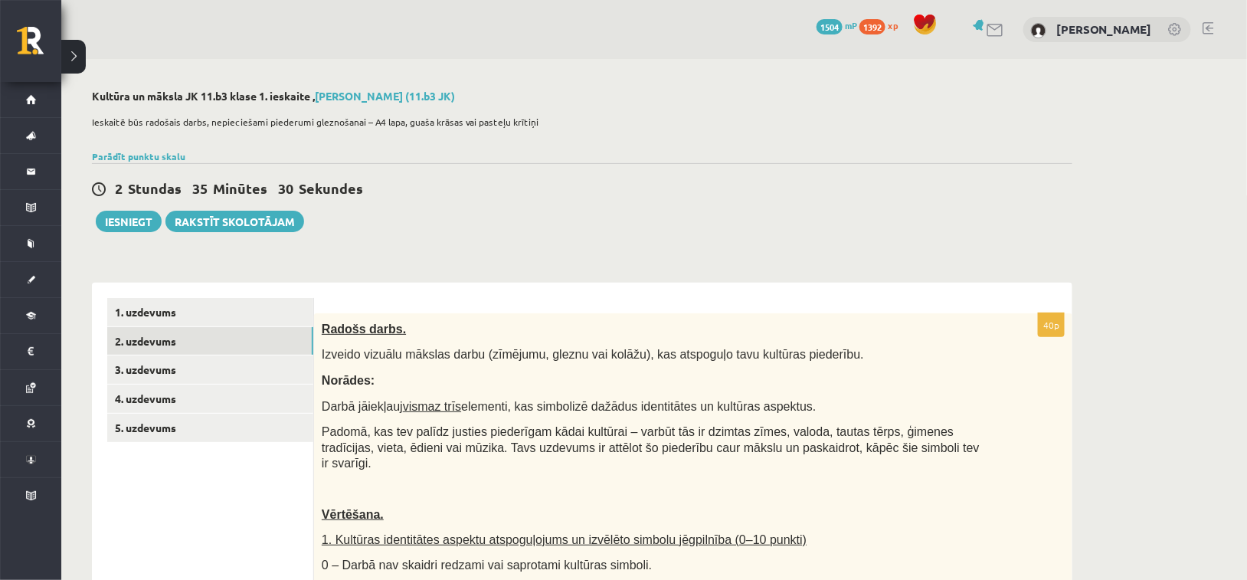
drag, startPoint x: 968, startPoint y: 454, endPoint x: 793, endPoint y: 422, distance: 178.3
click at [967, 454] on p "Padomā, kas tev palīdz justies piederīgam kādai kultūrai – varbūt tās ir dzimta…" at bounding box center [655, 447] width 666 height 47
drag, startPoint x: 899, startPoint y: 420, endPoint x: 1005, endPoint y: 426, distance: 105.8
drag, startPoint x: 990, startPoint y: 455, endPoint x: 892, endPoint y: 449, distance: 98.2
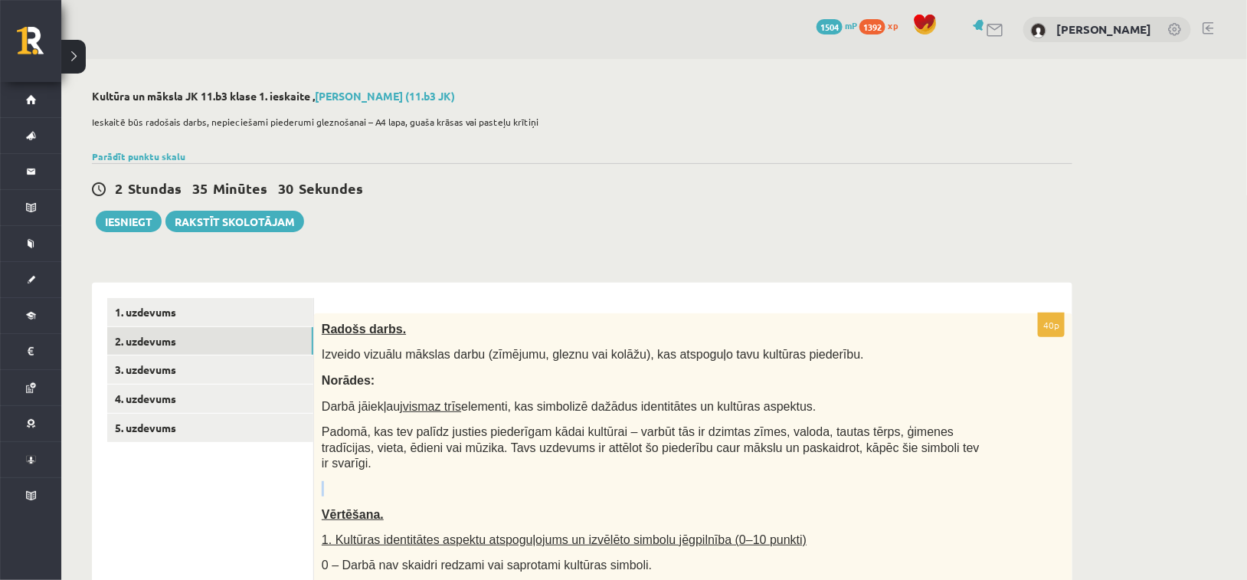
drag, startPoint x: 928, startPoint y: 427, endPoint x: 1024, endPoint y: 438, distance: 96.3
drag, startPoint x: 1016, startPoint y: 453, endPoint x: 806, endPoint y: 448, distance: 209.9
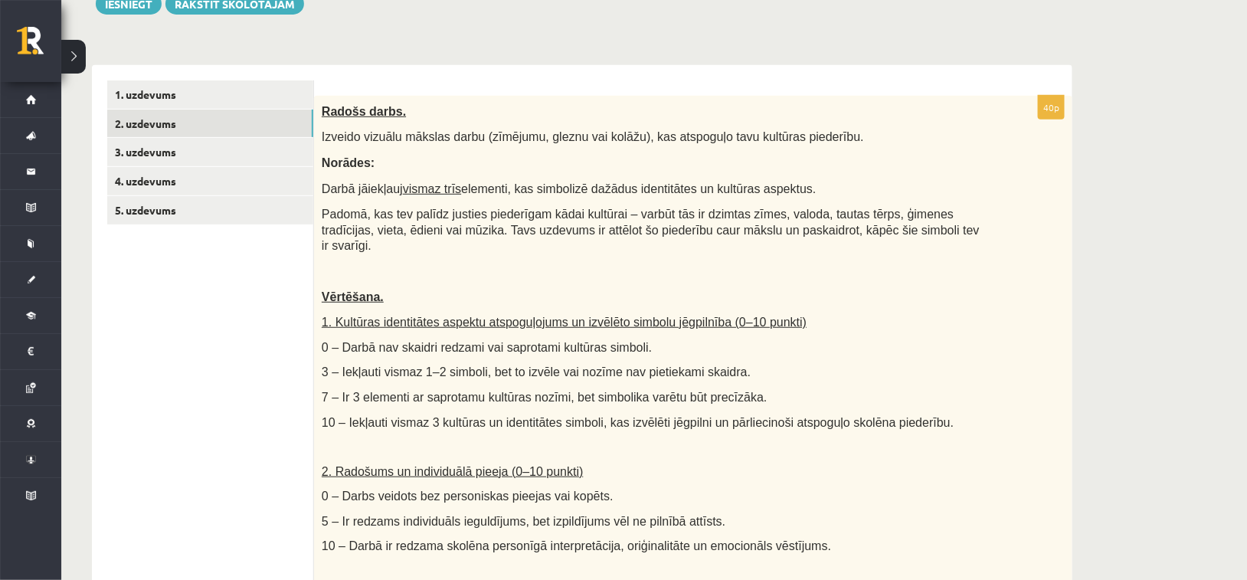
scroll to position [230, 0]
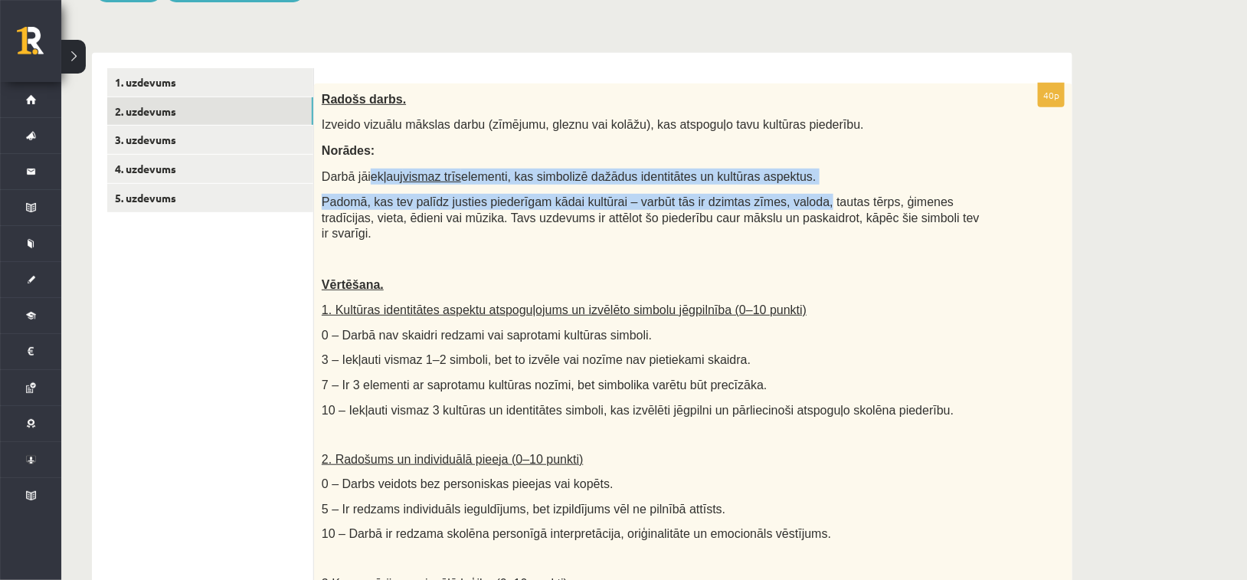
drag, startPoint x: 390, startPoint y: 178, endPoint x: 797, endPoint y: 185, distance: 406.8
click at [783, 185] on div "Radošs darbs. Izveido vizuālu mākslas darbu (zīmējumu, gleznu vai kolāžu), kas …" at bounding box center [693, 445] width 758 height 724
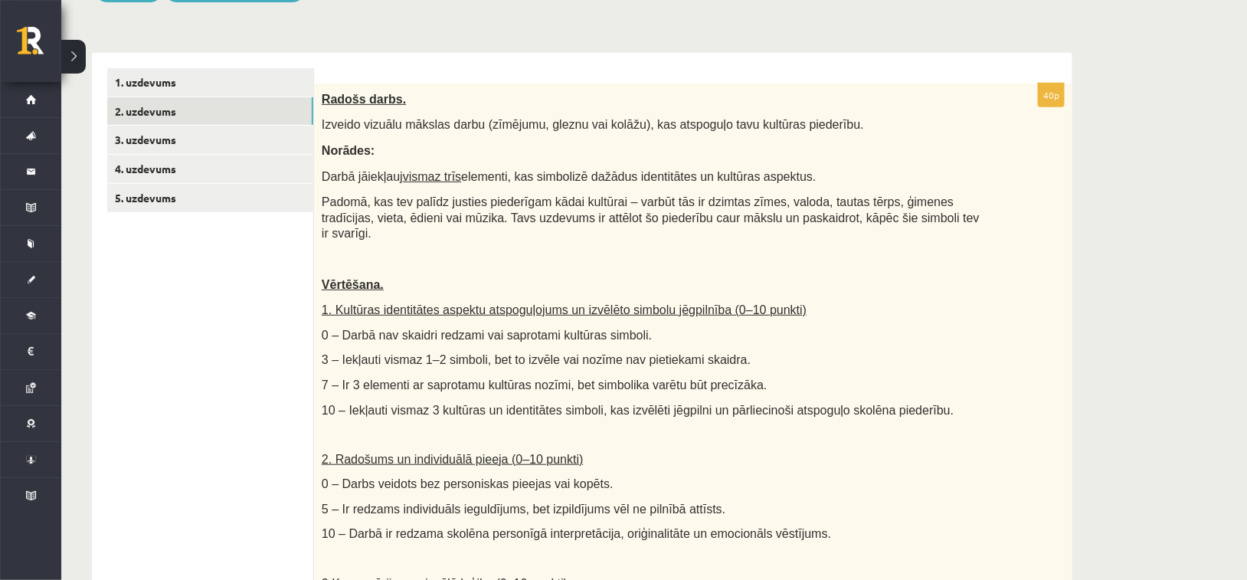
click at [803, 184] on div "Radošs darbs. Izveido vizuālu mākslas darbu (zīmējumu, gleznu vai kolāžu), kas …" at bounding box center [693, 445] width 758 height 724
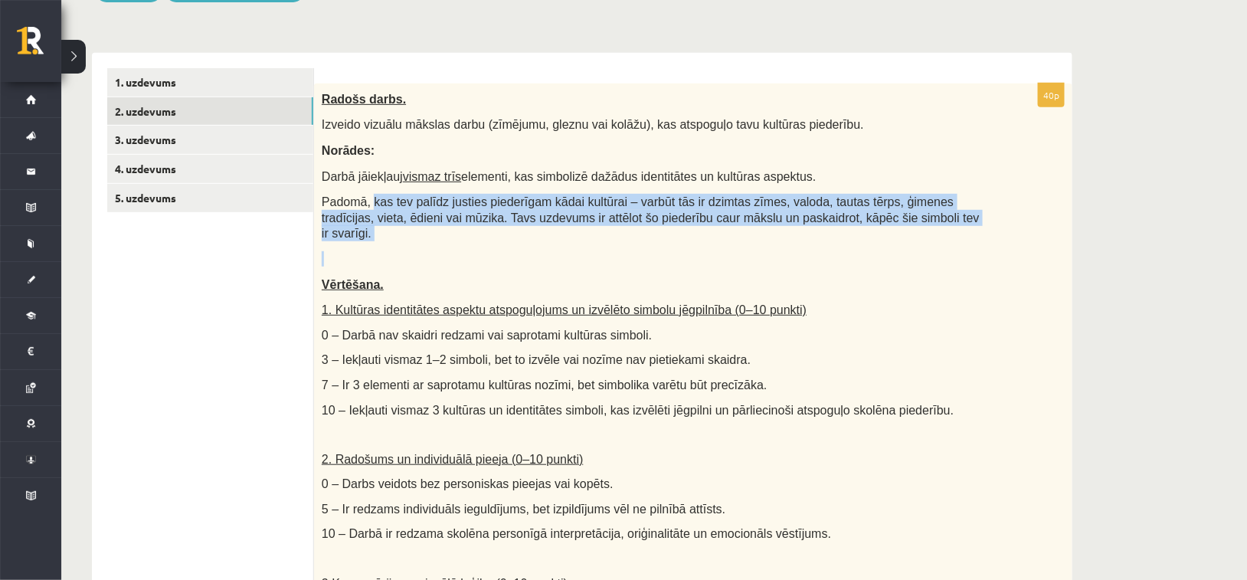
drag, startPoint x: 610, startPoint y: 202, endPoint x: 879, endPoint y: 226, distance: 269.9
click at [875, 227] on div "Radošs darbs. Izveido vizuālu mākslas darbu (zīmējumu, gleznu vai kolāžu), kas …" at bounding box center [693, 445] width 758 height 724
click at [879, 226] on div "Radošs darbs. Izveido vizuālu mākslas darbu (zīmējumu, gleznu vai kolāžu), kas …" at bounding box center [693, 445] width 758 height 724
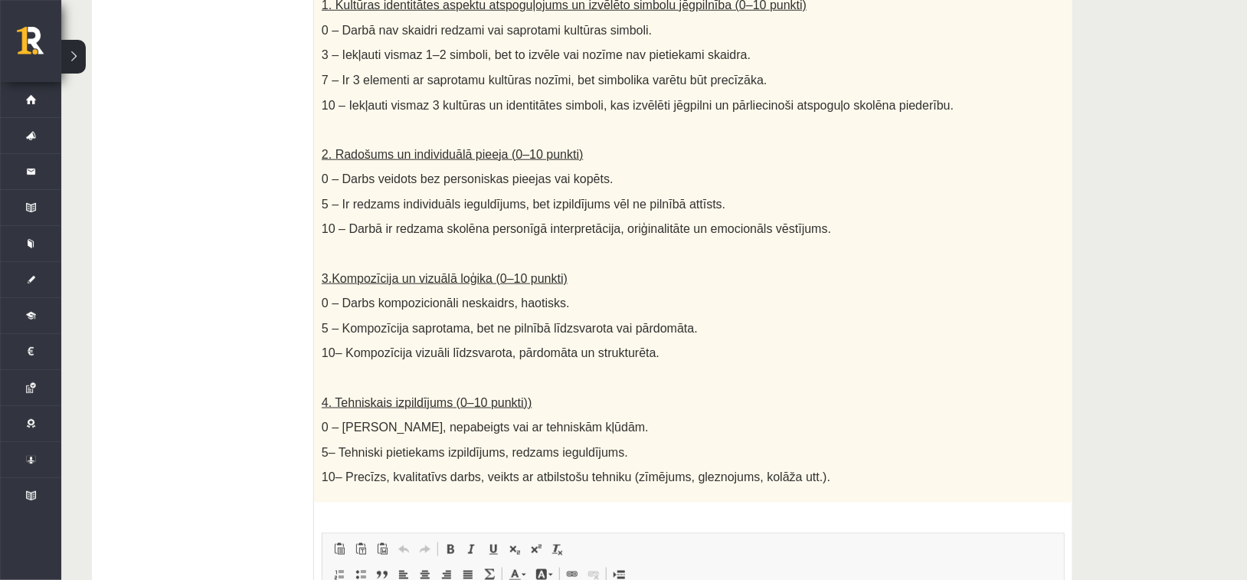
scroll to position [536, 0]
click at [260, 172] on ul "1. uzdevums 2. uzdevums 3. uzdevums 4. uzdevums 5. uzdevums" at bounding box center [210, 306] width 207 height 1088
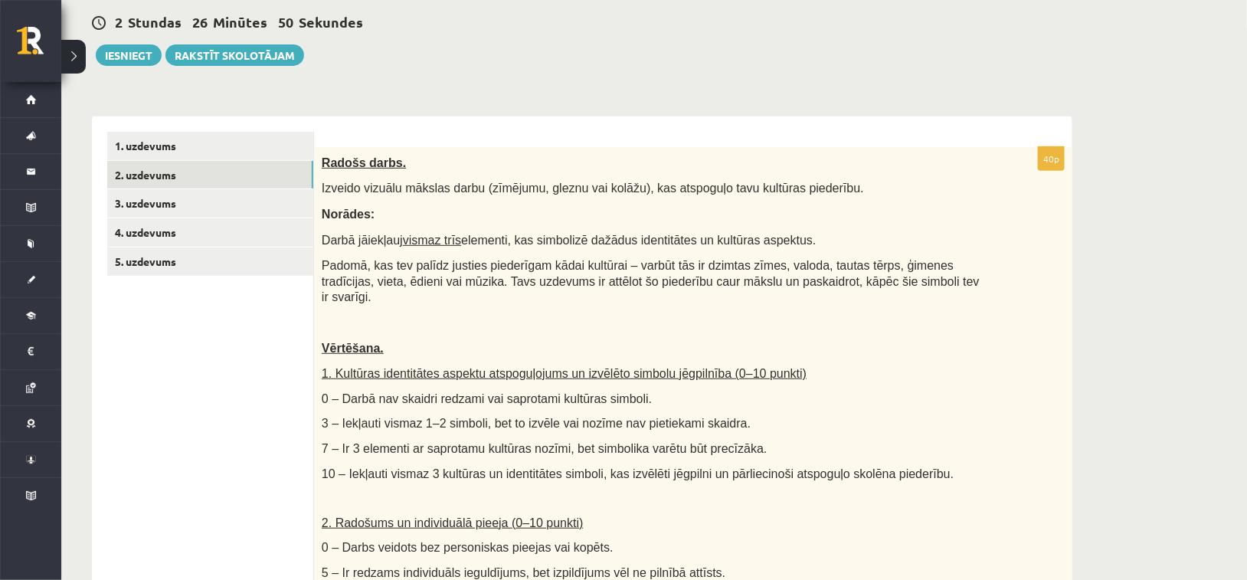
scroll to position [153, 0]
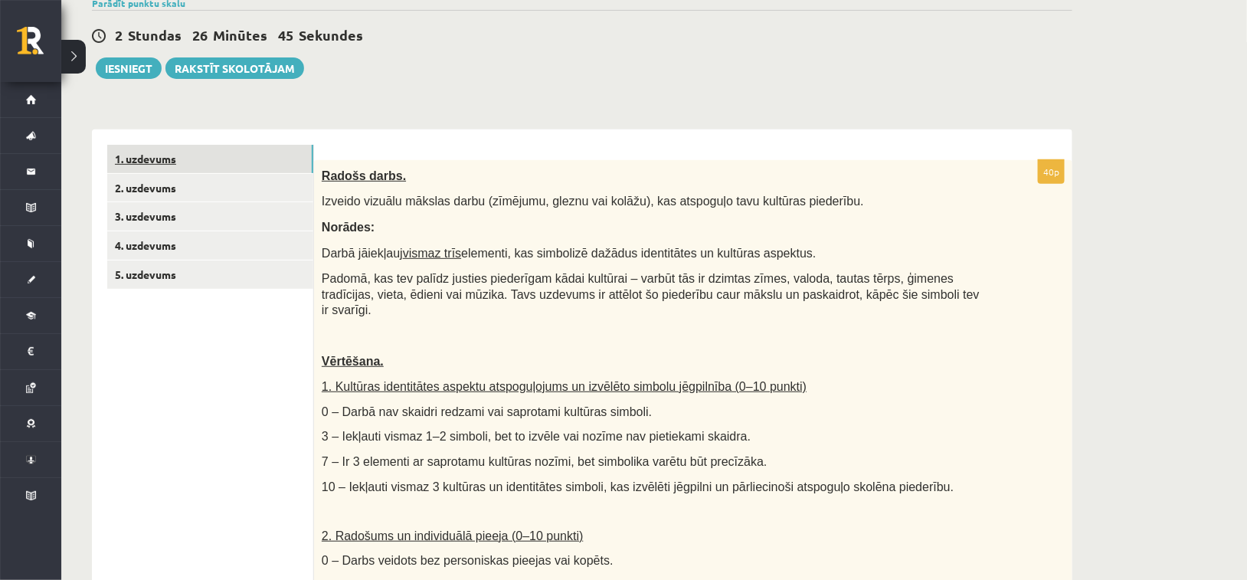
click at [185, 168] on link "1. uzdevums" at bounding box center [210, 159] width 206 height 28
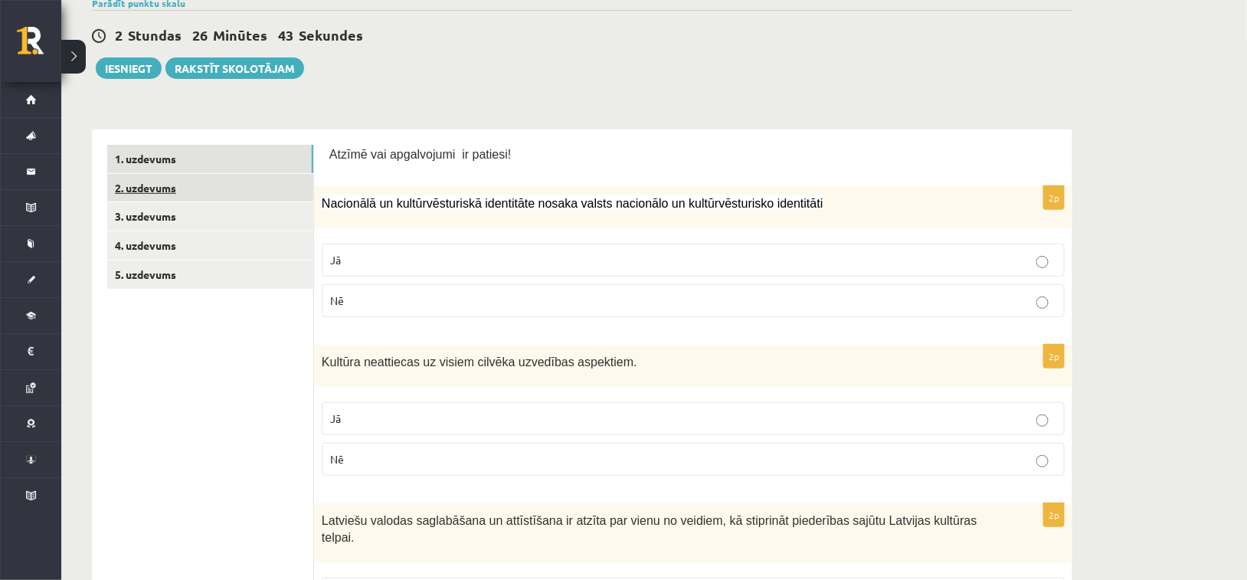
click at [160, 190] on link "2. uzdevums" at bounding box center [210, 188] width 206 height 28
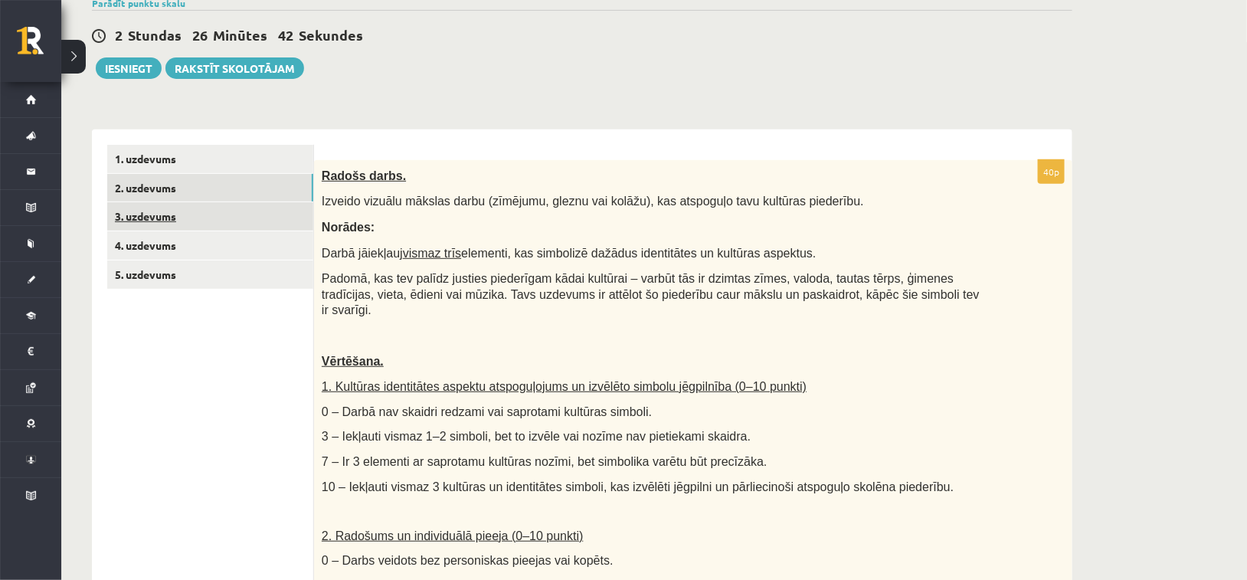
click at [175, 221] on link "3. uzdevums" at bounding box center [210, 216] width 206 height 28
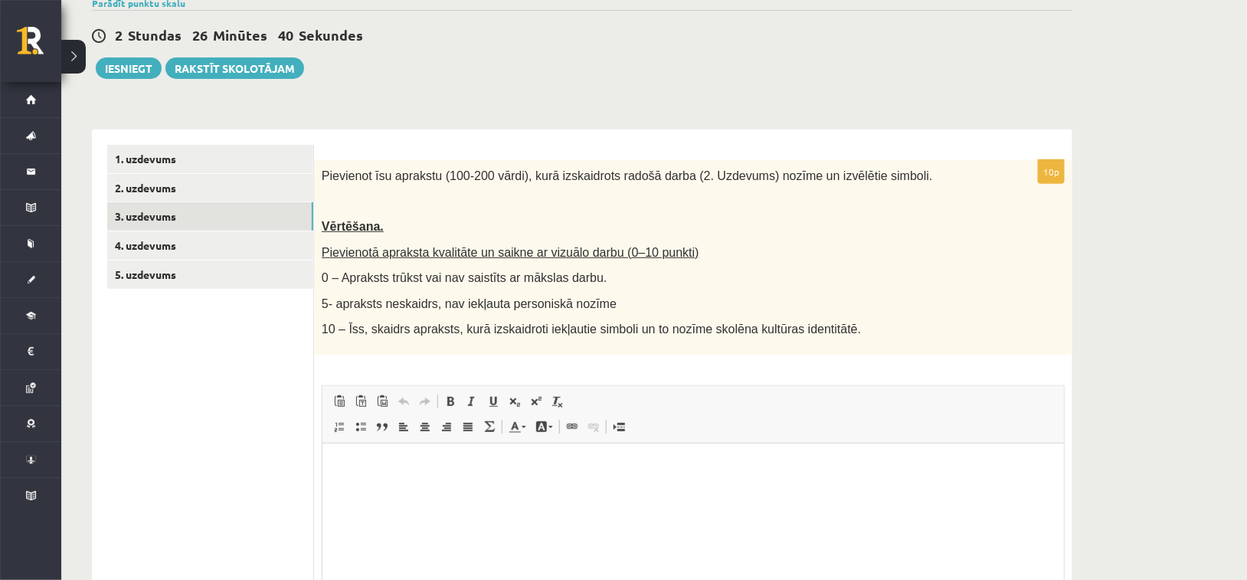
scroll to position [0, 0]
drag, startPoint x: 442, startPoint y: 174, endPoint x: 512, endPoint y: 169, distance: 70.7
click at [512, 169] on span "Pievienot īsu aprakstu (100-200 vārdi), kurā izskaidrots radošā darba (2. Uzdev…" at bounding box center [627, 175] width 611 height 13
click at [548, 201] on p at bounding box center [655, 200] width 666 height 15
click at [182, 244] on link "4. uzdevums" at bounding box center [210, 245] width 206 height 28
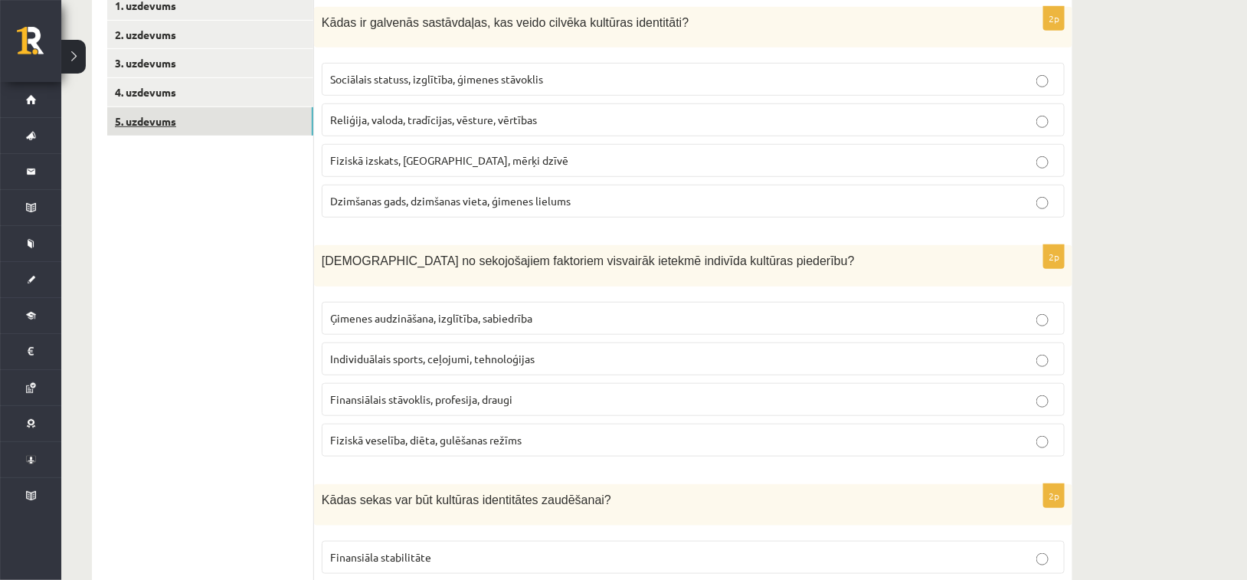
click at [167, 127] on link "5. uzdevums" at bounding box center [210, 121] width 206 height 28
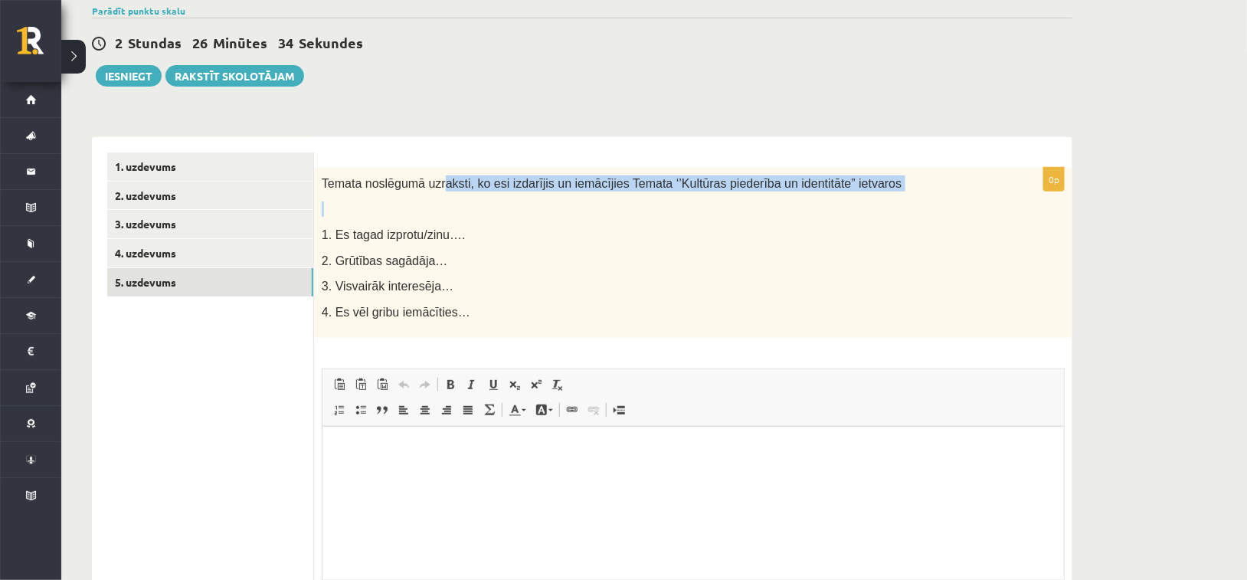
drag, startPoint x: 499, startPoint y: 189, endPoint x: 587, endPoint y: 192, distance: 87.4
click at [587, 192] on div "Temata noslēgumā uzraksti, ko esi izdarījis un iemācījies Temata ‘’Kultūras pie…" at bounding box center [693, 253] width 758 height 171
click at [618, 205] on p at bounding box center [655, 208] width 666 height 15
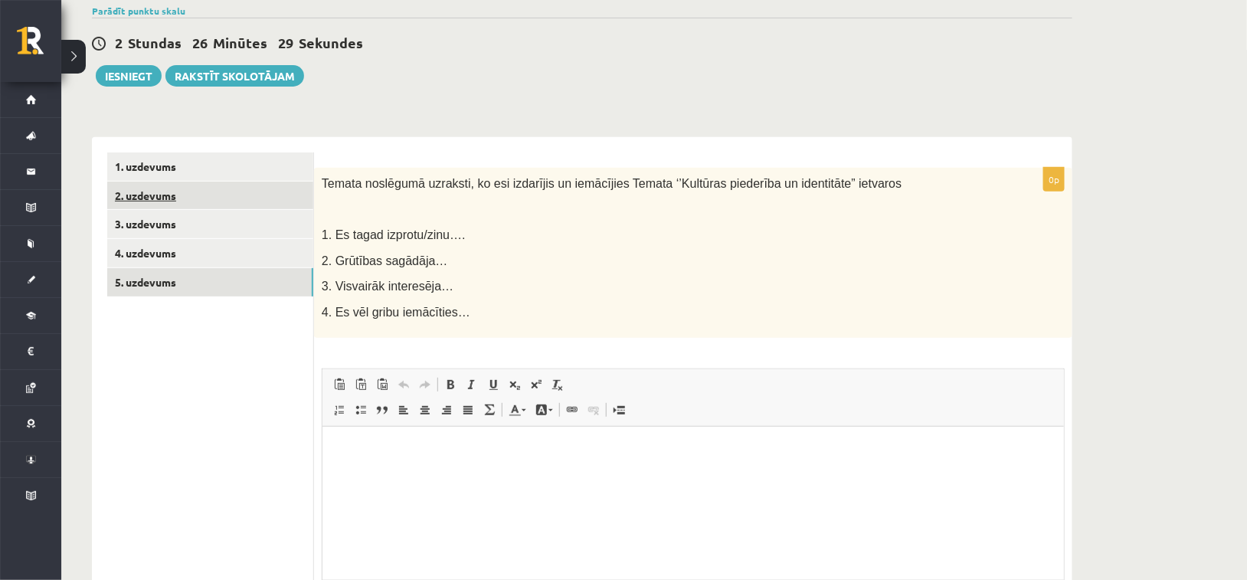
click at [219, 200] on link "2. uzdevums" at bounding box center [210, 196] width 206 height 28
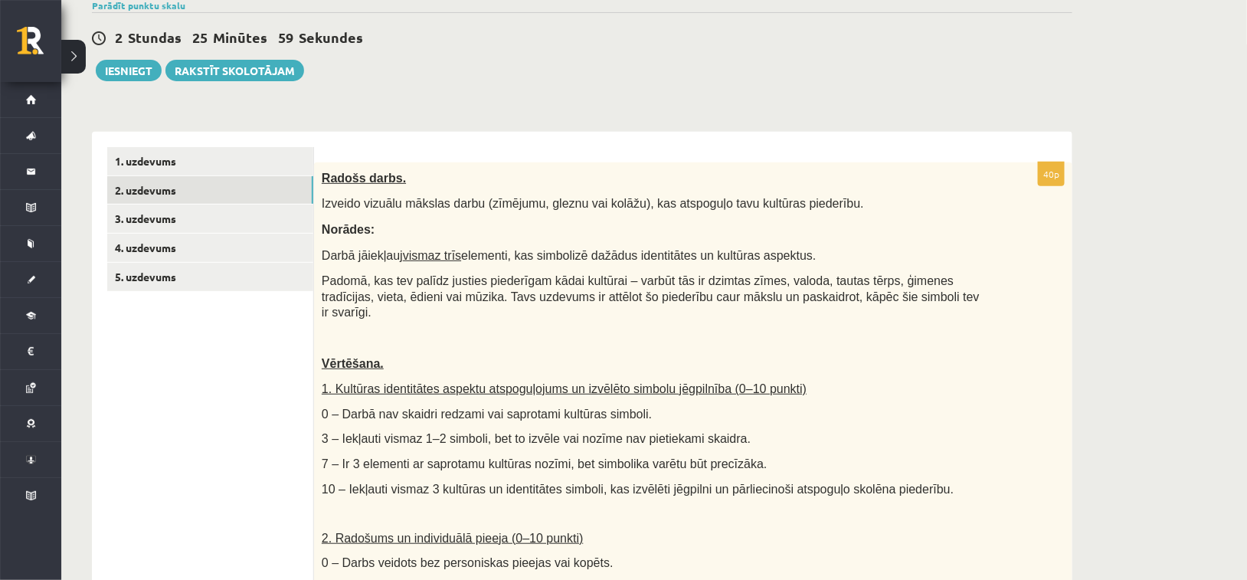
scroll to position [146, 0]
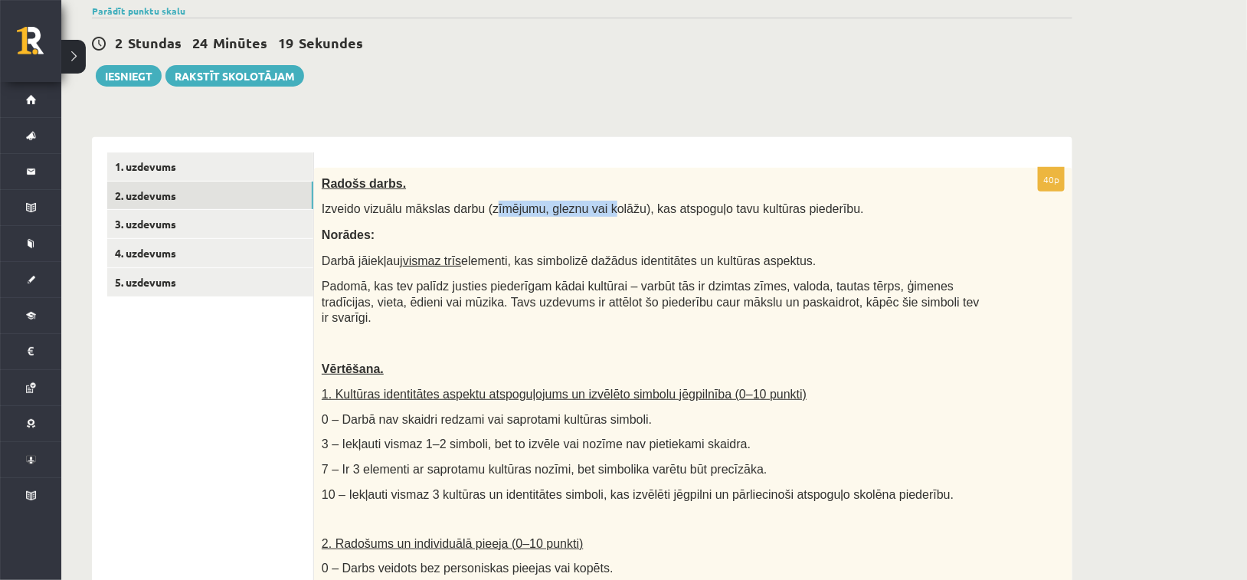
drag, startPoint x: 494, startPoint y: 201, endPoint x: 589, endPoint y: 209, distance: 95.3
click at [589, 209] on div "Radošs darbs. Izveido vizuālu mākslas darbu (zīmējumu, gleznu vai kolāžu), kas …" at bounding box center [693, 530] width 758 height 724
click at [588, 231] on p "Norādes:" at bounding box center [655, 235] width 666 height 16
drag, startPoint x: 655, startPoint y: 216, endPoint x: 738, endPoint y: 227, distance: 84.2
click at [738, 226] on div "Radošs darbs. Izveido vizuālu mākslas darbu (zīmējumu, gleznu vai kolāžu), kas …" at bounding box center [693, 530] width 758 height 724
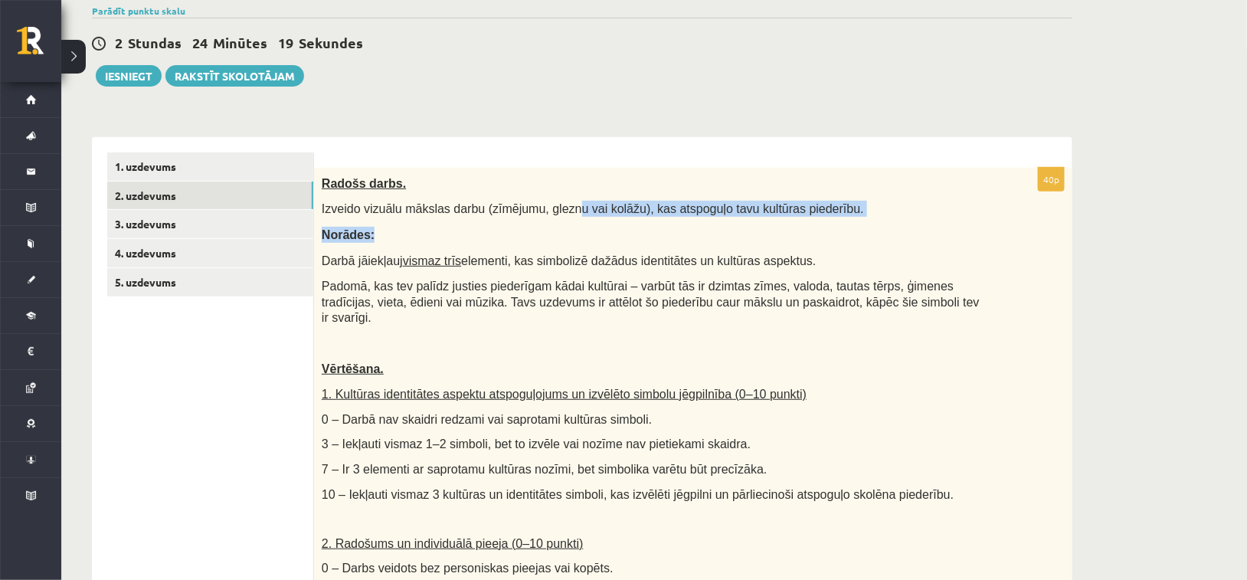
click at [738, 231] on p "Norādes:" at bounding box center [655, 235] width 666 height 16
click at [482, 257] on span "Darbā jāiekļauj vismaz trīs elementi, kas simbolizē dažādus identitātes un kult…" at bounding box center [569, 260] width 495 height 13
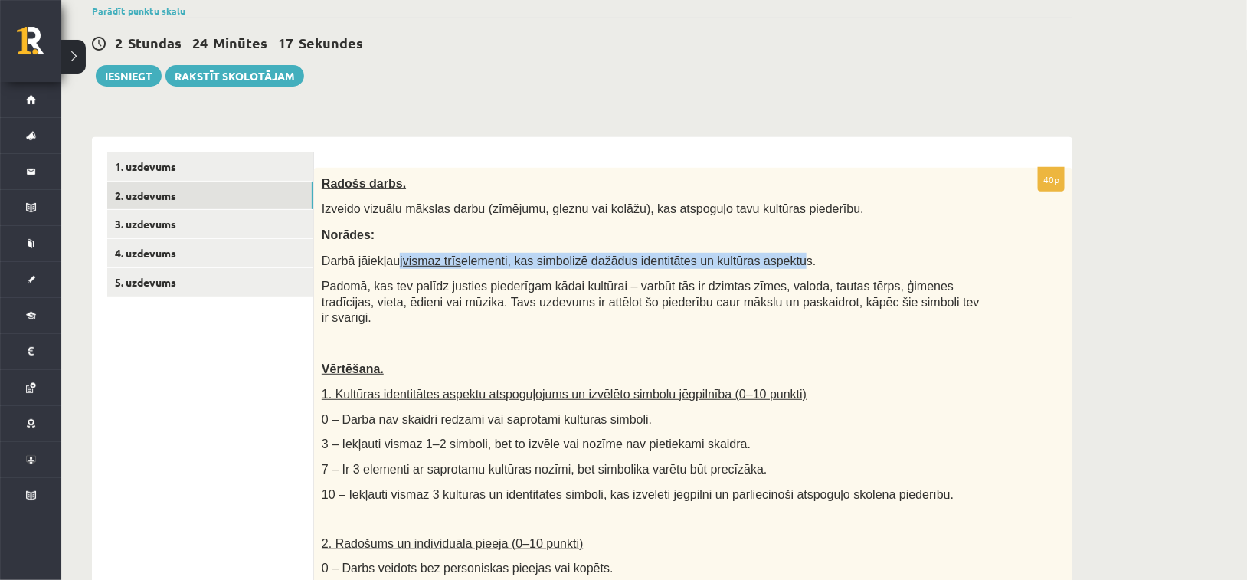
drag, startPoint x: 393, startPoint y: 250, endPoint x: 765, endPoint y: 257, distance: 372.3
click at [764, 257] on div "Radošs darbs. Izveido vizuālu mākslas darbu (zīmējumu, gleznu vai kolāžu), kas …" at bounding box center [693, 530] width 758 height 724
click at [804, 257] on p "Darbā jāiekļauj vismaz trīs elementi, kas simbolizē dažādus identitātes un kult…" at bounding box center [655, 261] width 666 height 16
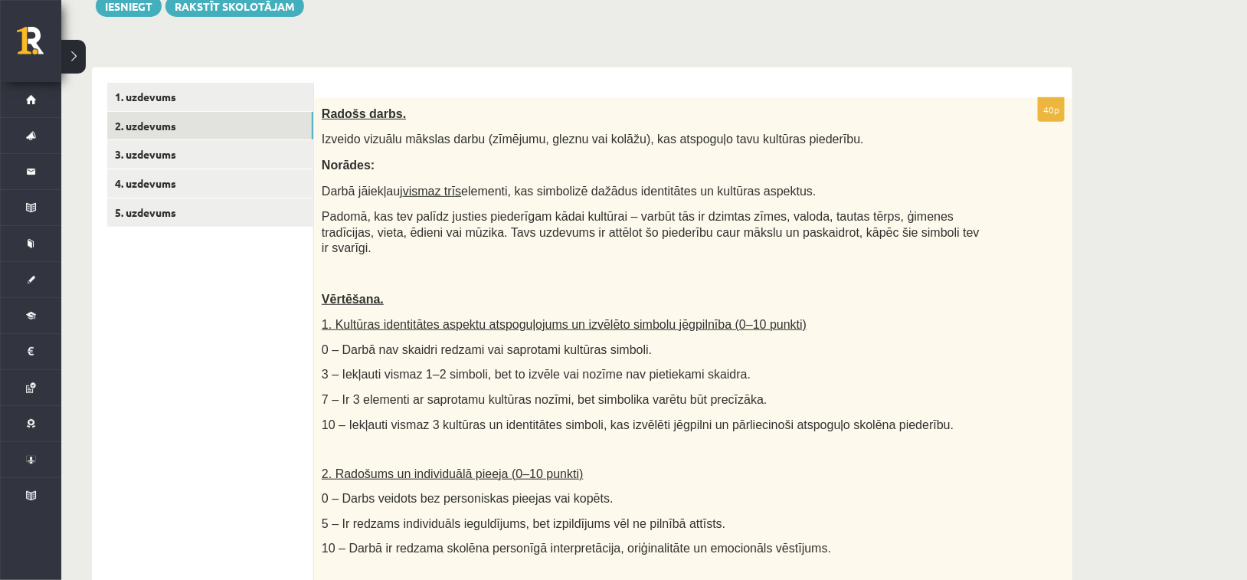
scroll to position [0, 0]
